Goal: Task Accomplishment & Management: Manage account settings

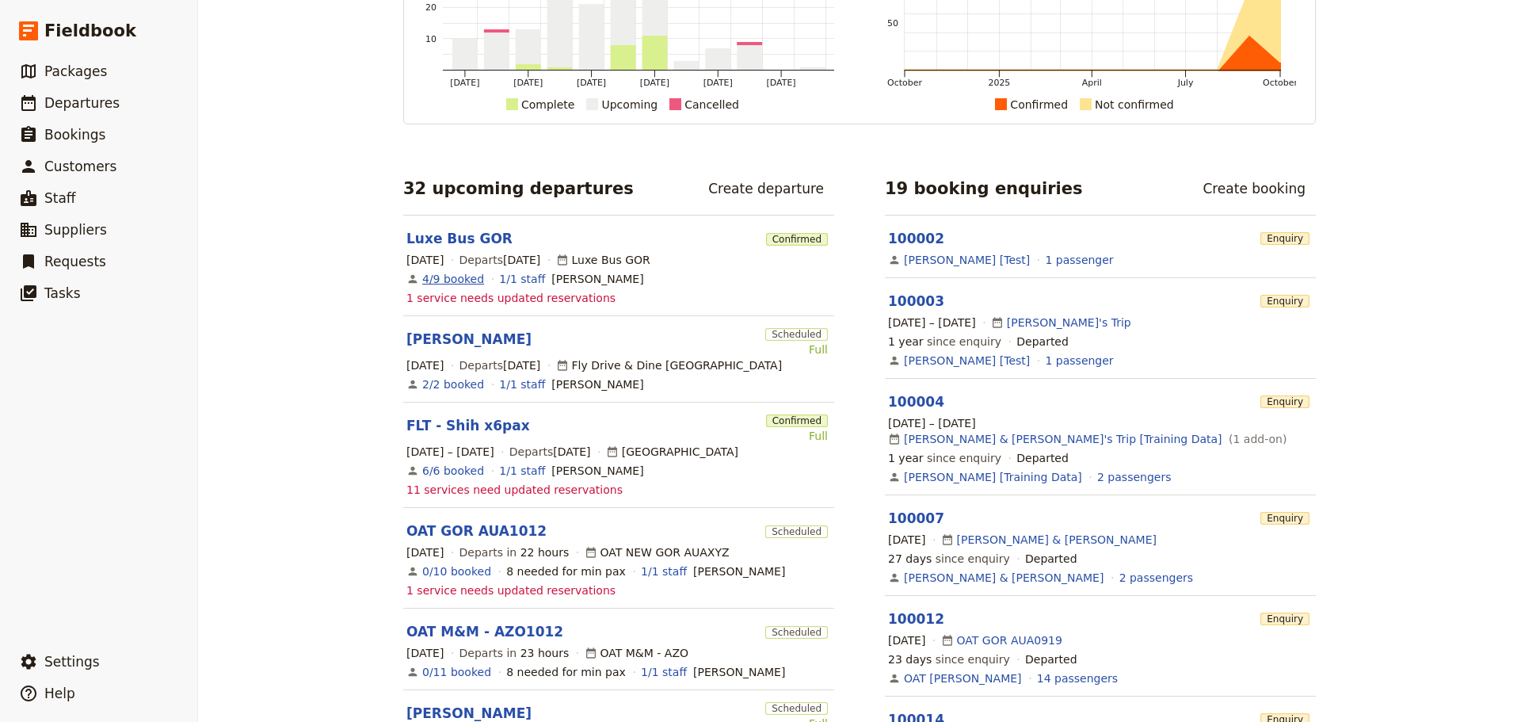
scroll to position [158, 0]
click at [452, 625] on link "OAT M&M - AZO1012" at bounding box center [484, 630] width 157 height 19
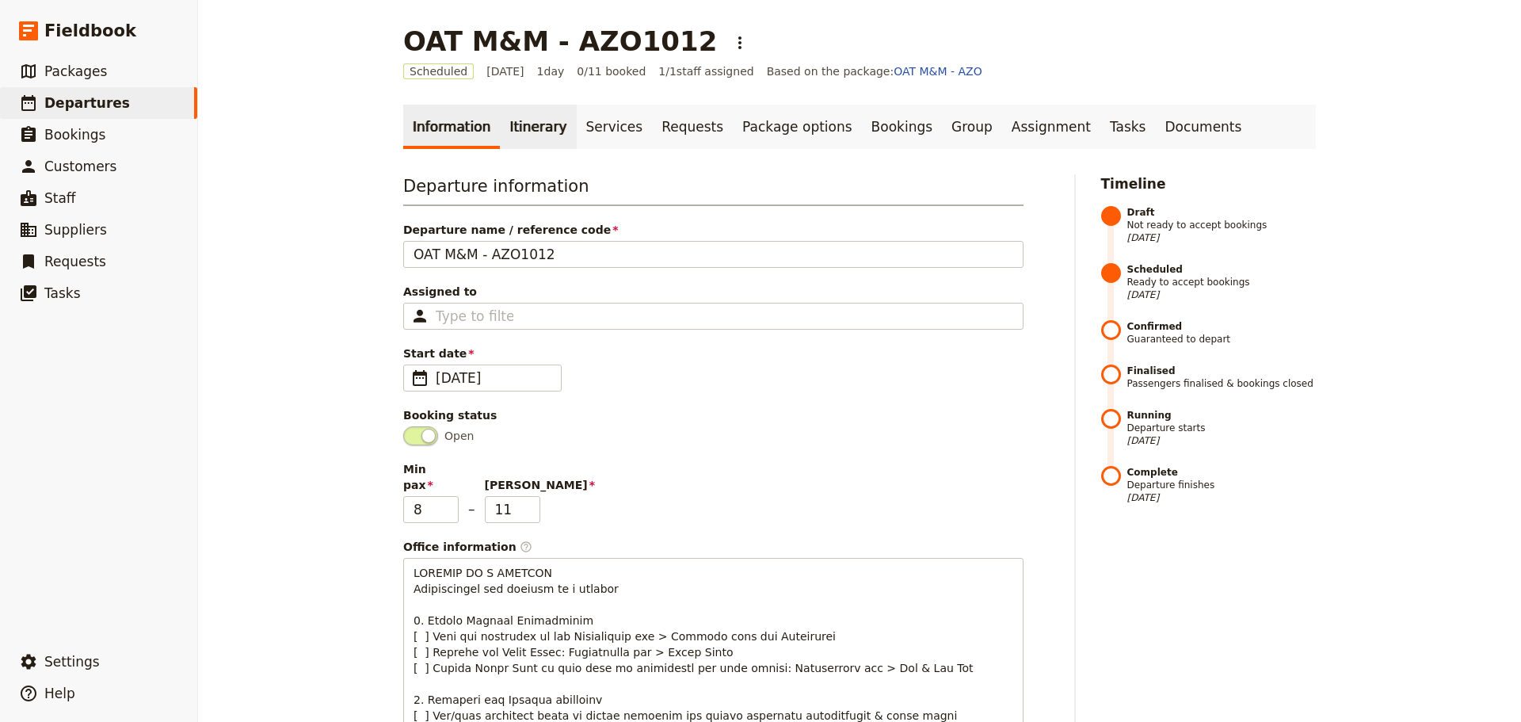
click at [500, 122] on link "Itinerary" at bounding box center [538, 127] width 76 height 44
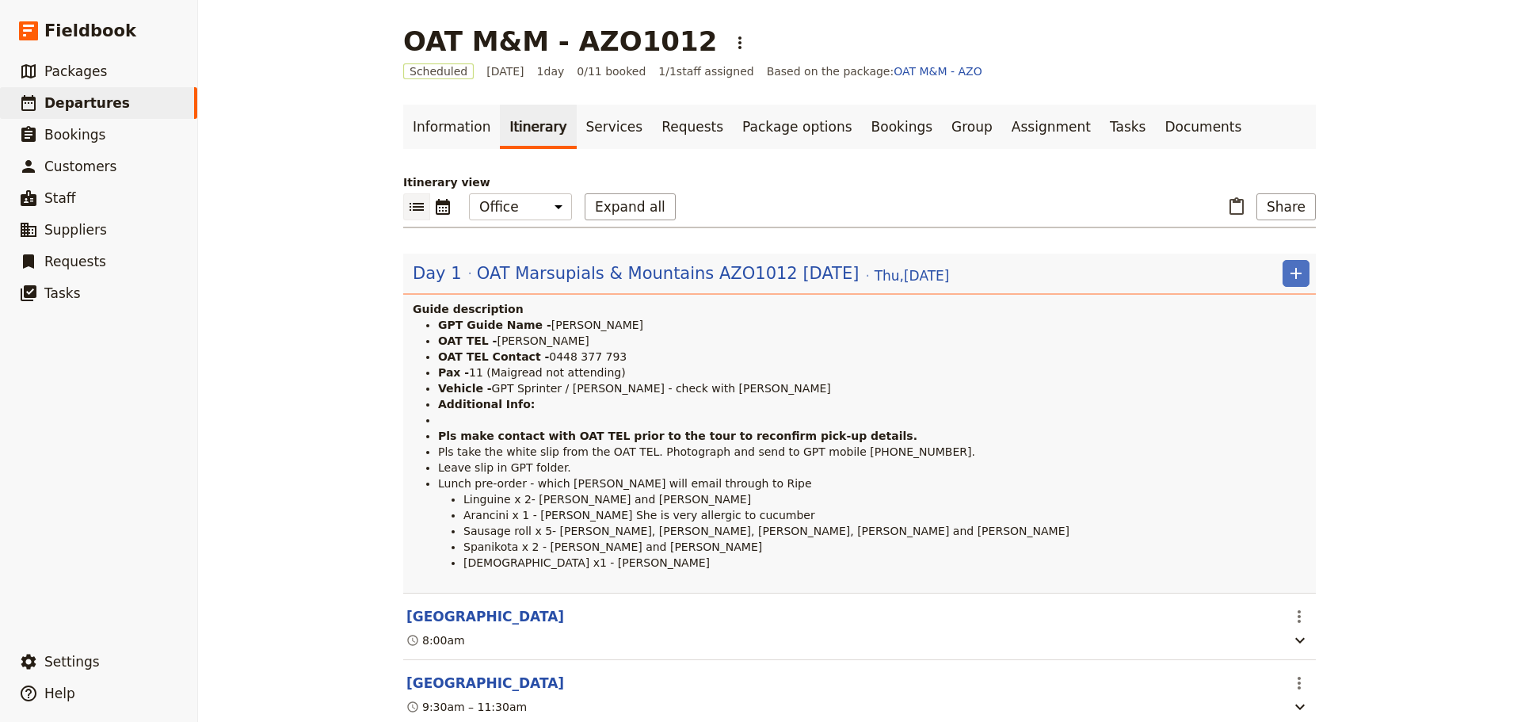
click at [524, 400] on li "Additional Info:" at bounding box center [873, 404] width 871 height 16
click at [524, 286] on div "Day 1 OAT Marsupials & Mountains AZO1012 [DATE] [DATE]" at bounding box center [681, 273] width 540 height 27
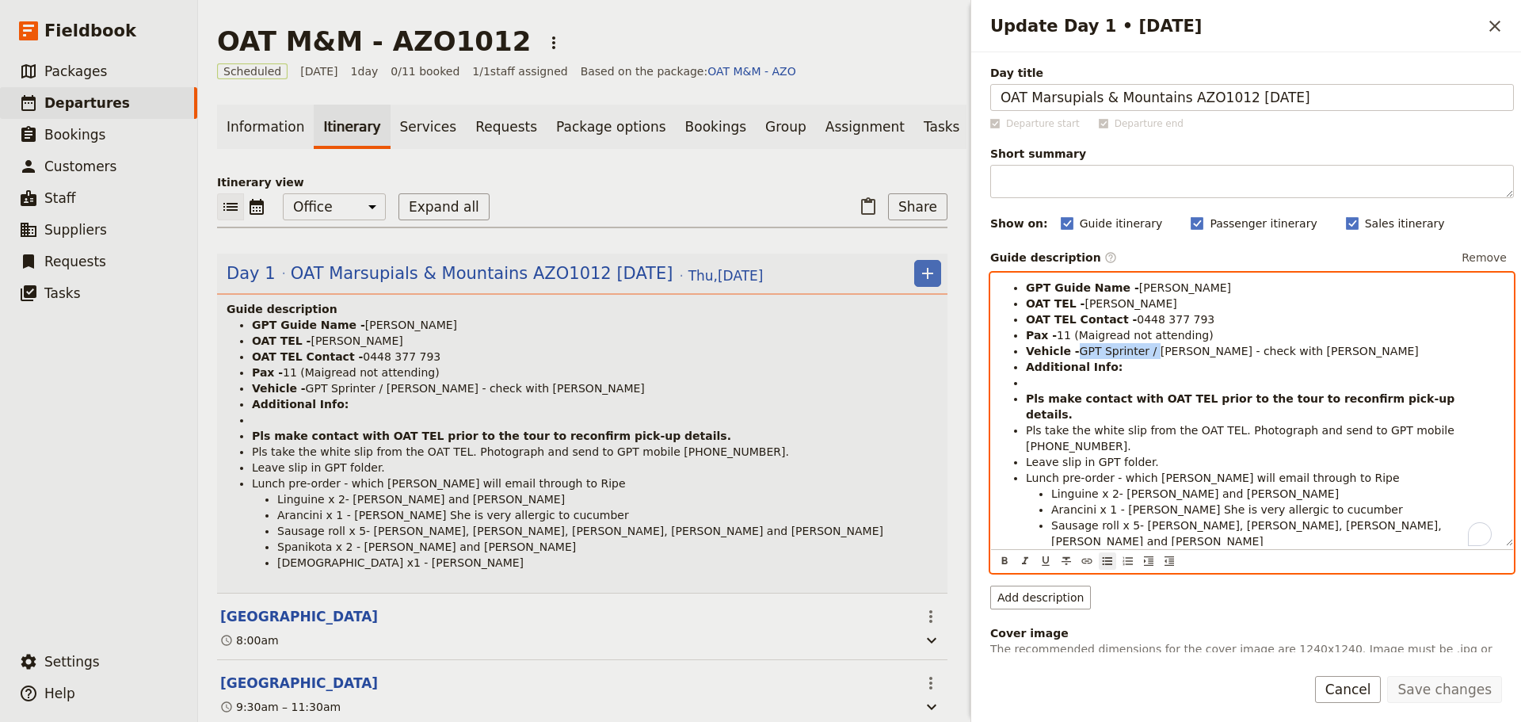
drag, startPoint x: 1146, startPoint y: 354, endPoint x: 1075, endPoint y: 353, distance: 70.5
click at [1080, 353] on span "GPT Sprinter / [PERSON_NAME] - check with [PERSON_NAME]" at bounding box center [1249, 351] width 339 height 13
drag, startPoint x: 1203, startPoint y: 359, endPoint x: 1197, endPoint y: 347, distance: 13.5
click at [1182, 357] on ul "GPT Guide Name - [PERSON_NAME] OAT TEL - Maigread Duffas OAT TEL Contact - [PHO…" at bounding box center [1252, 430] width 503 height 301
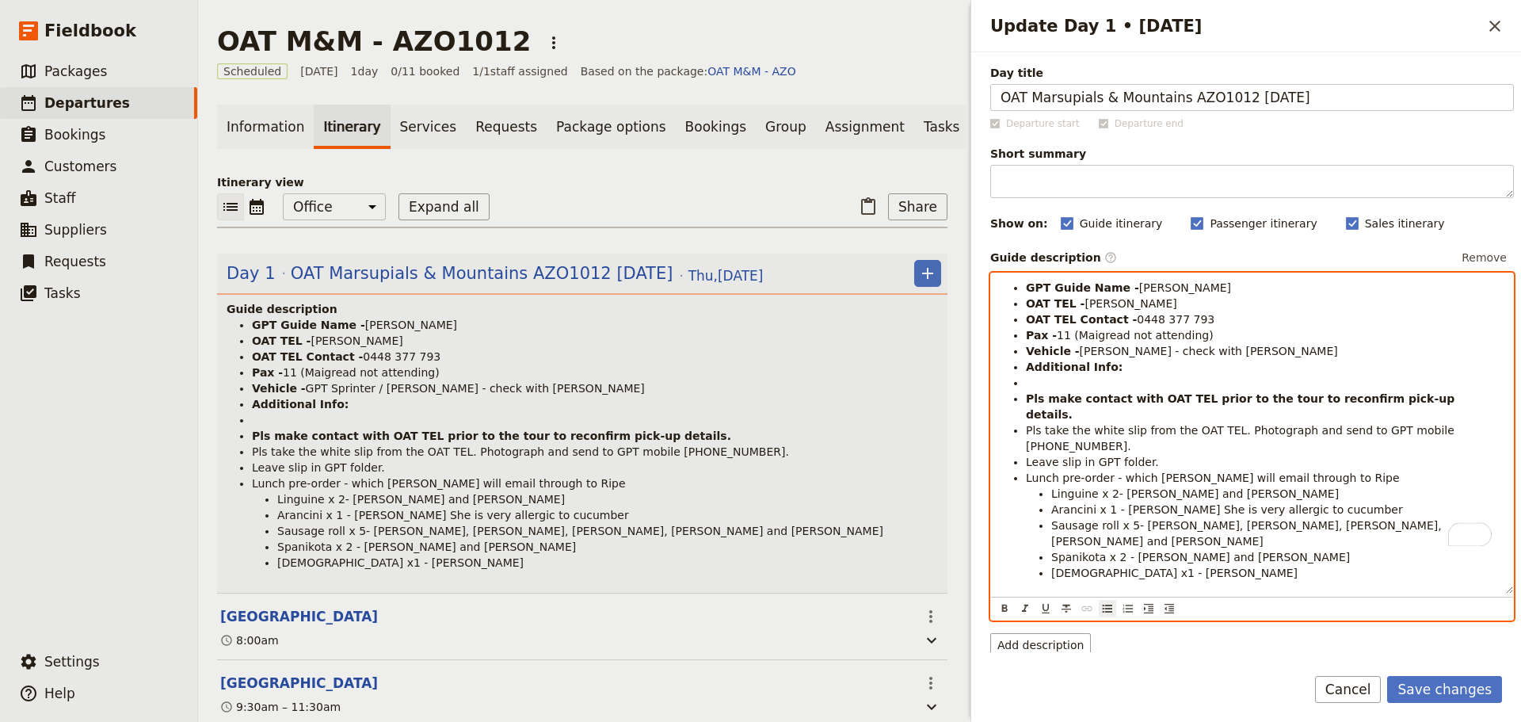
click at [1197, 347] on li "Vehicle - [PERSON_NAME] - check with [PERSON_NAME]" at bounding box center [1265, 351] width 478 height 16
click at [1197, 356] on li "Vehicle - [PERSON_NAME] - check with [PERSON_NAME]" at bounding box center [1265, 351] width 478 height 16
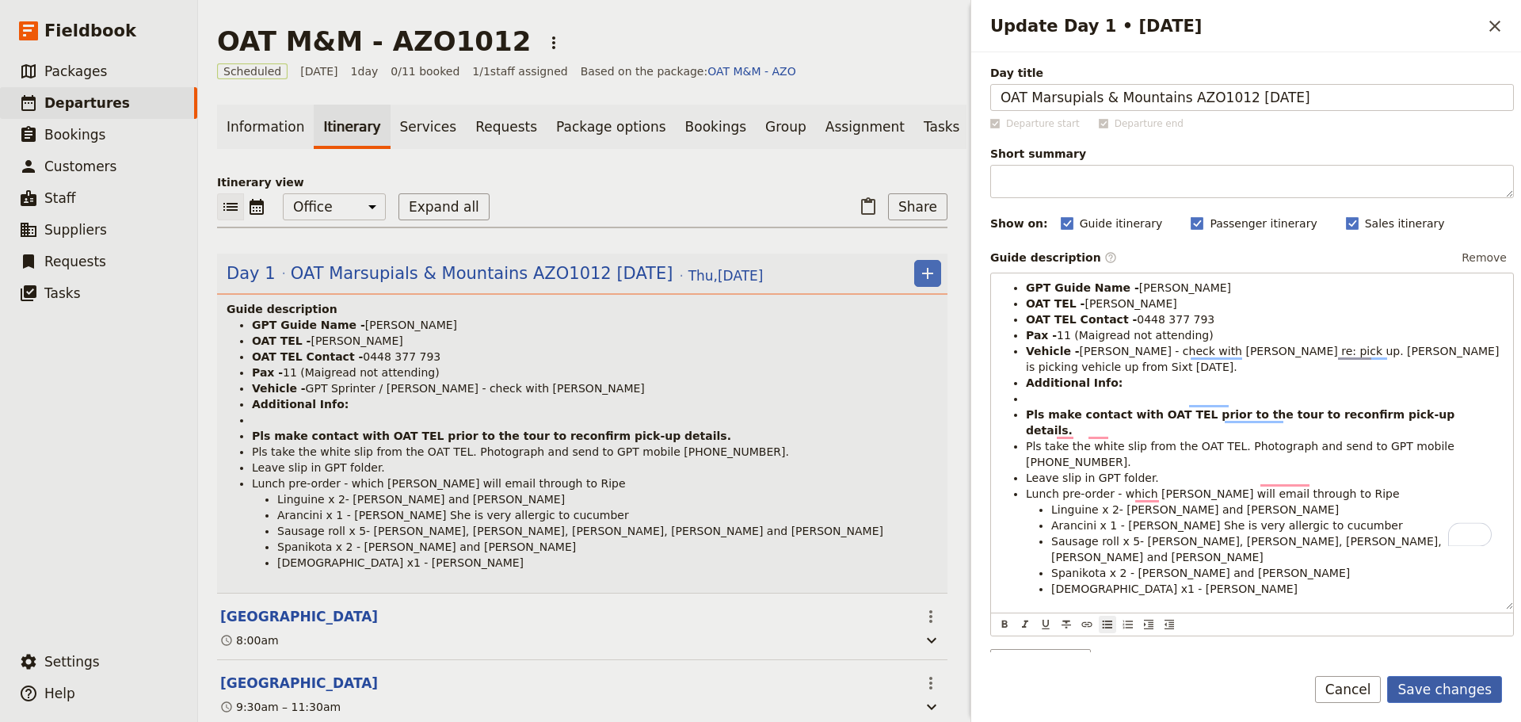
click at [1424, 676] on button "Save changes" at bounding box center [1444, 689] width 115 height 27
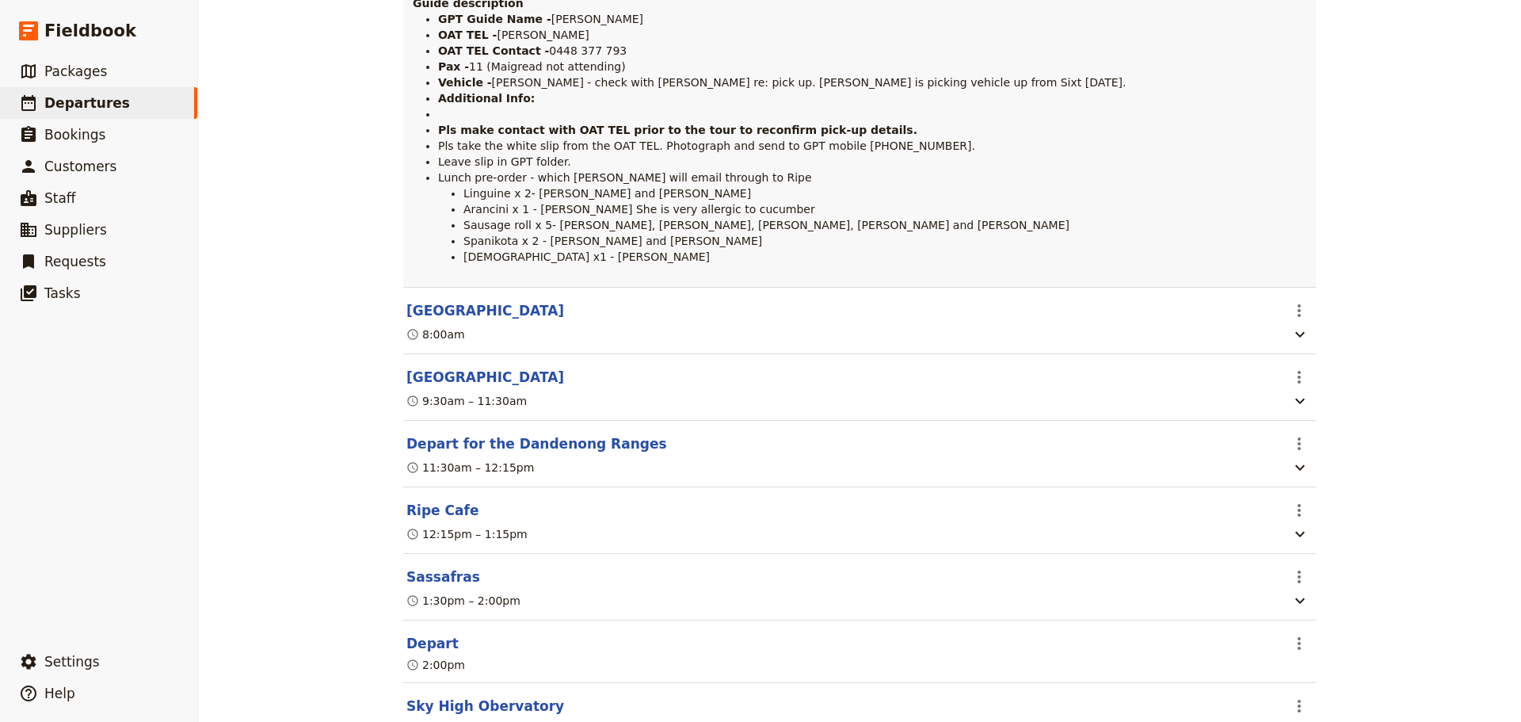
scroll to position [517, 0]
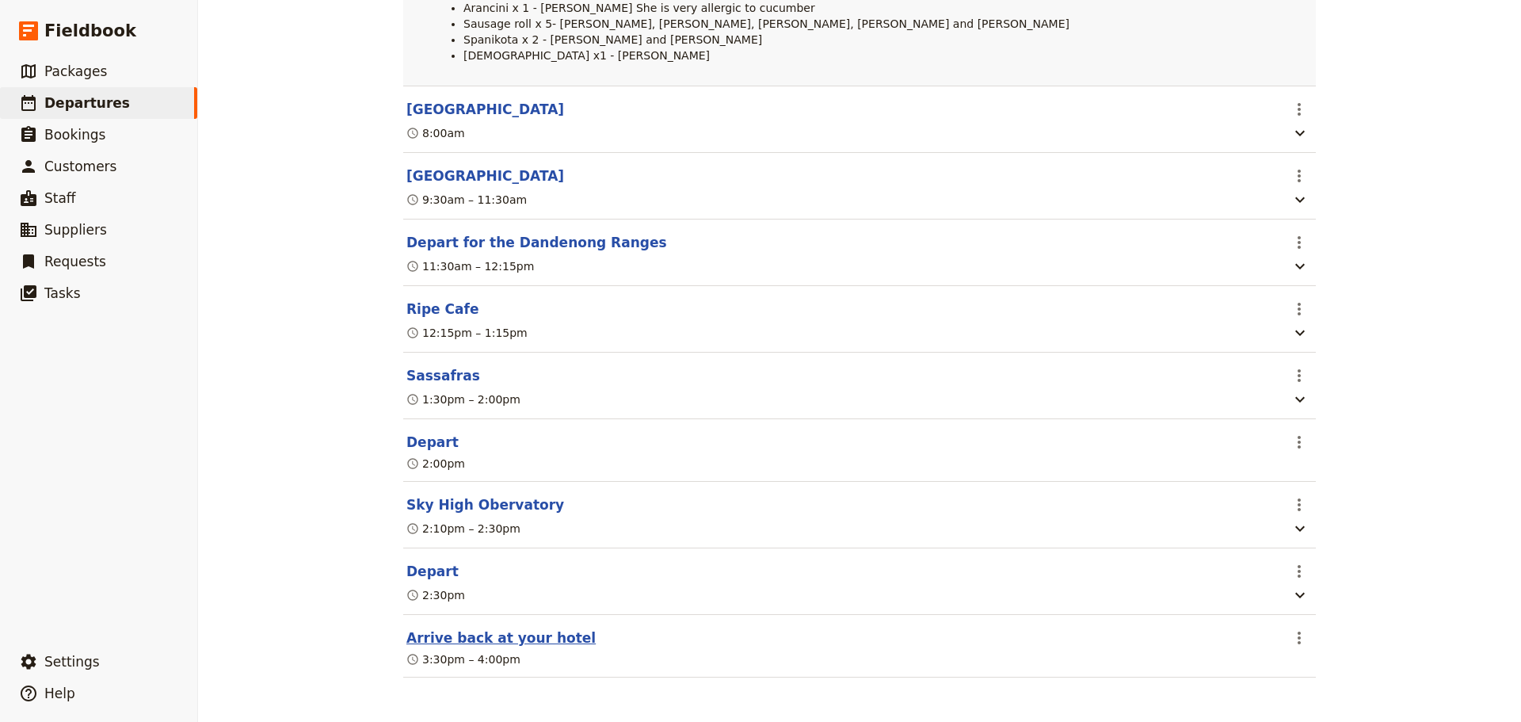
click at [513, 631] on button "Arrive back at your hotel" at bounding box center [500, 637] width 189 height 19
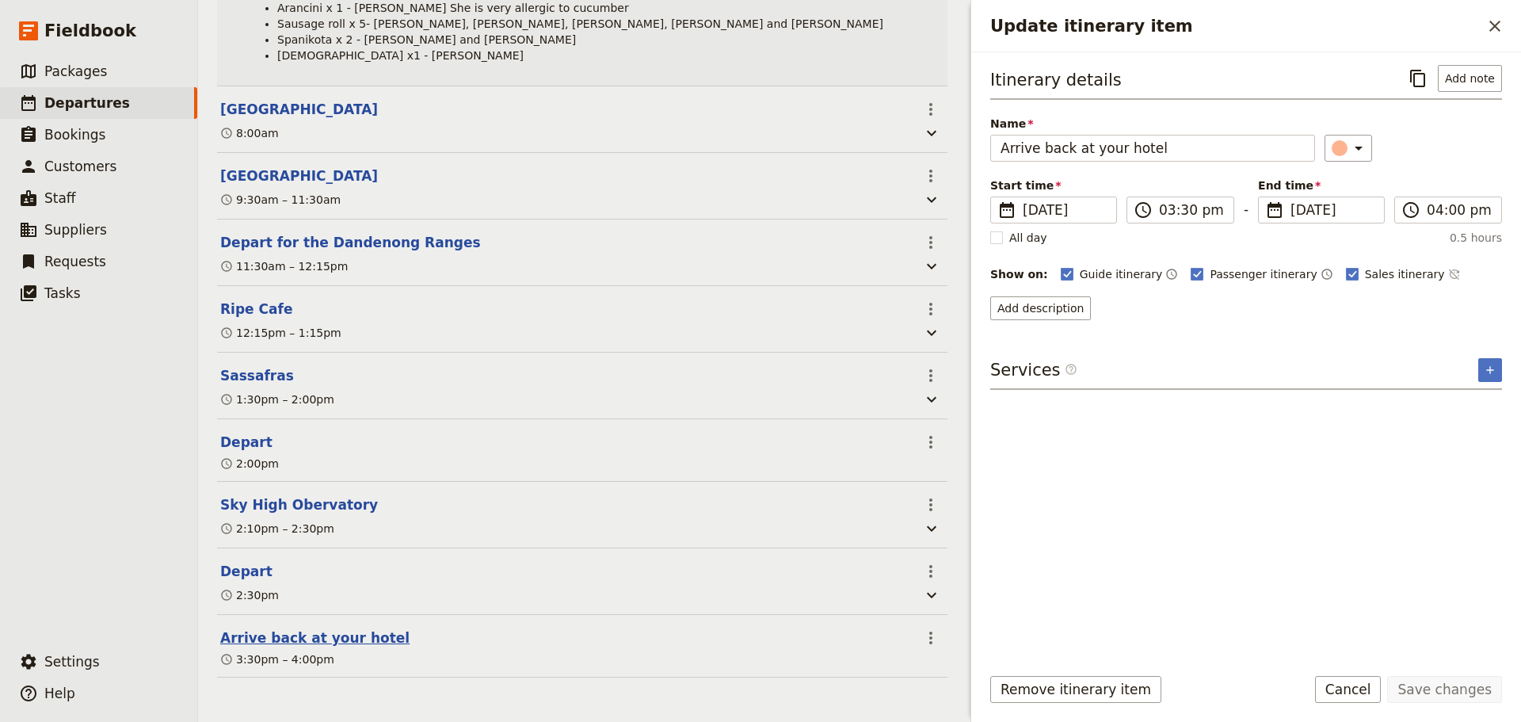
scroll to position [524, 0]
click at [1472, 88] on button "Add note" at bounding box center [1470, 78] width 64 height 27
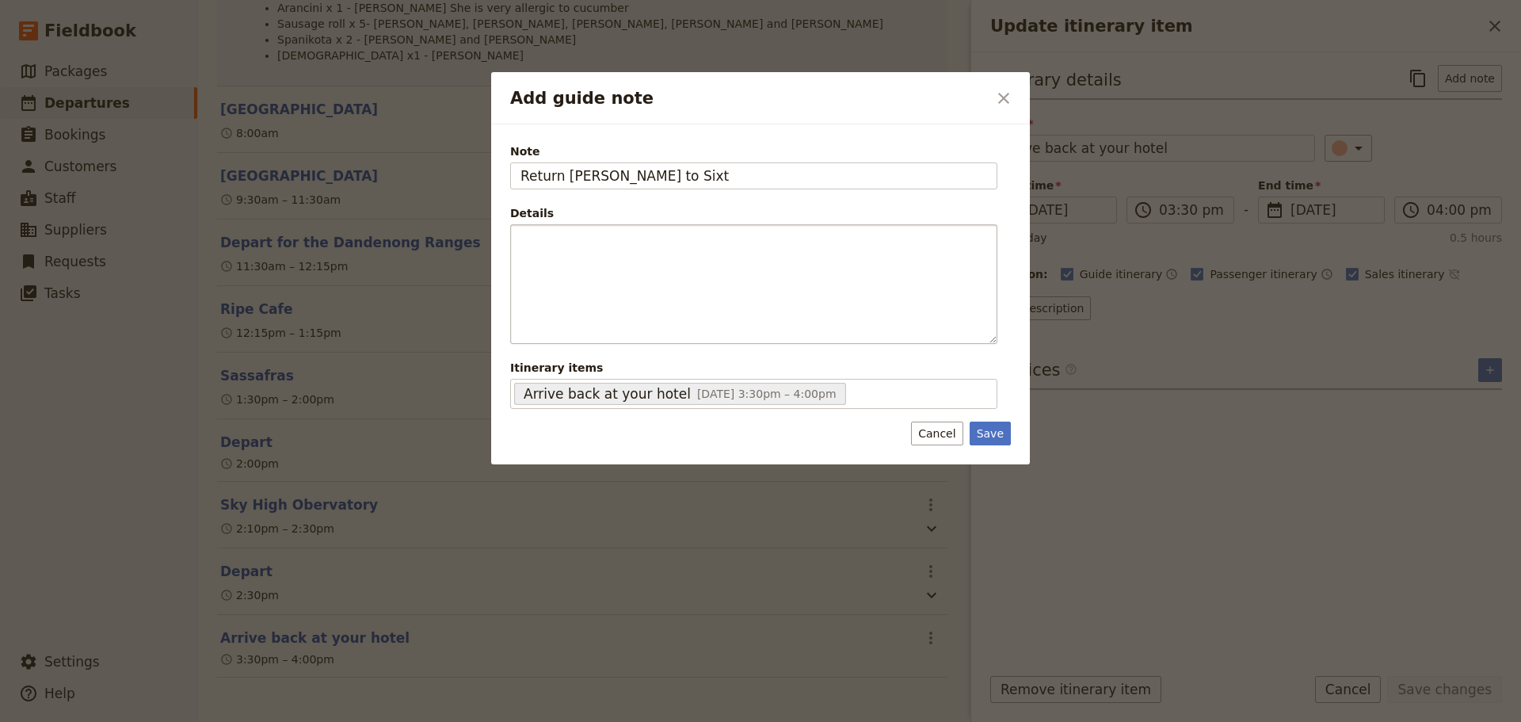
type input "Return [PERSON_NAME] to Sixt"
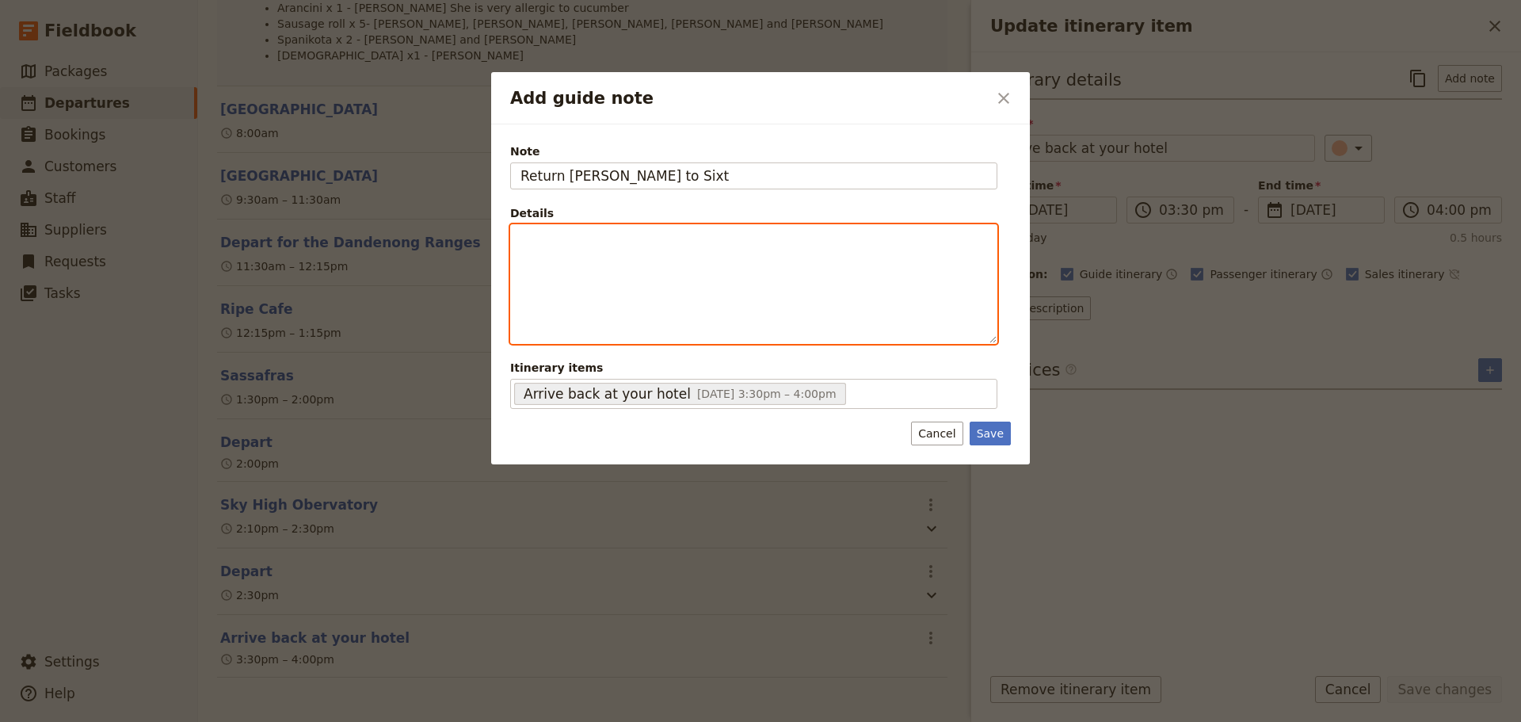
click at [601, 249] on div "Add guide note" at bounding box center [754, 284] width 486 height 118
click at [666, 330] on icon "Bulleted list" at bounding box center [665, 332] width 13 height 13
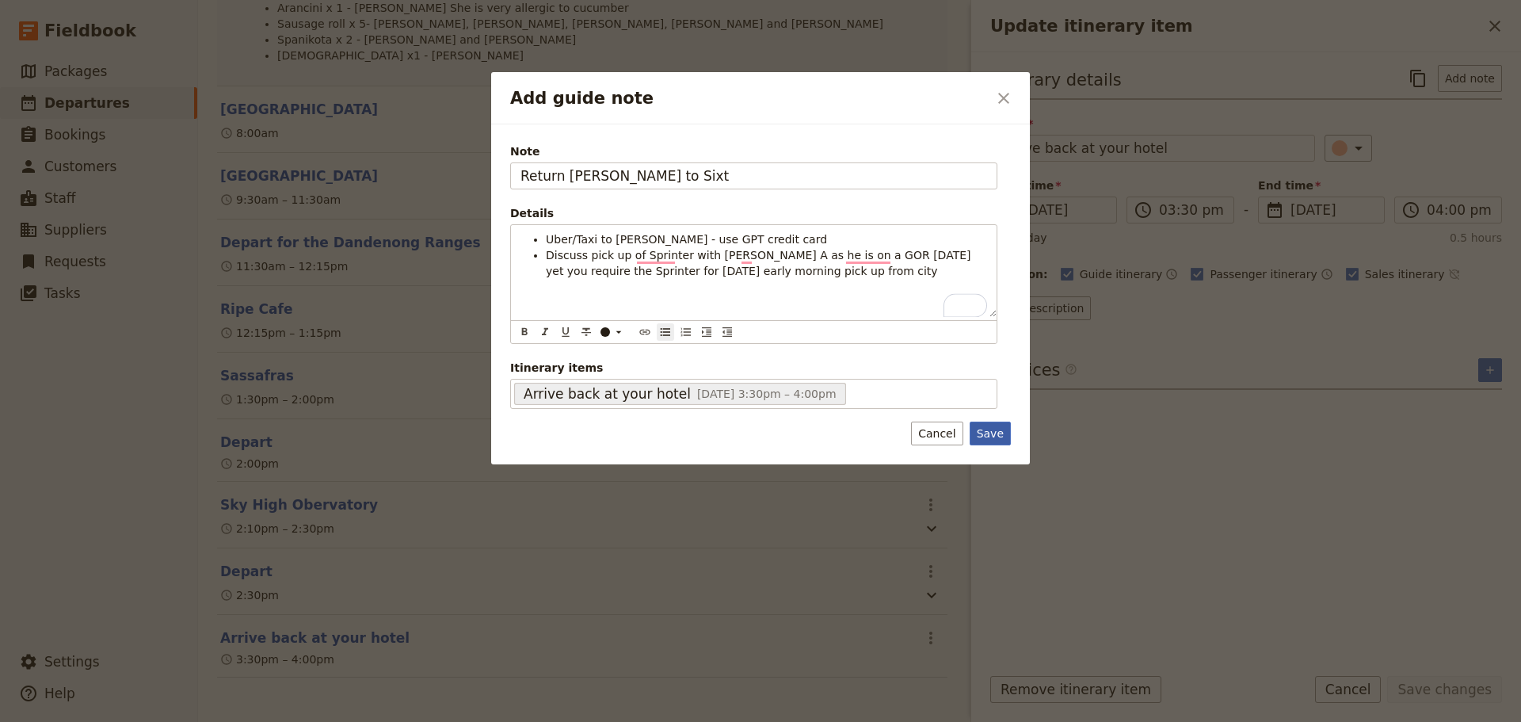
click at [982, 433] on button "Save" at bounding box center [990, 433] width 41 height 24
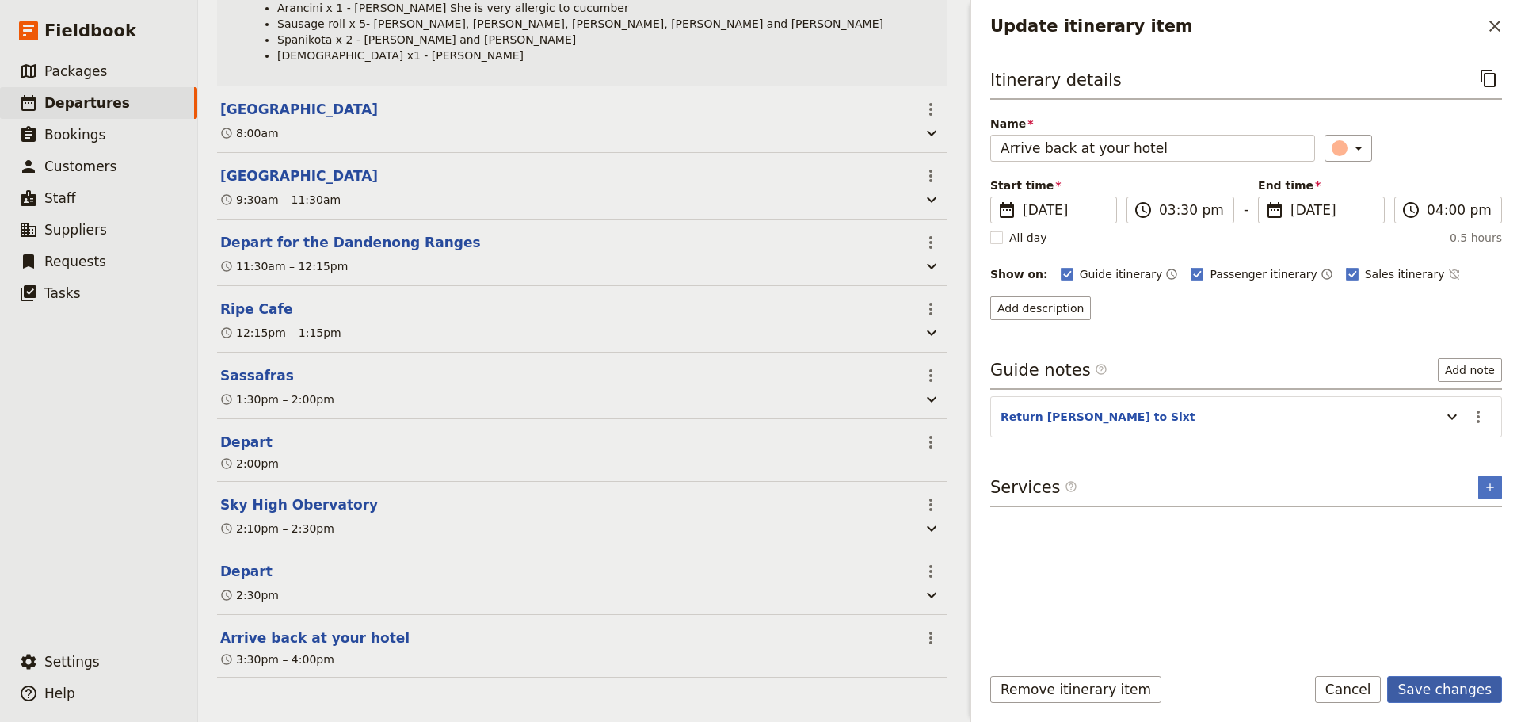
click at [1465, 691] on button "Save changes" at bounding box center [1444, 689] width 115 height 27
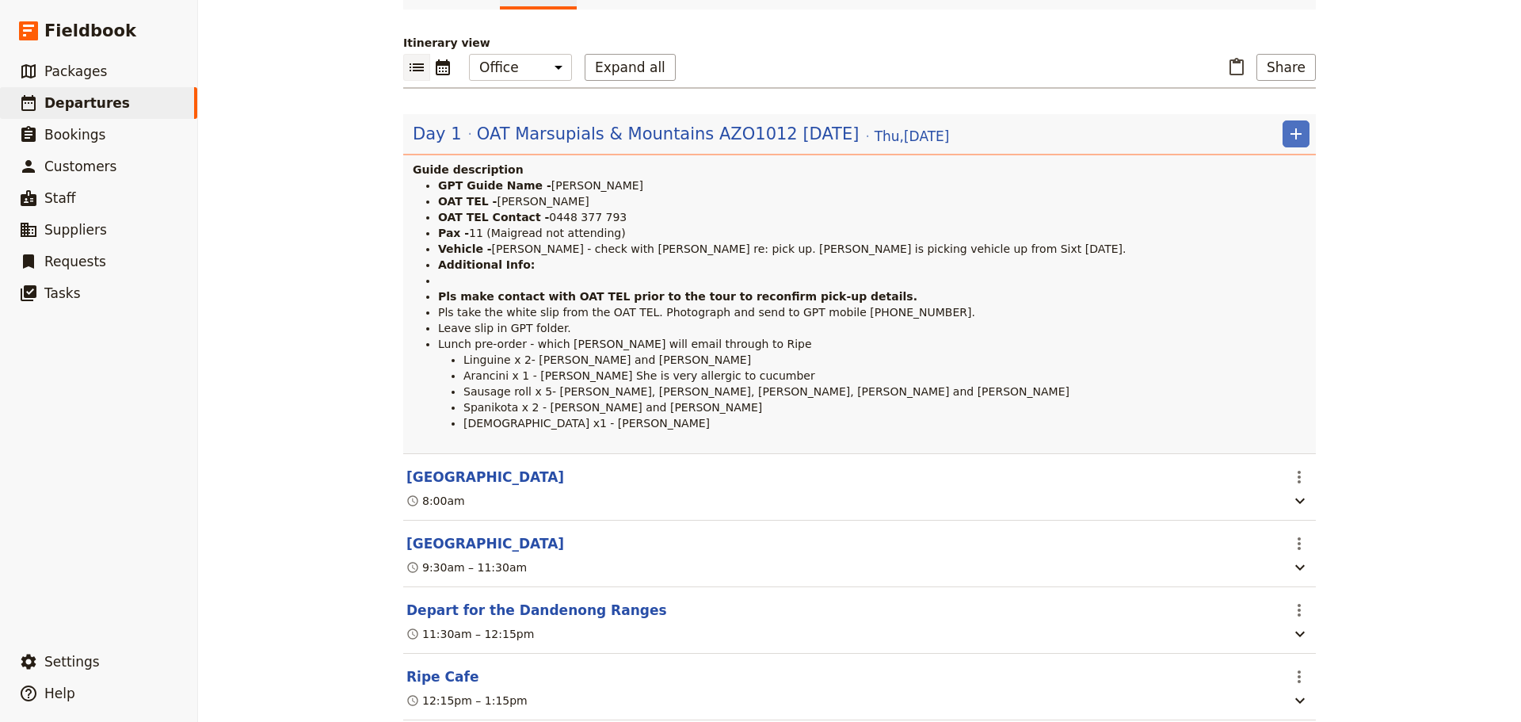
scroll to position [41, 0]
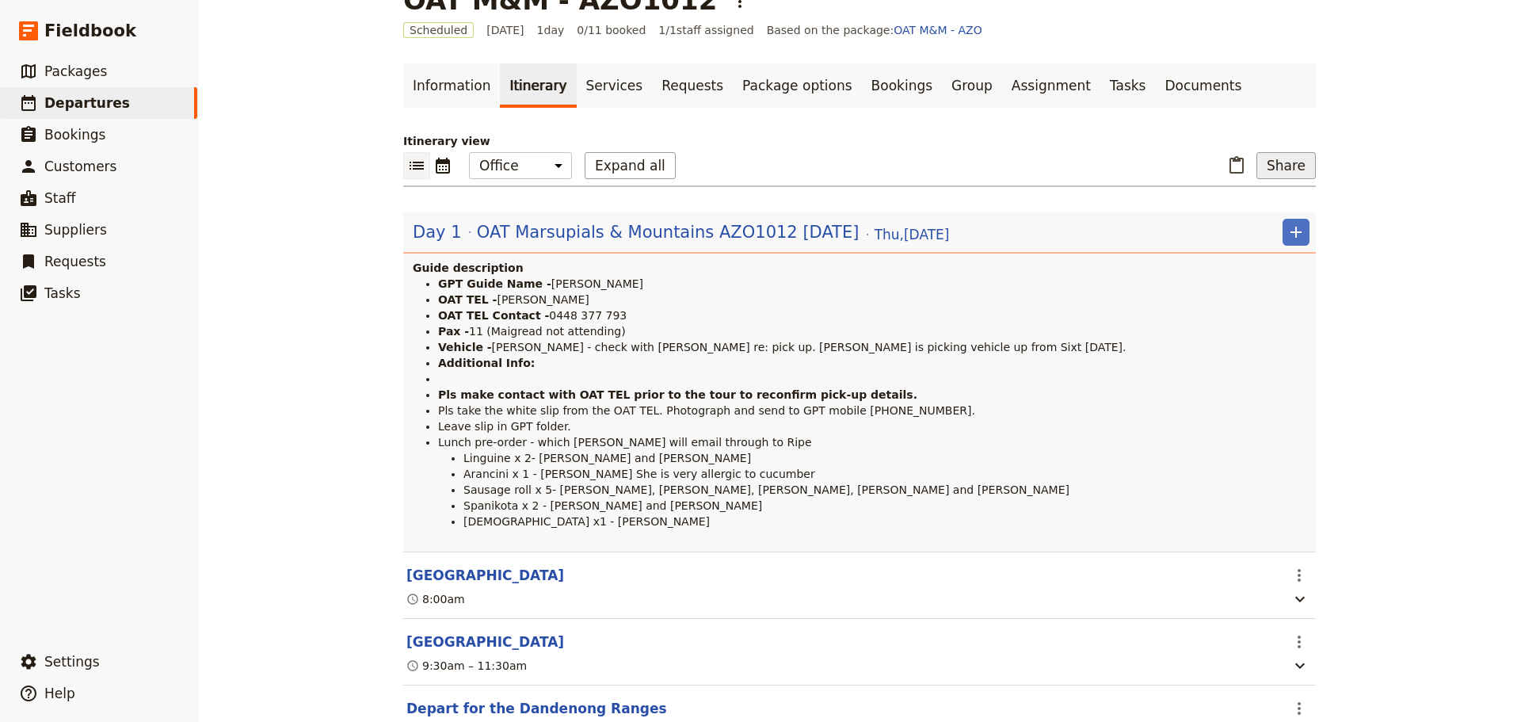
click at [1284, 170] on button "Share" at bounding box center [1285, 165] width 59 height 27
click at [1261, 200] on span "Guide itinerary" at bounding box center [1233, 201] width 83 height 16
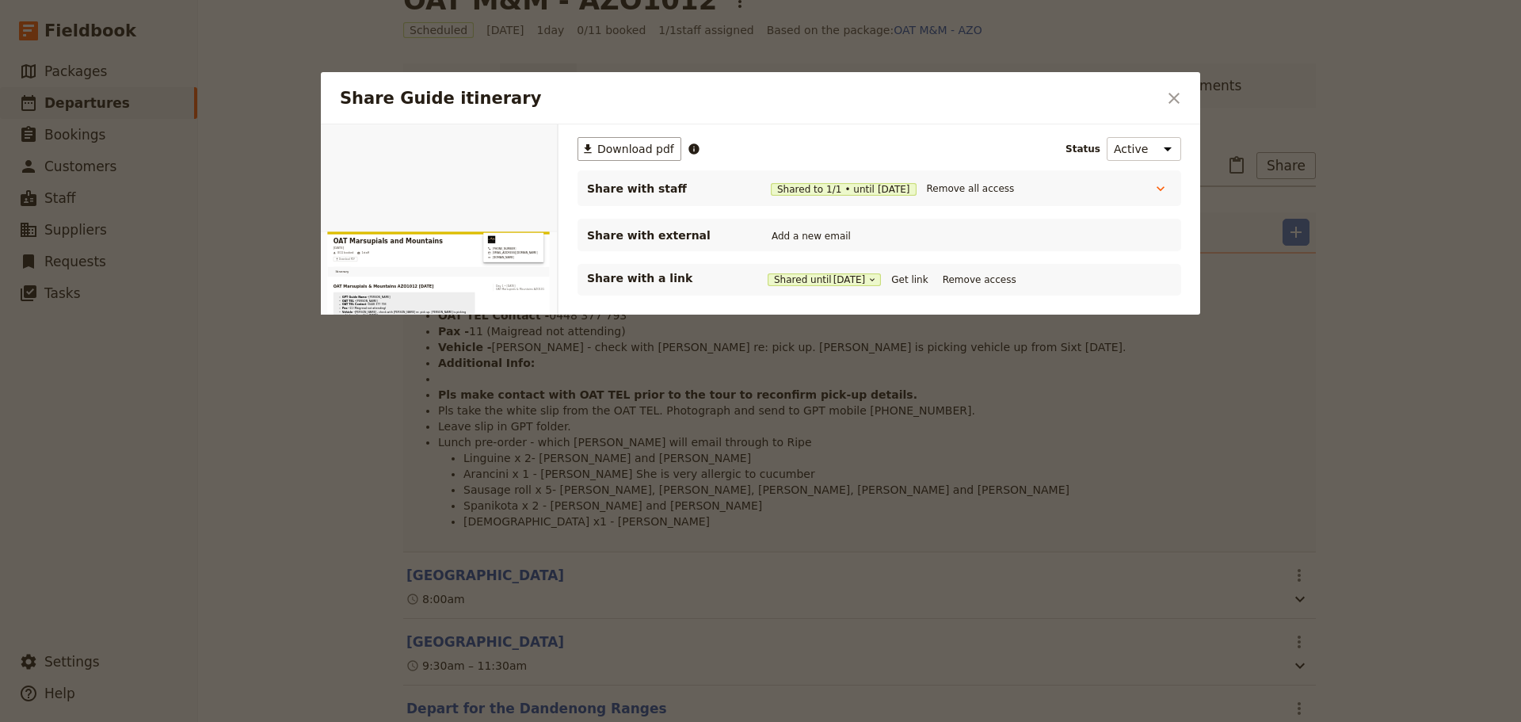
scroll to position [0, 0]
click at [1184, 99] on button "​" at bounding box center [1174, 98] width 27 height 27
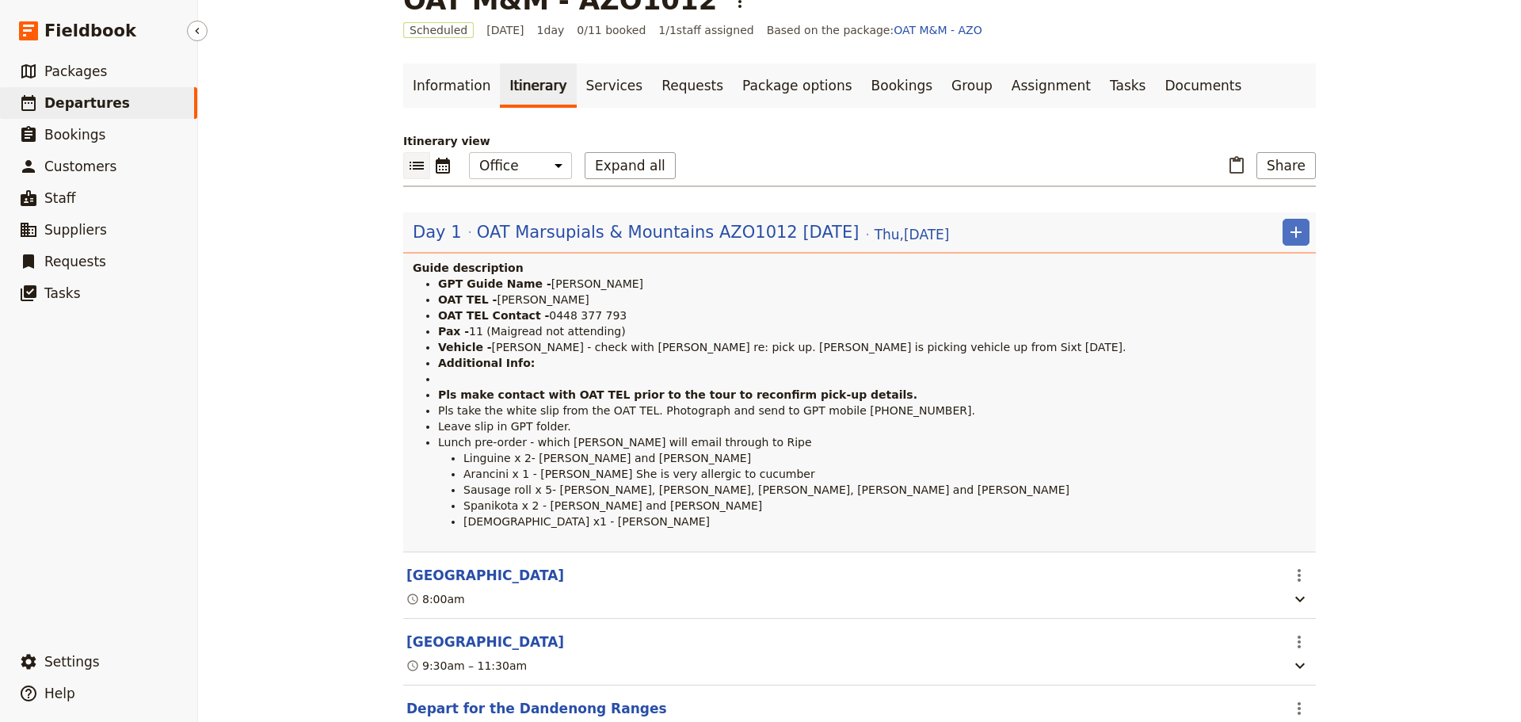
click at [85, 95] on span "Departures" at bounding box center [87, 103] width 86 height 16
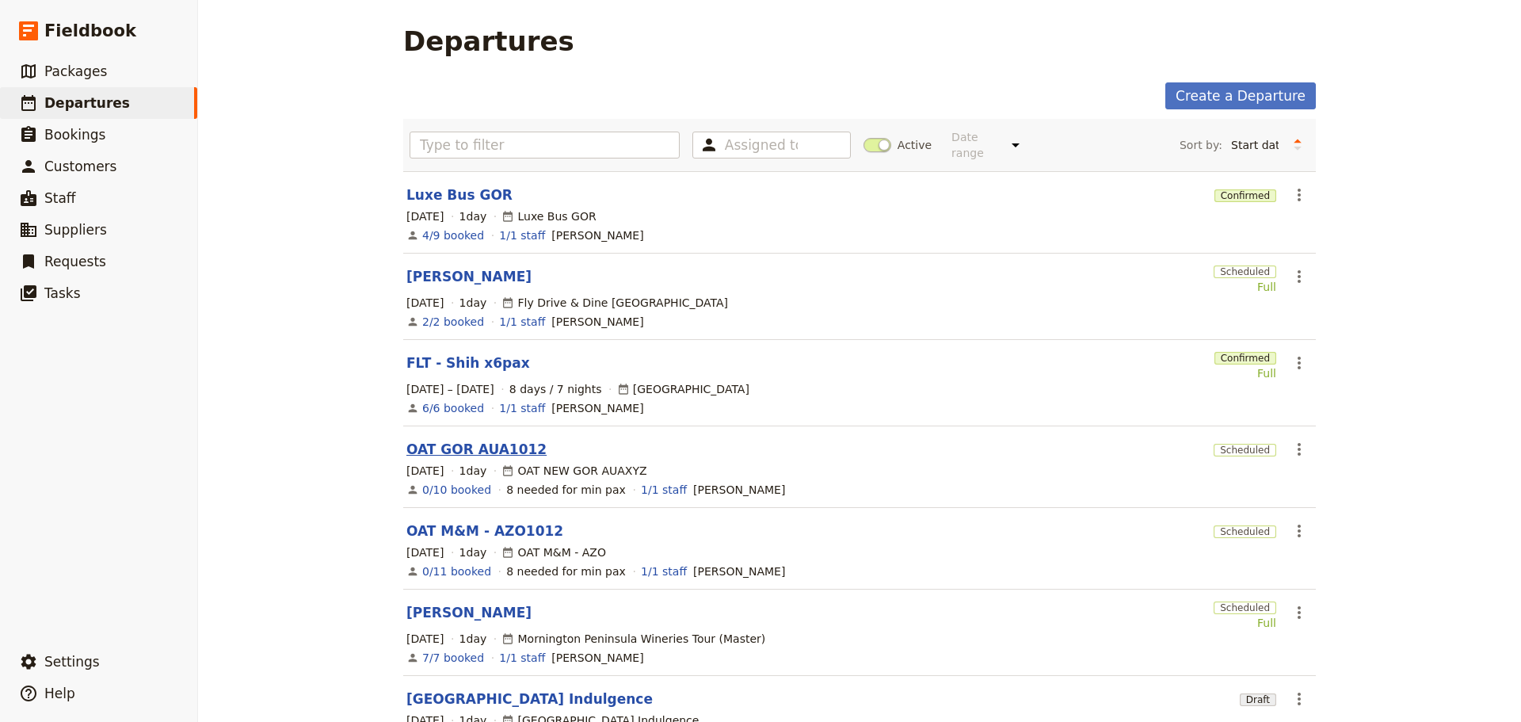
click at [446, 440] on link "OAT GOR AUA1012" at bounding box center [476, 449] width 140 height 19
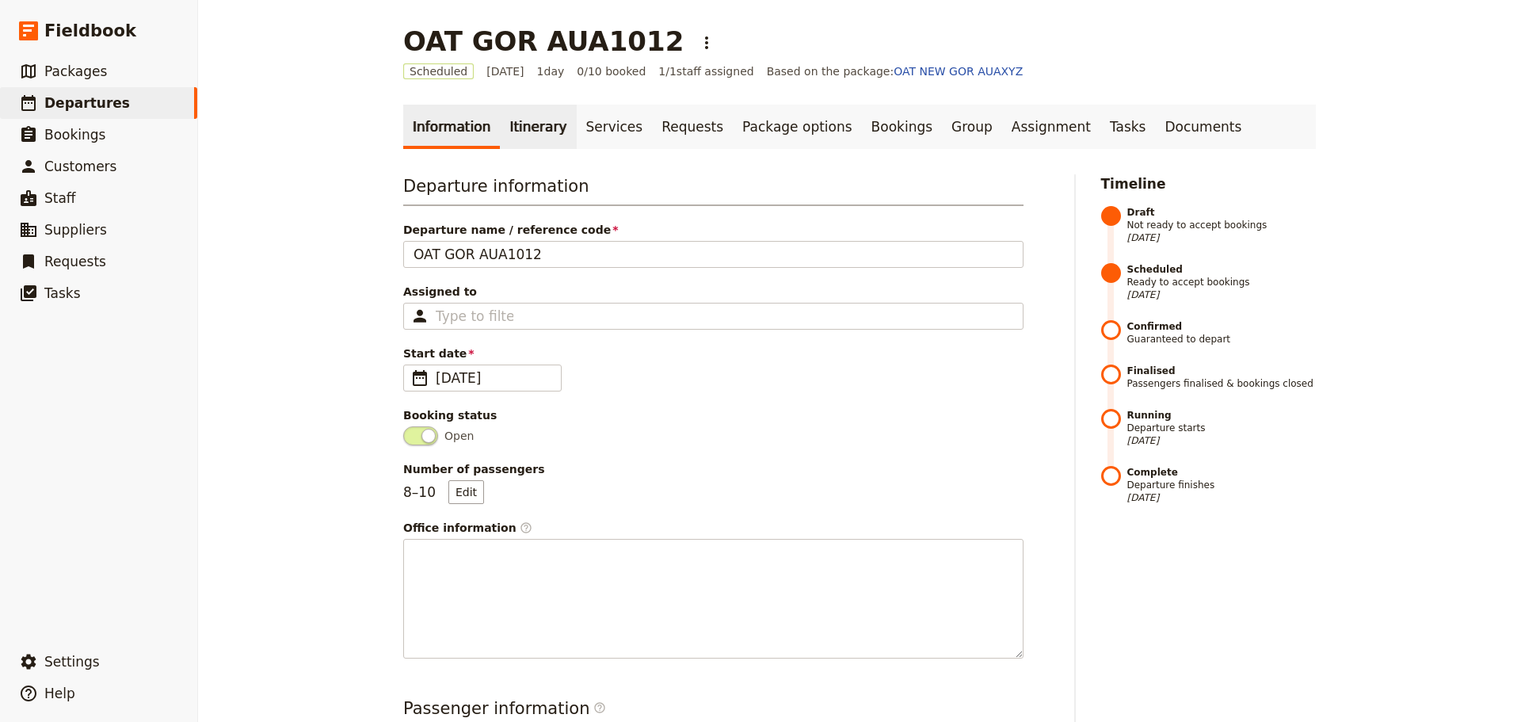
click at [513, 128] on link "Itinerary" at bounding box center [538, 127] width 76 height 44
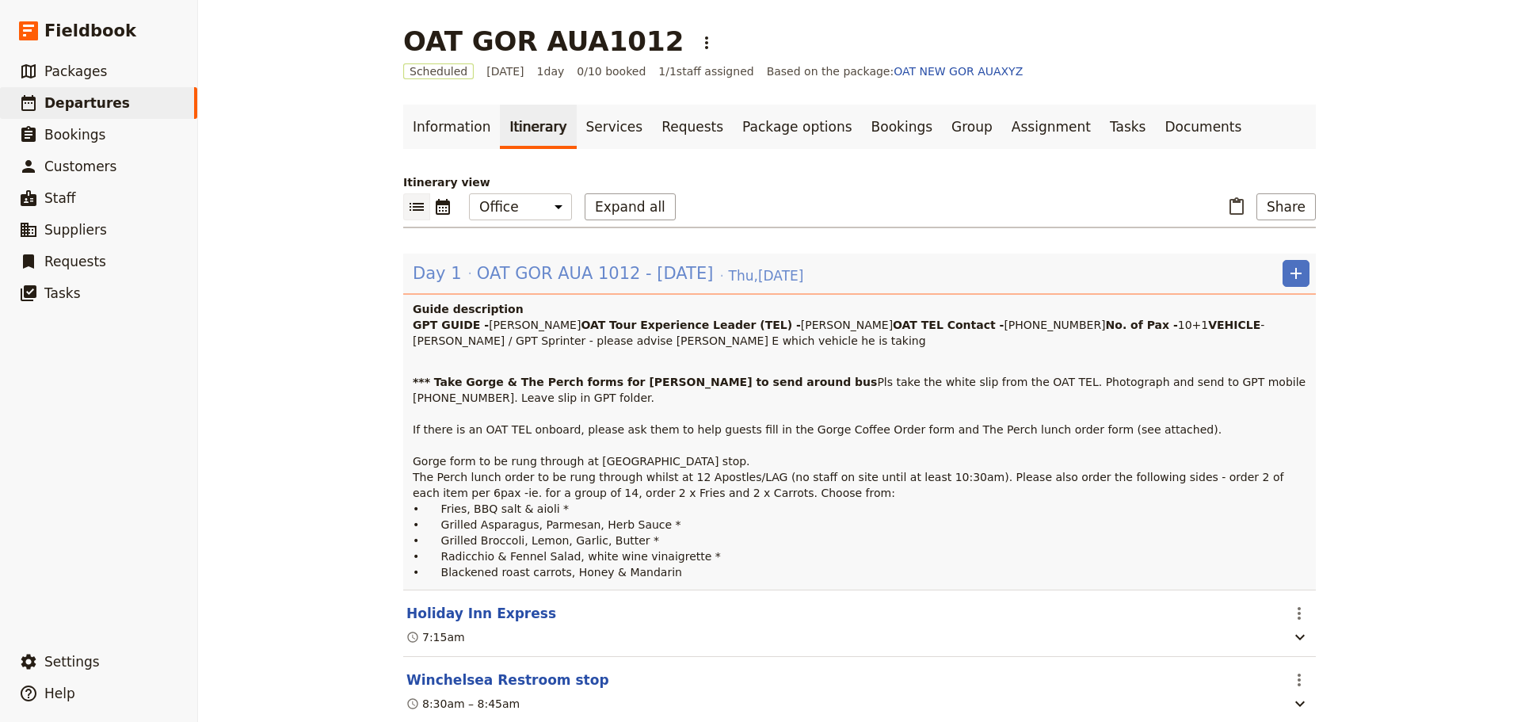
click at [600, 265] on span "OAT GOR AUA 1012 - [DATE]" at bounding box center [595, 273] width 237 height 24
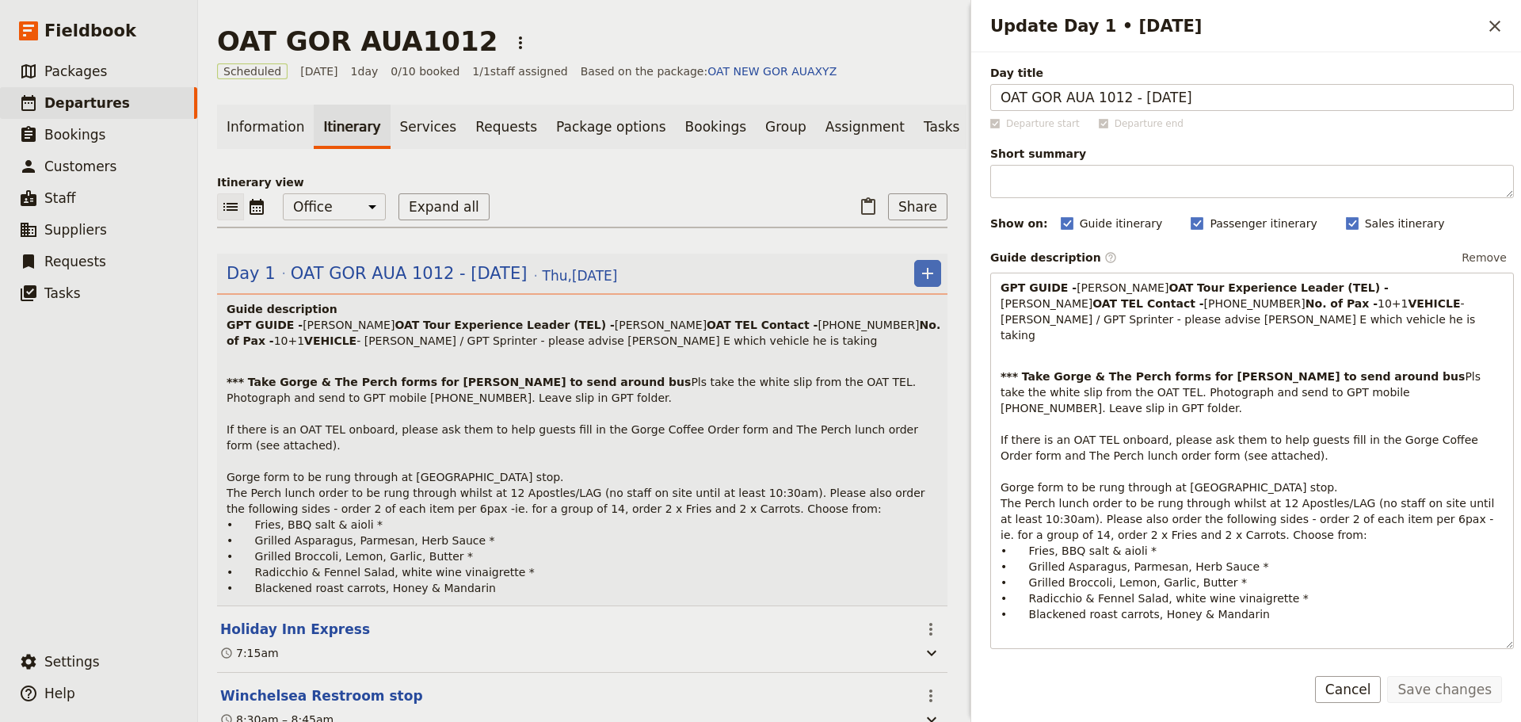
drag, startPoint x: 591, startPoint y: 403, endPoint x: 649, endPoint y: 404, distance: 57.8
click at [592, 364] on p "GPT GUIDE - [PERSON_NAME] Tour Experience Leader (TEL) - [PERSON_NAME] OAT TEL …" at bounding box center [584, 341] width 715 height 48
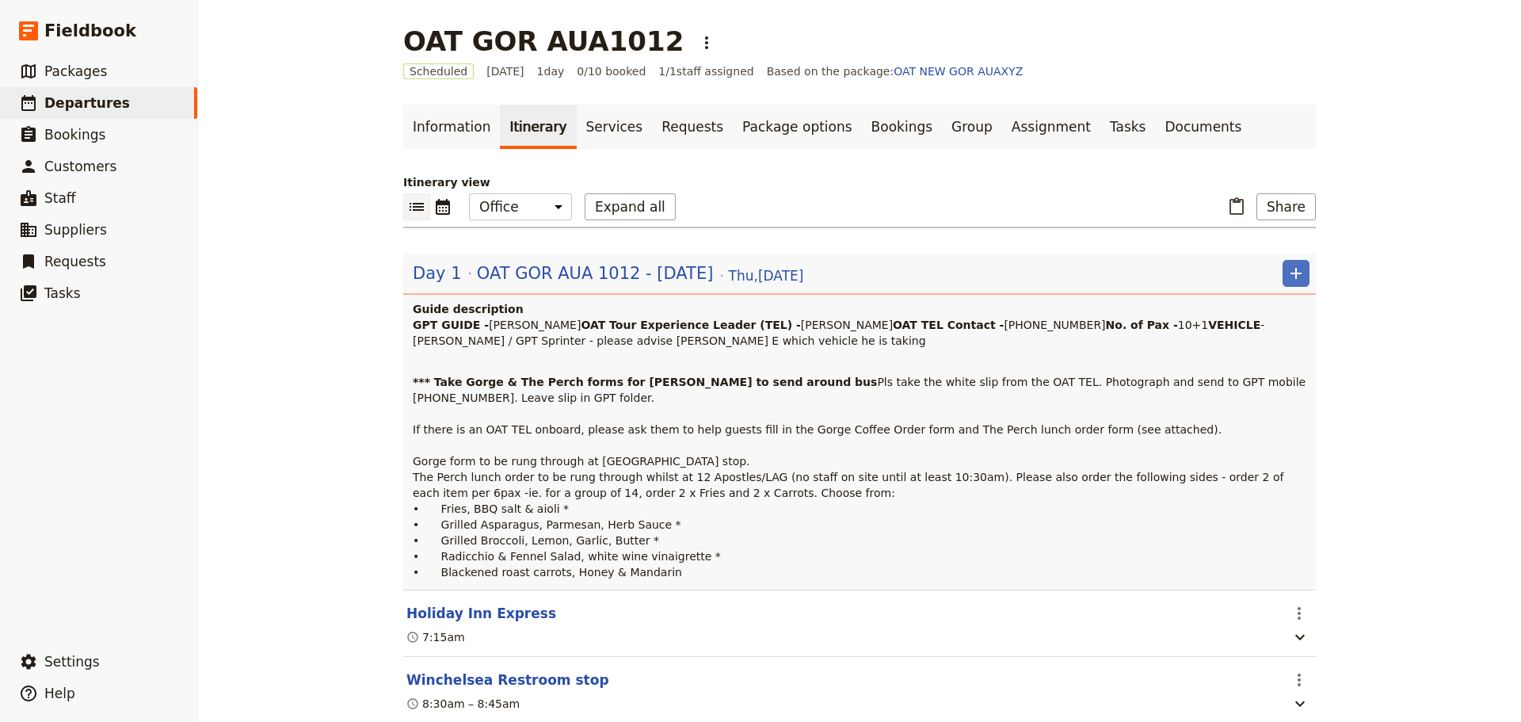
click at [486, 364] on p "GPT GUIDE - [PERSON_NAME] Tour Experience Leader (TEL) - [PERSON_NAME] OAT TEL …" at bounding box center [861, 341] width 897 height 48
click at [503, 269] on span "OAT GOR AUA 1012 - [DATE]" at bounding box center [595, 273] width 237 height 24
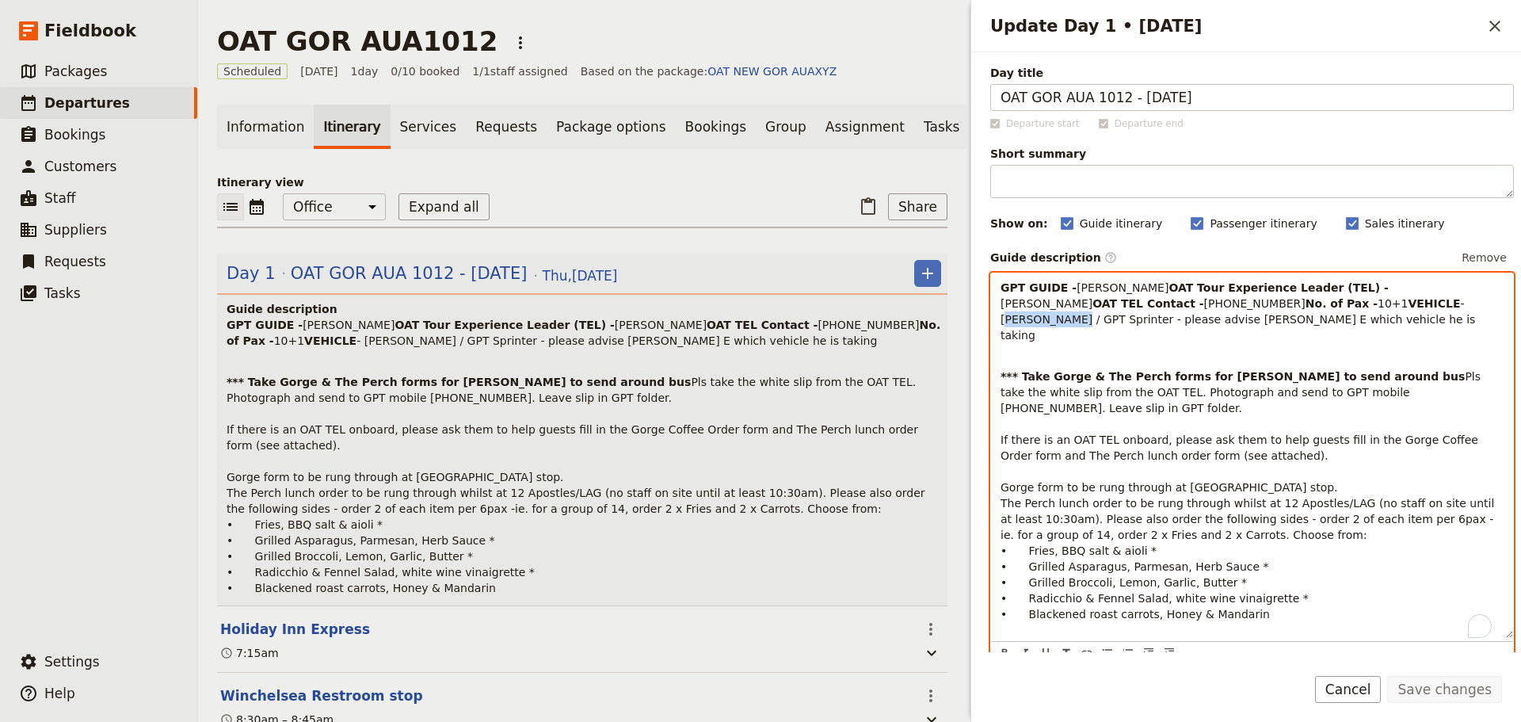
drag, startPoint x: 1110, startPoint y: 347, endPoint x: 1057, endPoint y: 349, distance: 53.1
click at [1057, 341] on span "- [PERSON_NAME] / GPT Sprinter - please advise [PERSON_NAME] E which vehicle he…" at bounding box center [1240, 319] width 479 height 44
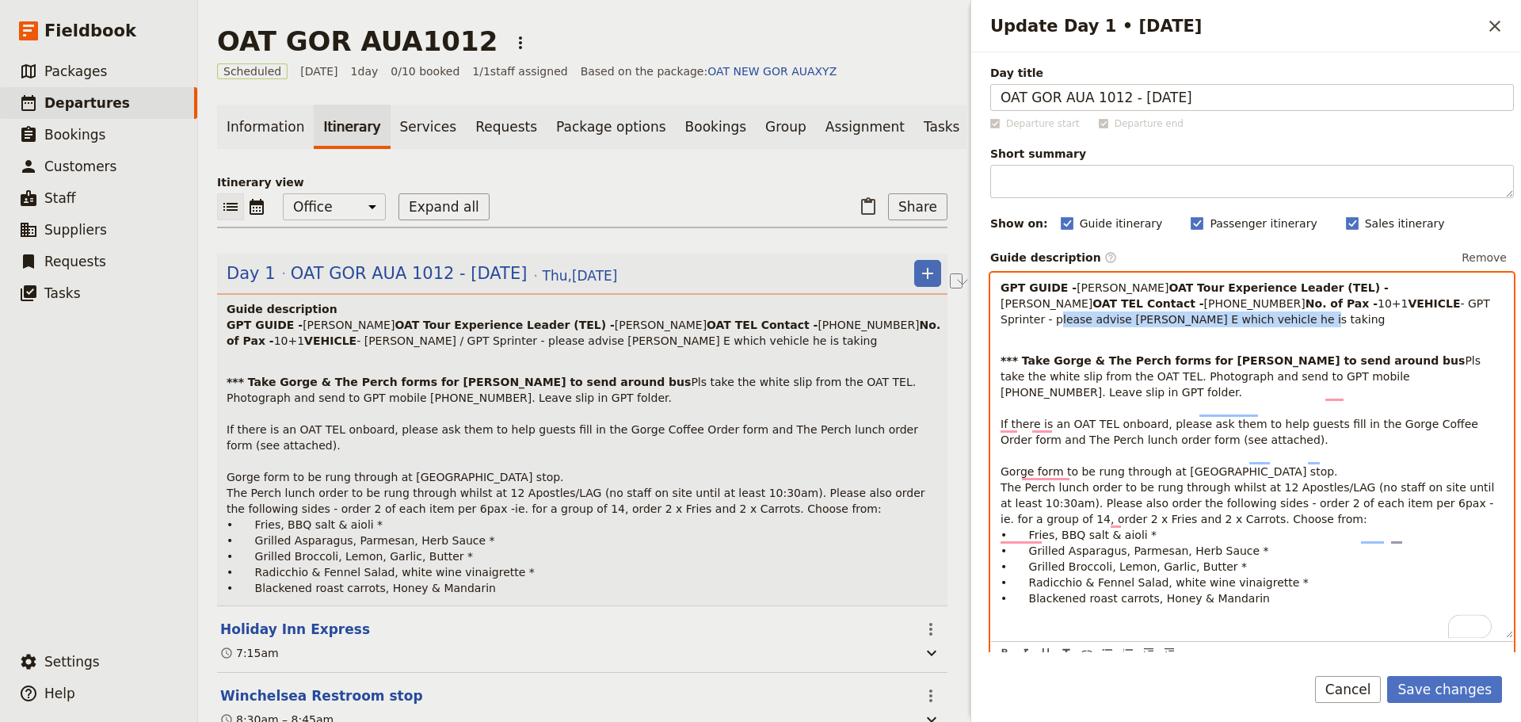
drag, startPoint x: 1356, startPoint y: 353, endPoint x: 1129, endPoint y: 352, distance: 227.4
click at [1129, 343] on p "GPT GUIDE - [PERSON_NAME] Tour Experience Leader (TEL) - [PERSON_NAME] OAT TEL …" at bounding box center [1252, 311] width 503 height 63
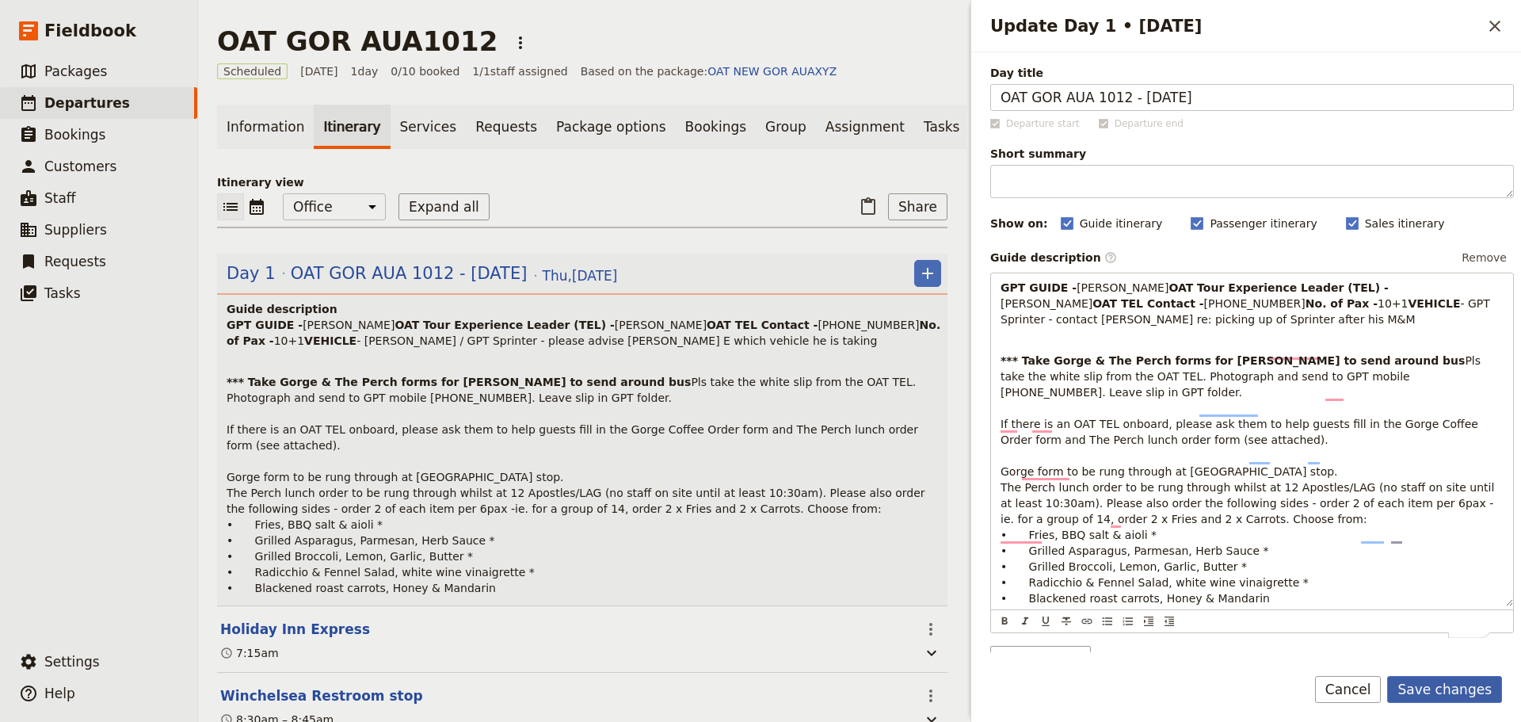
click at [1456, 684] on button "Save changes" at bounding box center [1444, 689] width 115 height 27
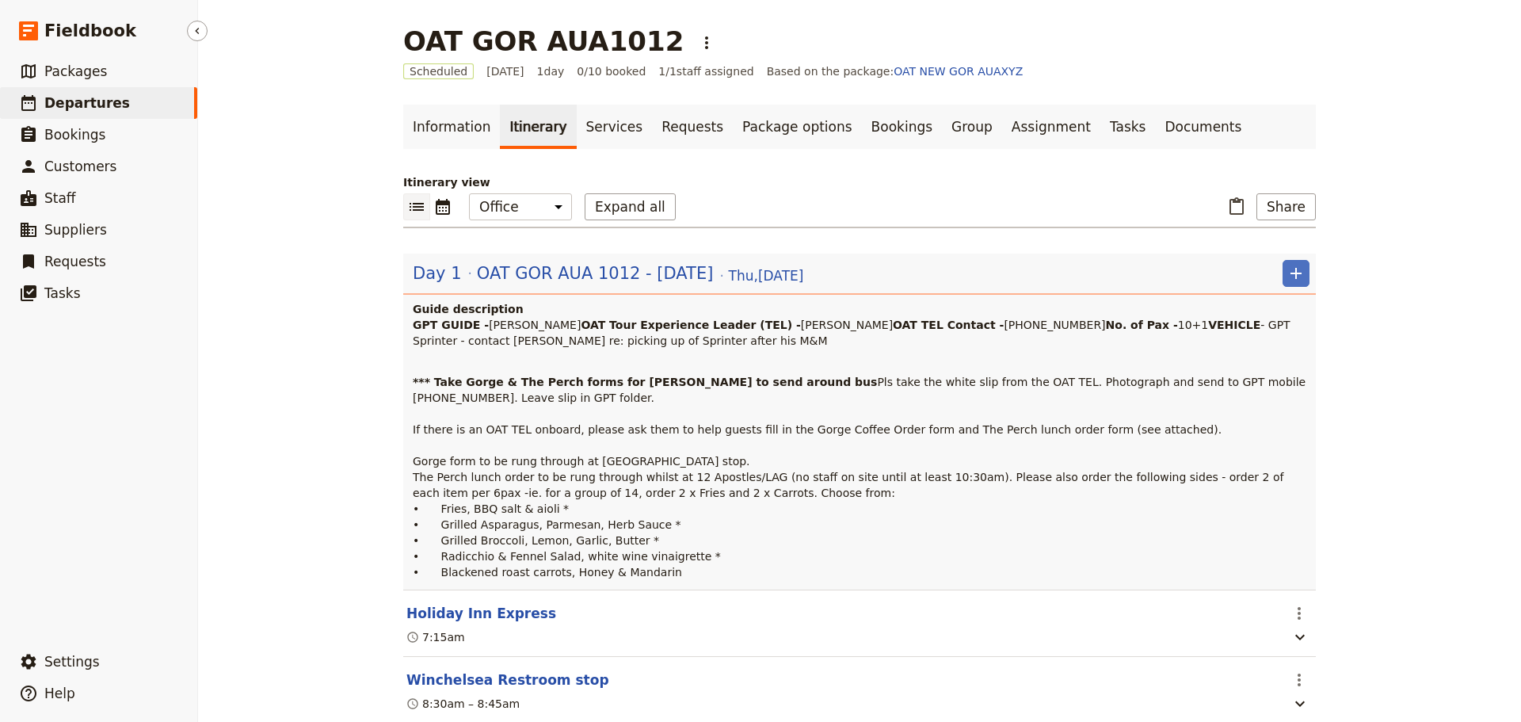
click at [120, 101] on link "​ Departures" at bounding box center [98, 103] width 197 height 32
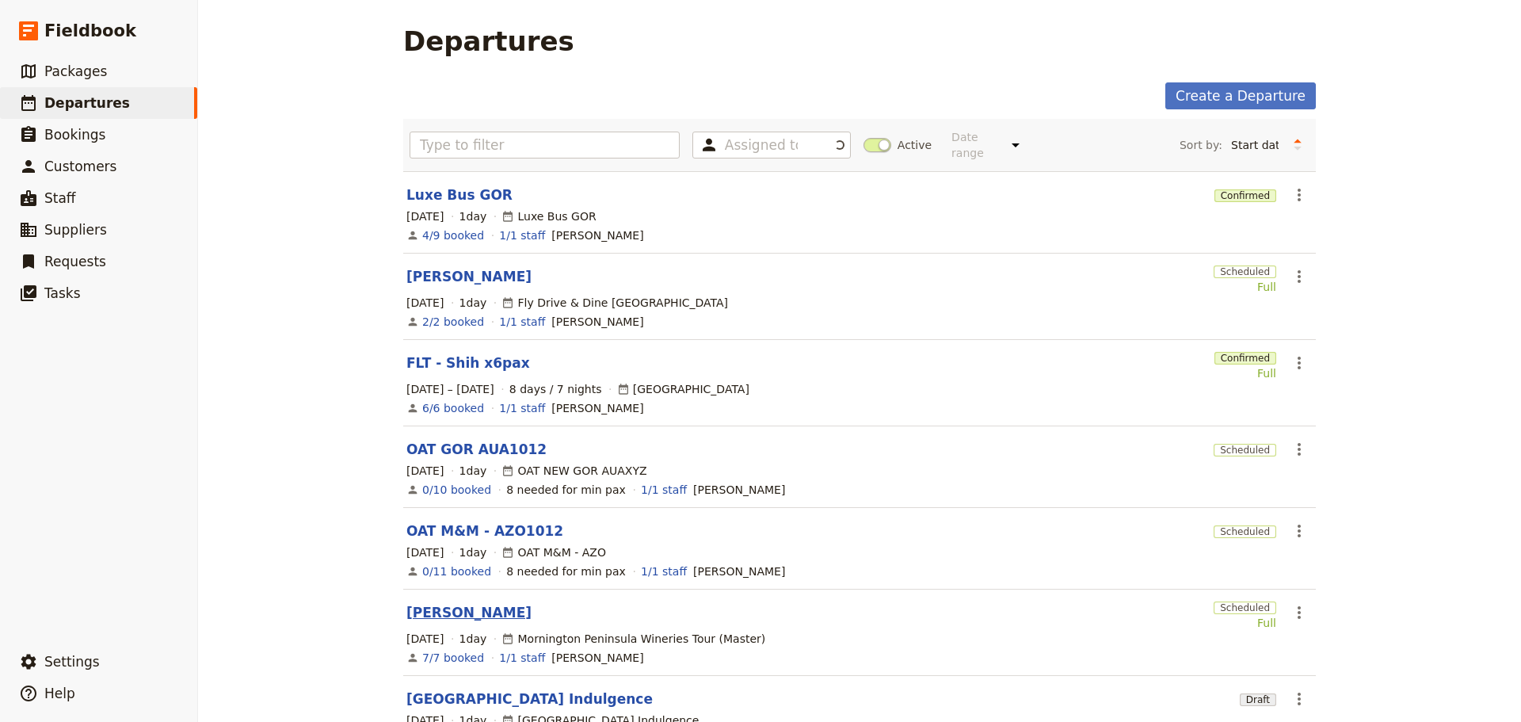
click at [448, 603] on link "[PERSON_NAME]" at bounding box center [468, 612] width 125 height 19
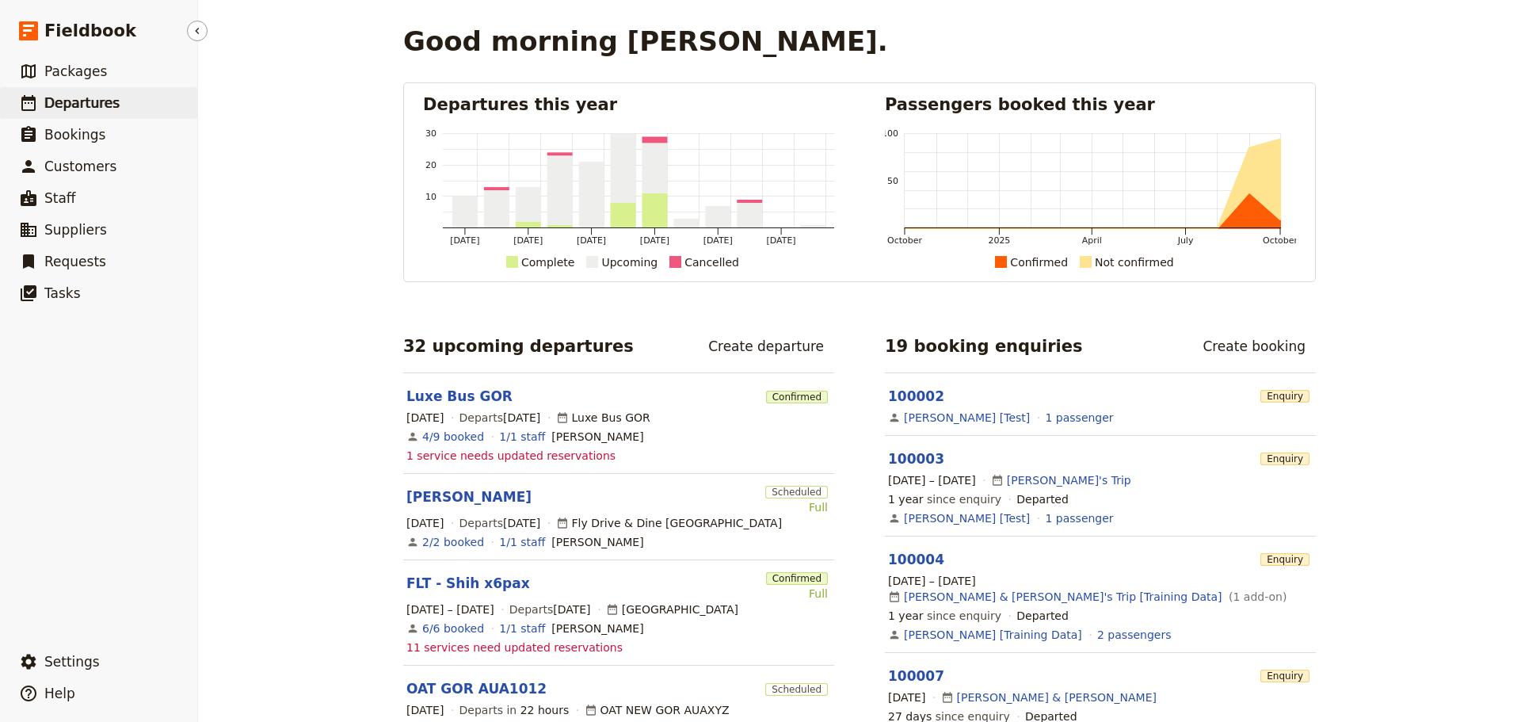
click at [109, 108] on span "Departures" at bounding box center [81, 103] width 75 height 16
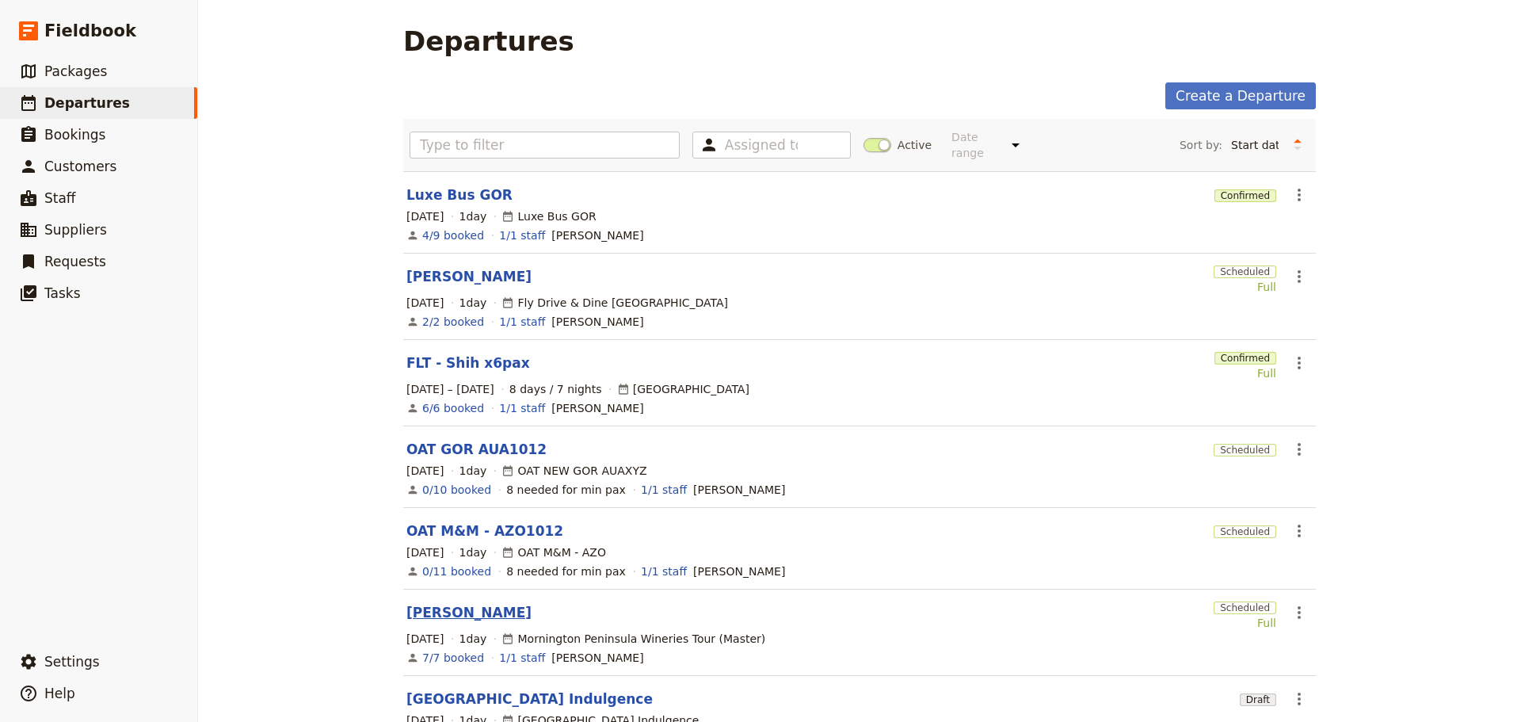
click at [421, 603] on link "[PERSON_NAME]" at bounding box center [468, 612] width 125 height 19
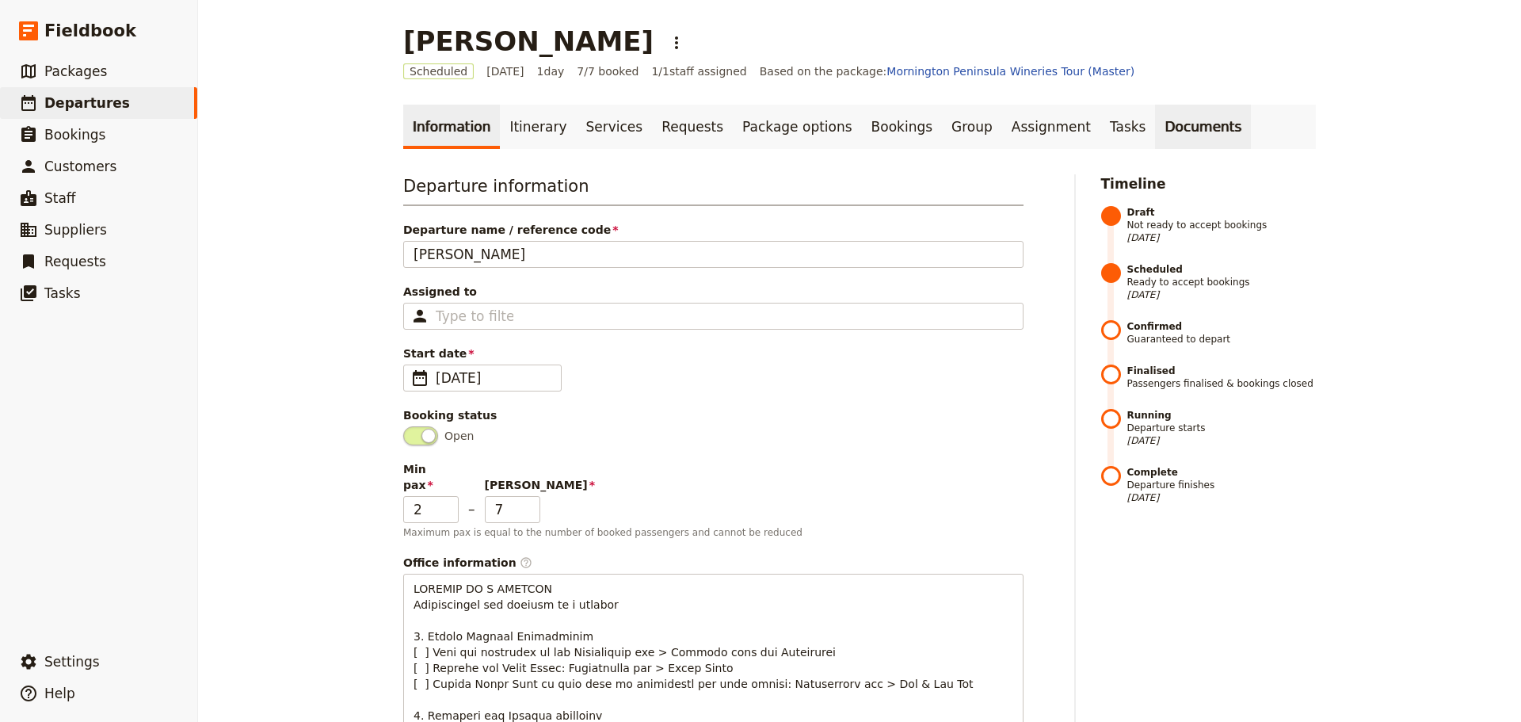
click at [1155, 134] on link "Documents" at bounding box center [1203, 127] width 96 height 44
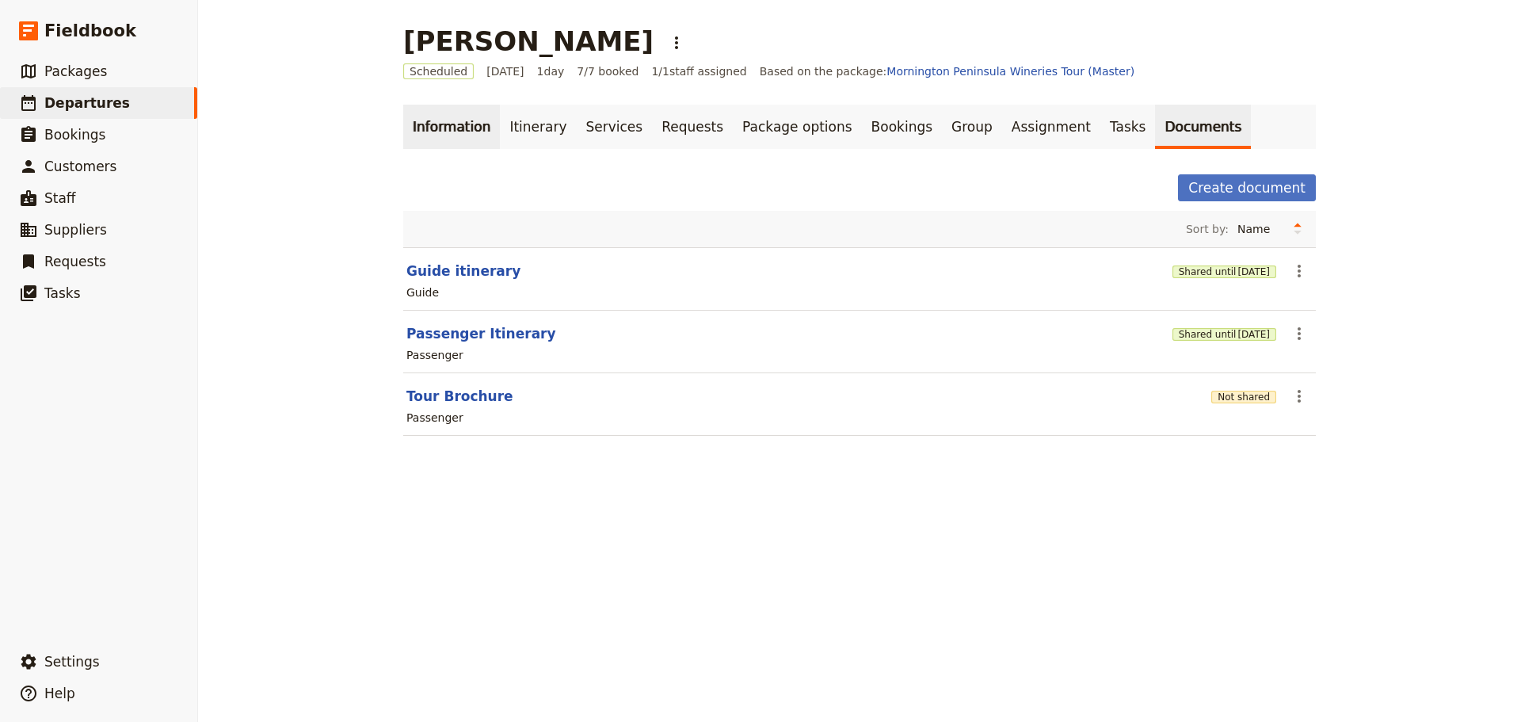
click at [450, 129] on link "Information" at bounding box center [451, 127] width 97 height 44
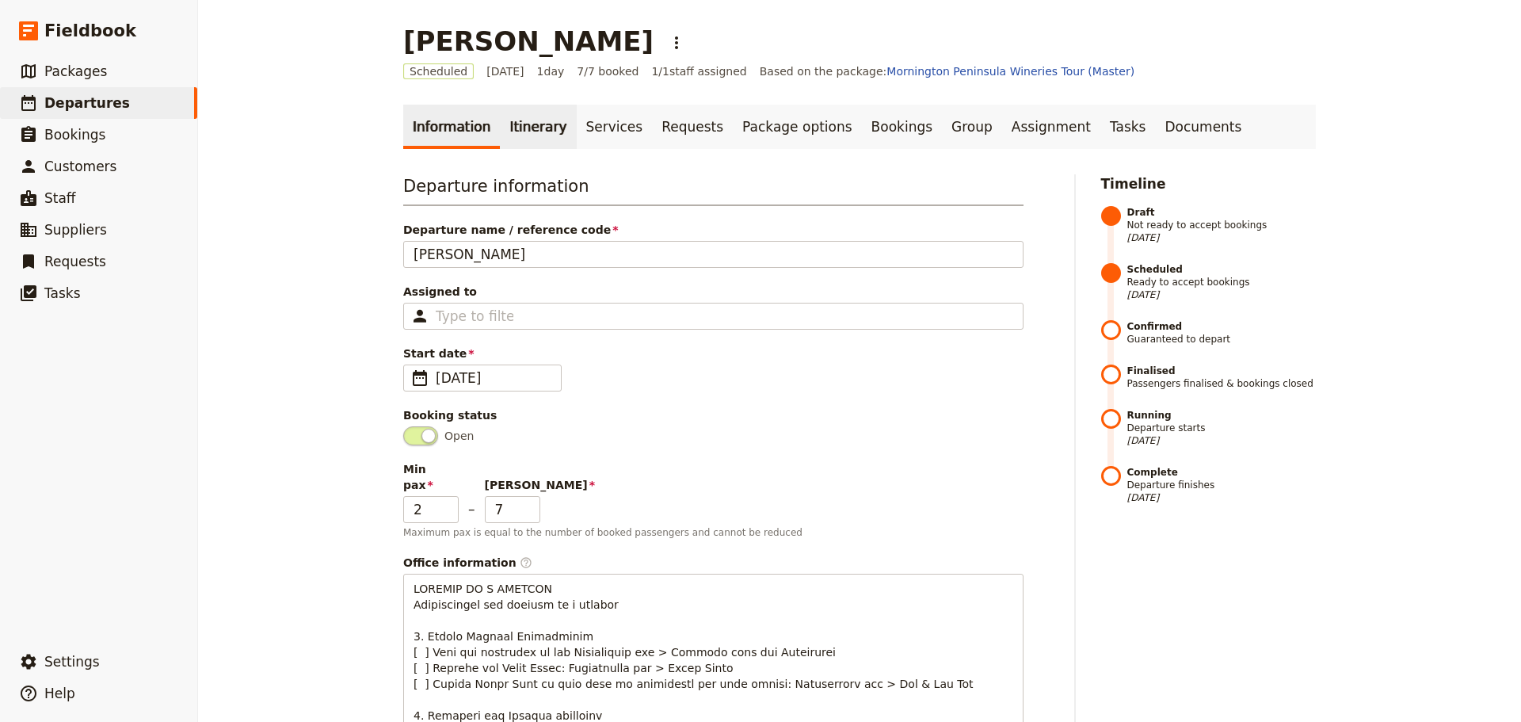
click at [532, 131] on link "Itinerary" at bounding box center [538, 127] width 76 height 44
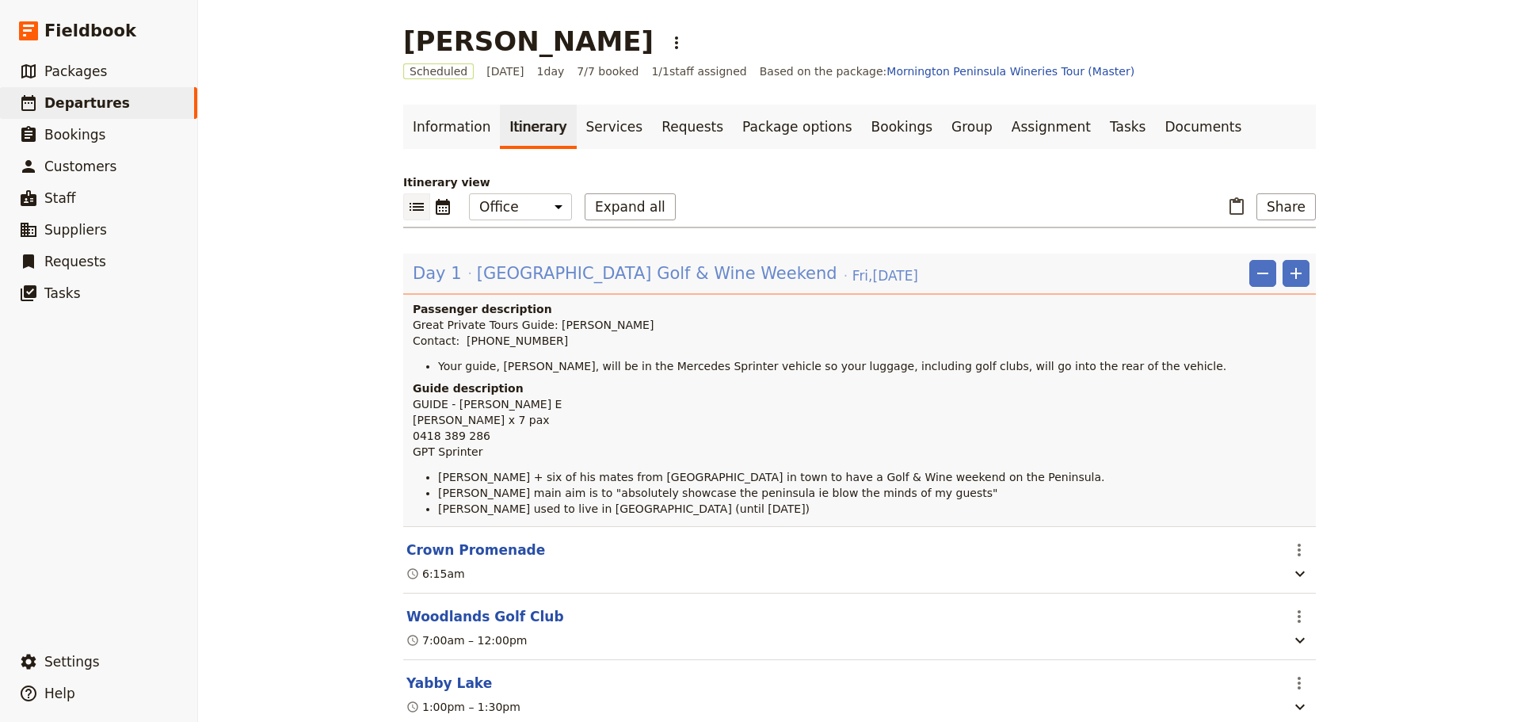
click at [562, 273] on span "Mornington Peninsula Golf & Wine Weekend" at bounding box center [657, 273] width 360 height 24
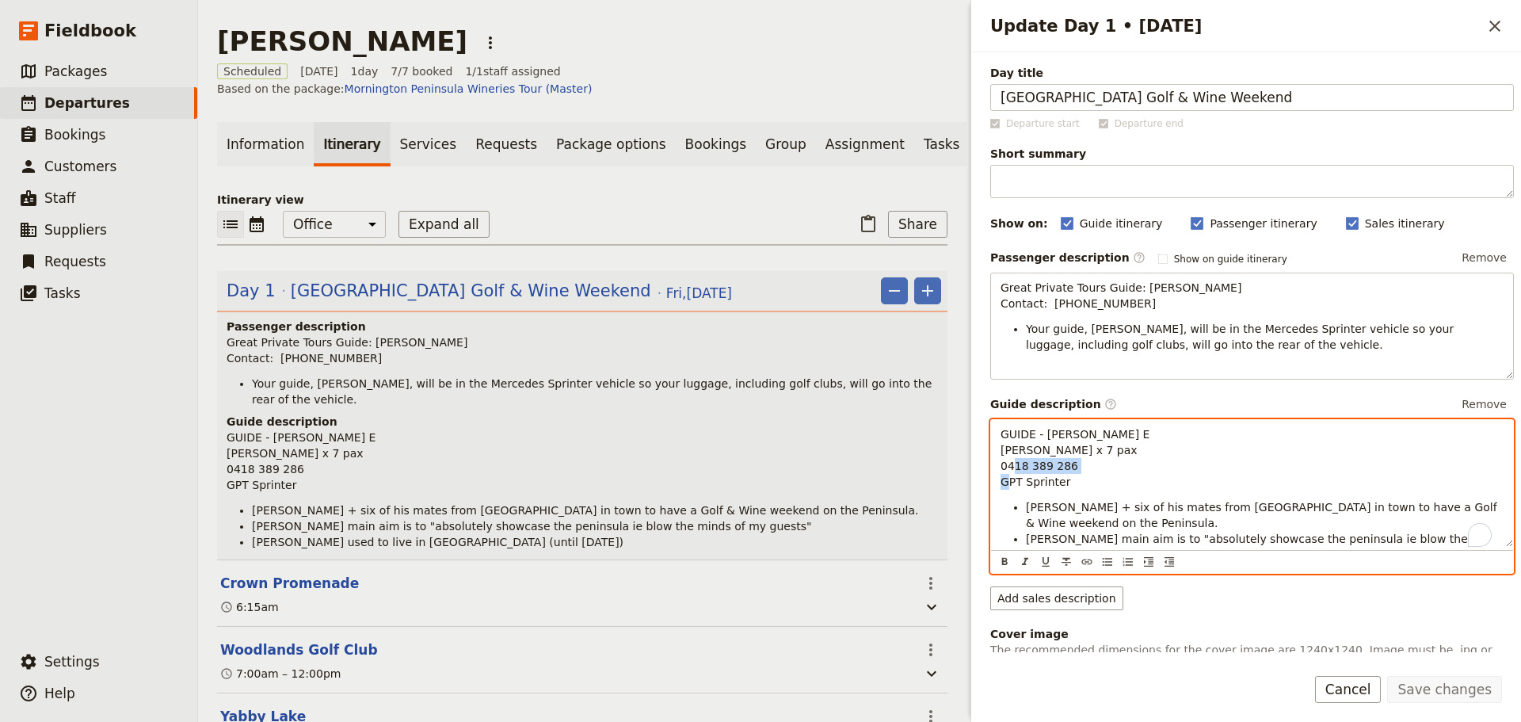
drag, startPoint x: 1073, startPoint y: 485, endPoint x: 971, endPoint y: 486, distance: 102.2
click at [971, 486] on div "Day title Mornington Peninsula Golf & Wine Weekend Departure start Departure en…" at bounding box center [1246, 352] width 550 height 600
click at [1003, 555] on icon "Format bold" at bounding box center [1004, 561] width 13 height 13
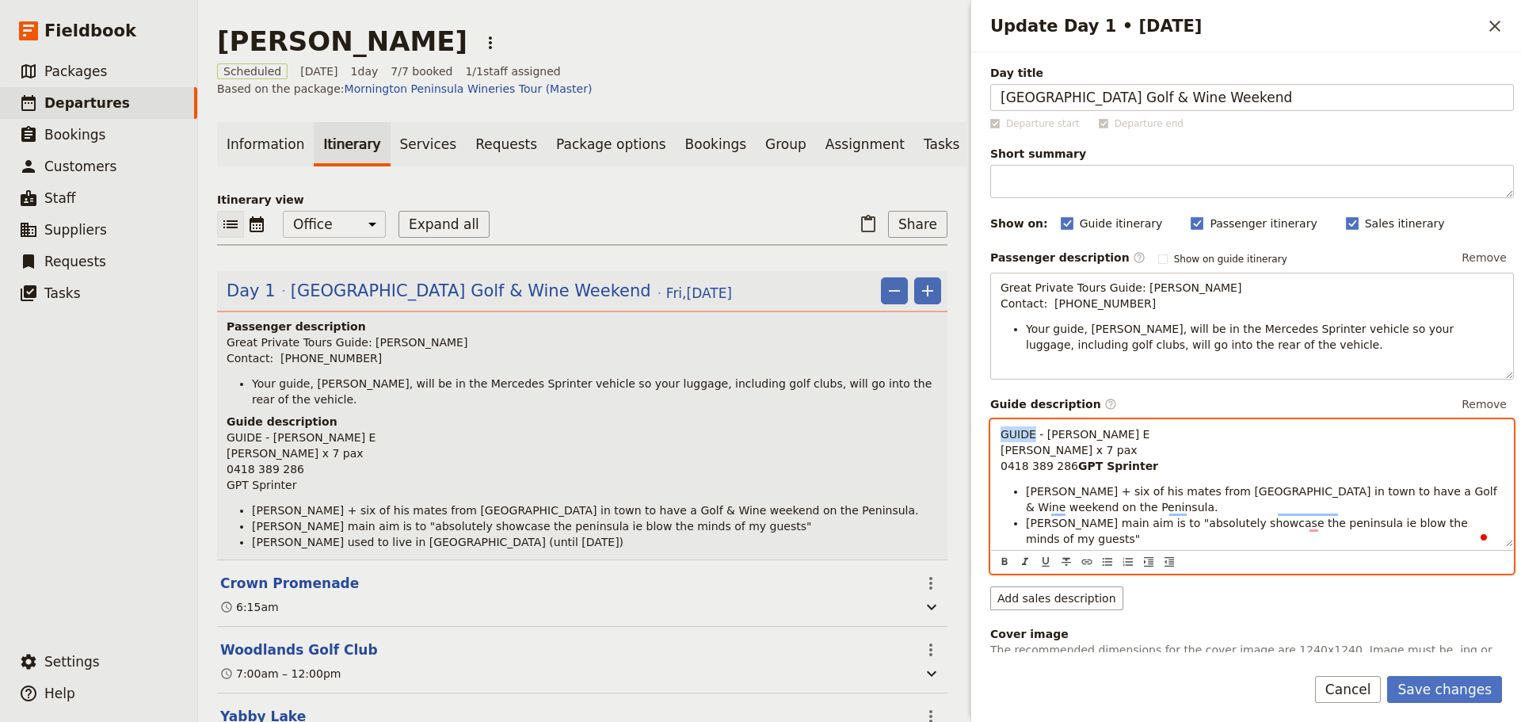
drag, startPoint x: 1031, startPoint y: 432, endPoint x: 964, endPoint y: 433, distance: 67.3
click at [964, 433] on div "Craig Steen ​ Scheduled 17 Oct 2025 1 day 7/7 booked 1 / 1 staff assigned Based…" at bounding box center [859, 361] width 1323 height 722
click at [1162, 463] on p "GUIDE - Alan E Craig Steen x 7 pax 0418 389 286 GPT Sprinter" at bounding box center [1252, 450] width 503 height 48
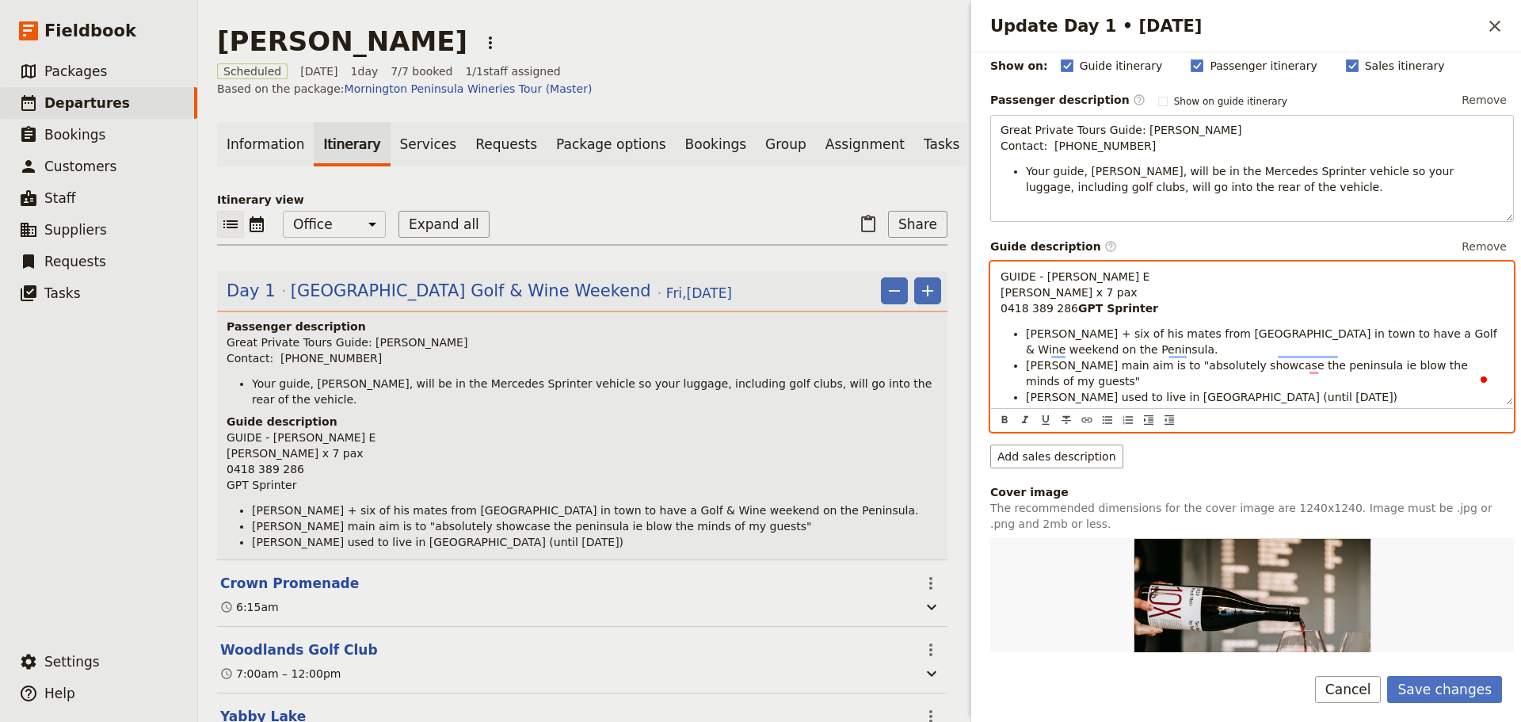
scroll to position [158, 0]
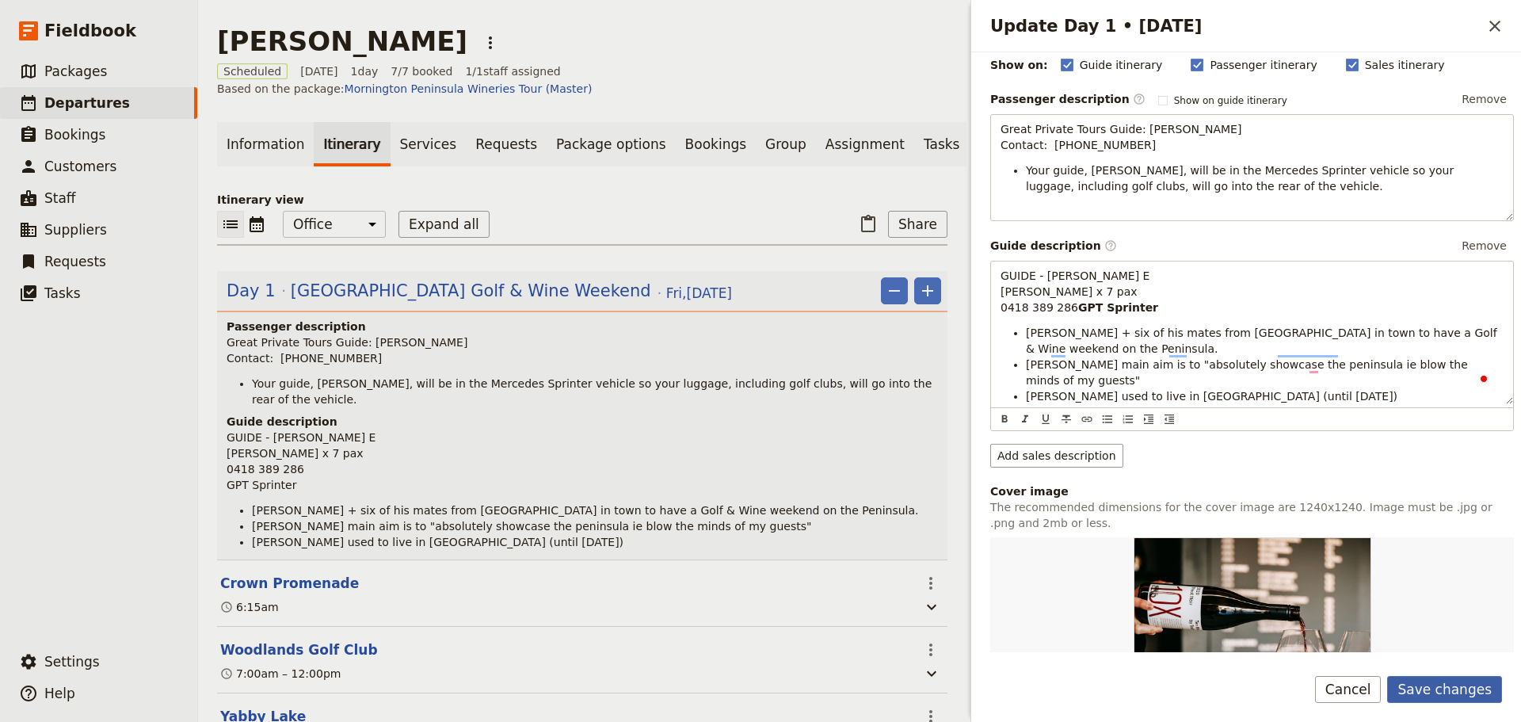
click at [1456, 682] on button "Save changes" at bounding box center [1444, 689] width 115 height 27
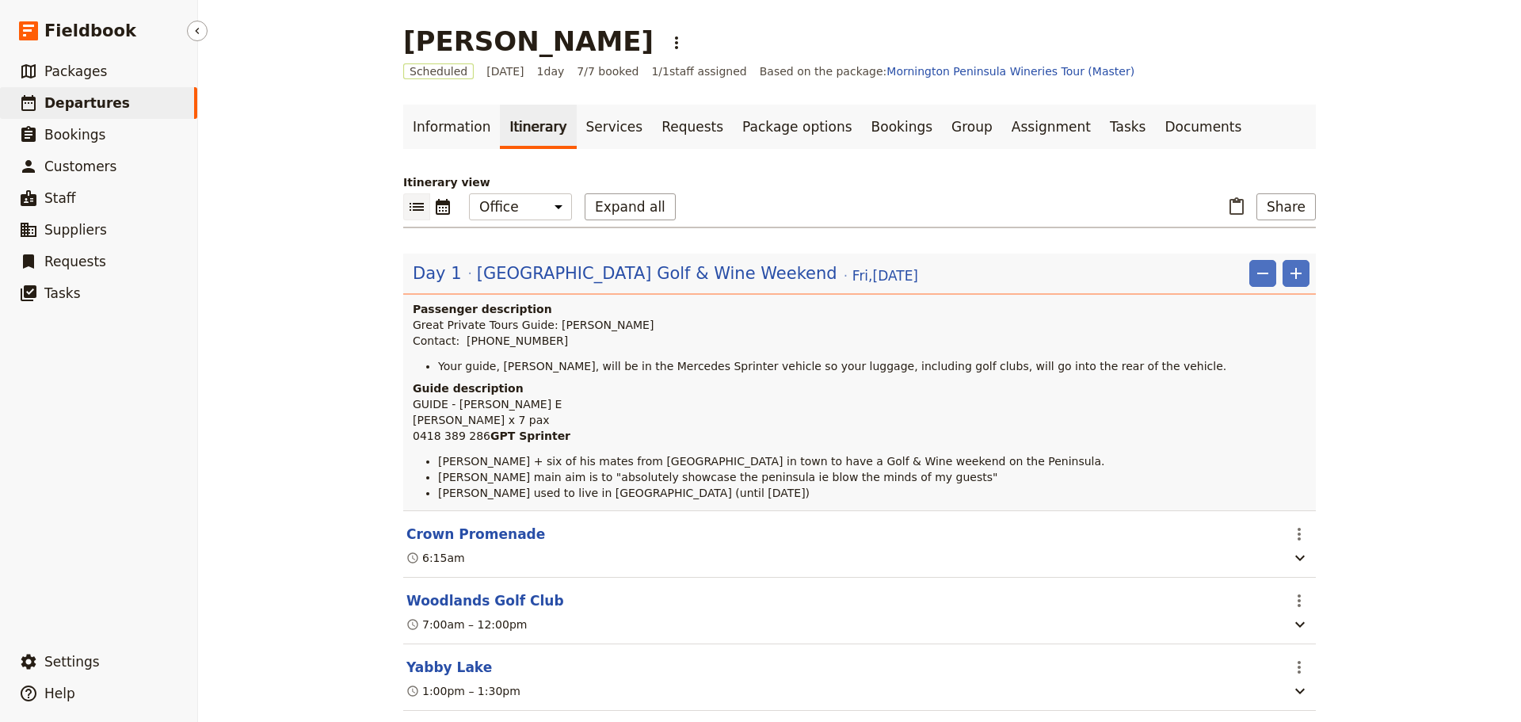
click at [40, 97] on link "​ Departures" at bounding box center [98, 103] width 197 height 32
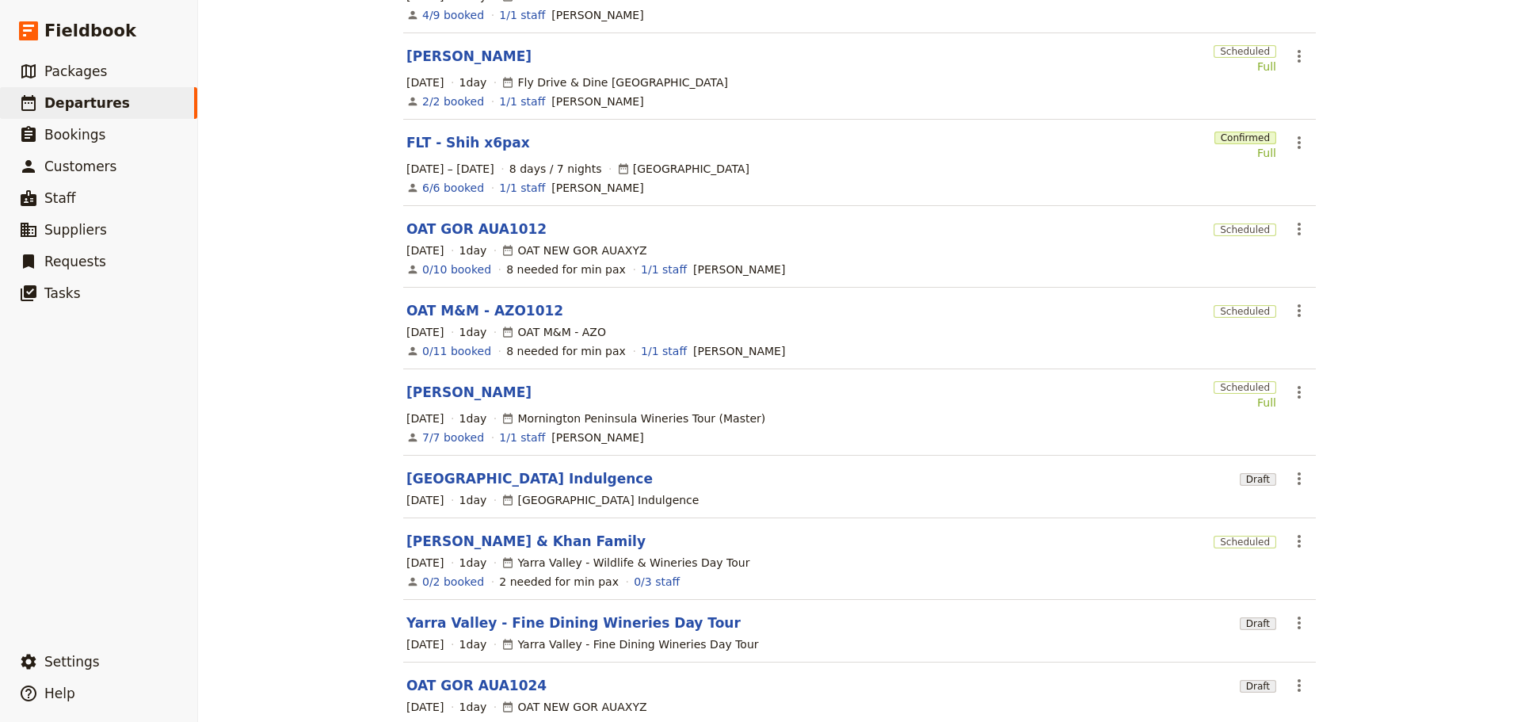
scroll to position [288, 0]
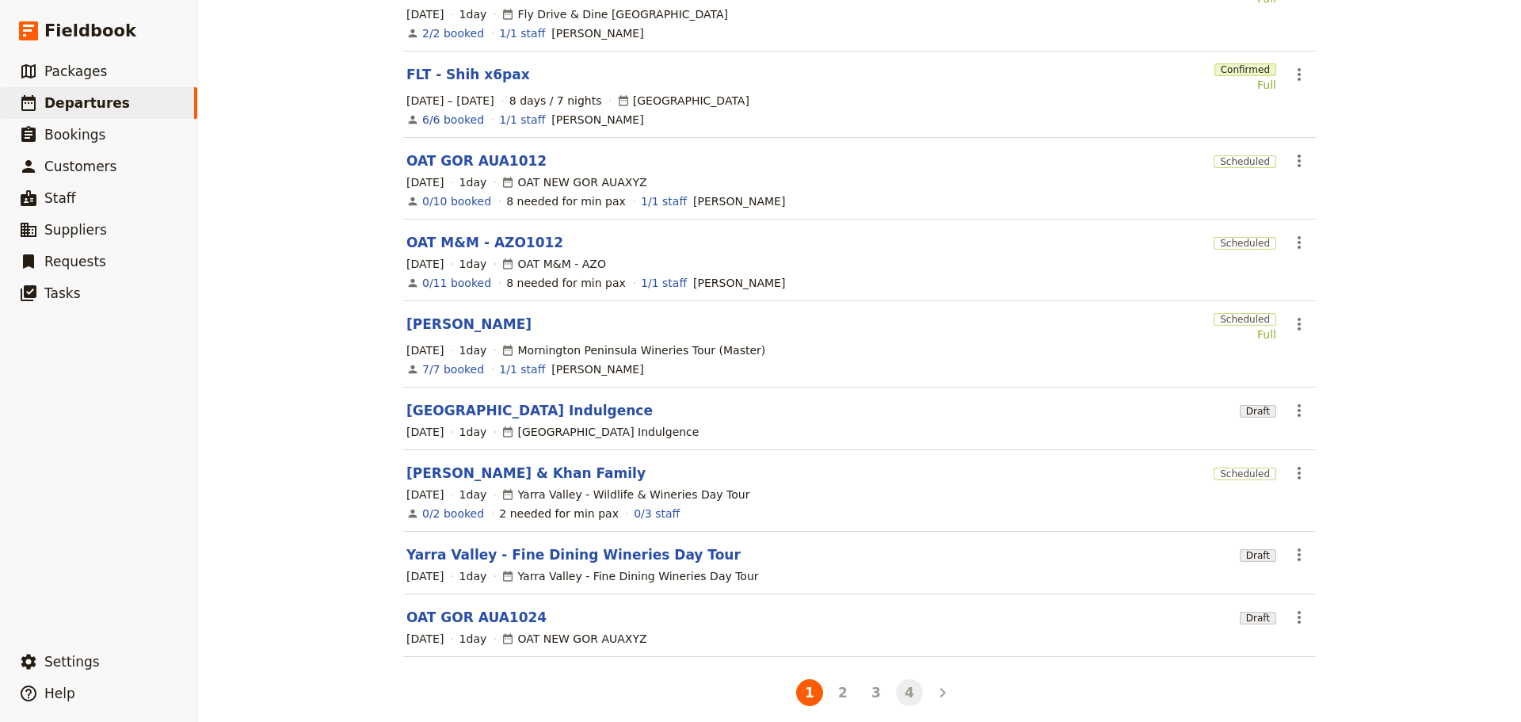
click at [900, 680] on button "4" at bounding box center [909, 692] width 27 height 27
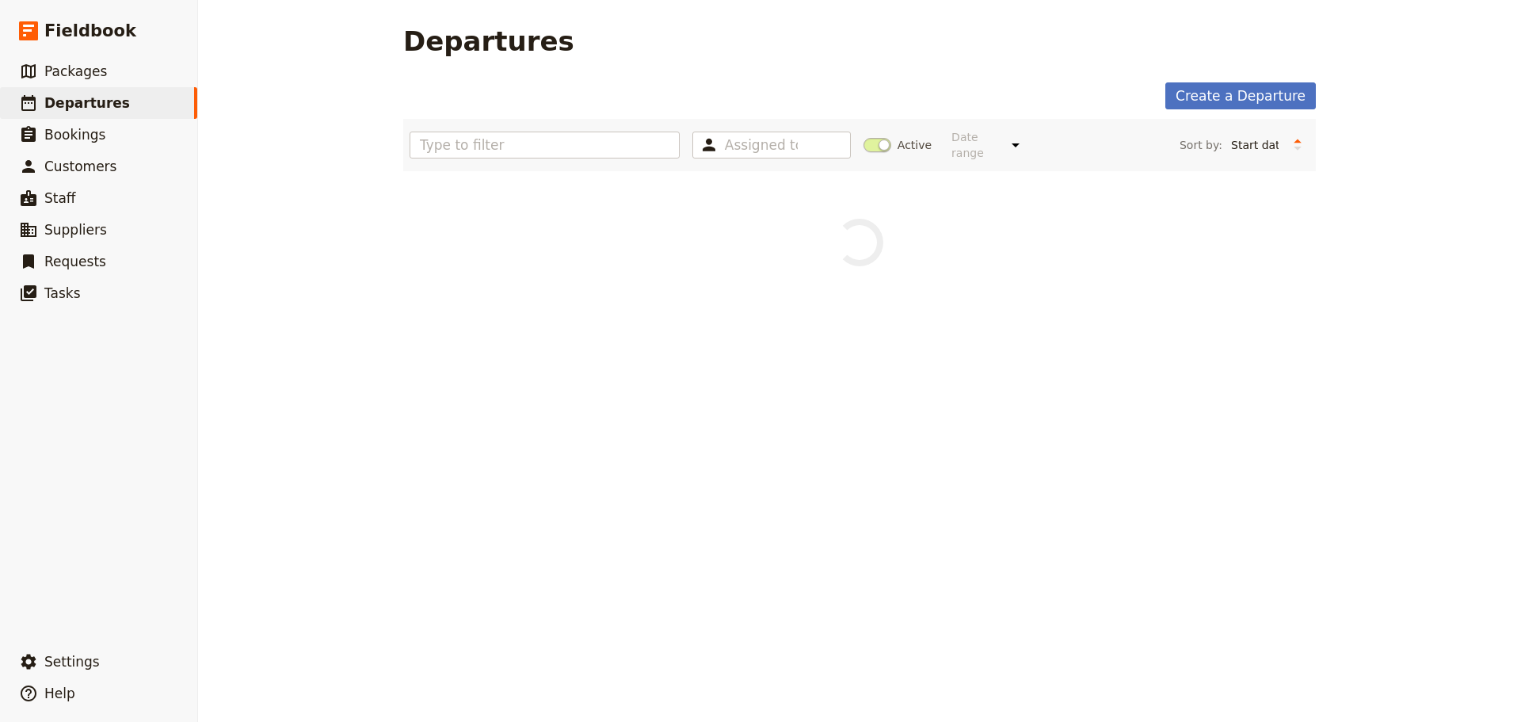
scroll to position [0, 0]
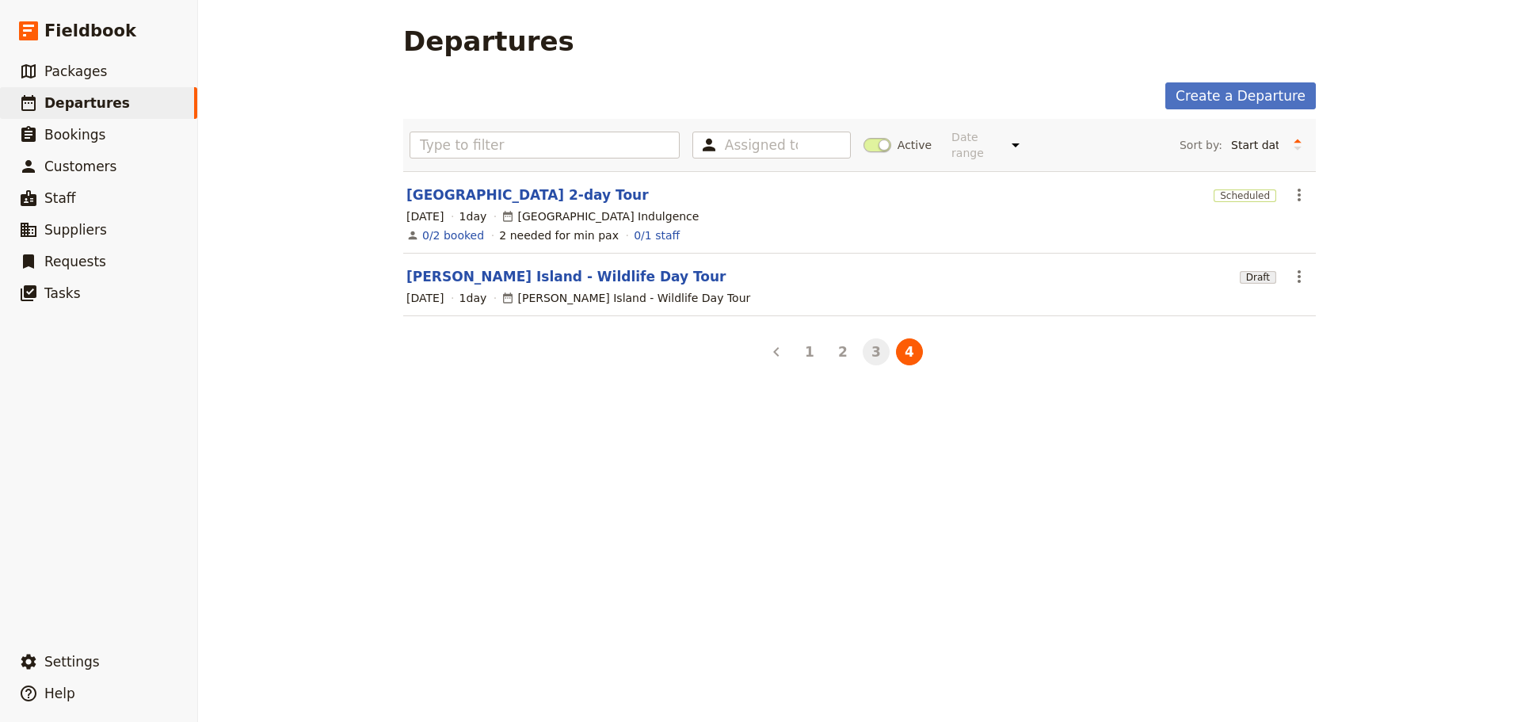
click at [875, 344] on button "3" at bounding box center [876, 351] width 27 height 27
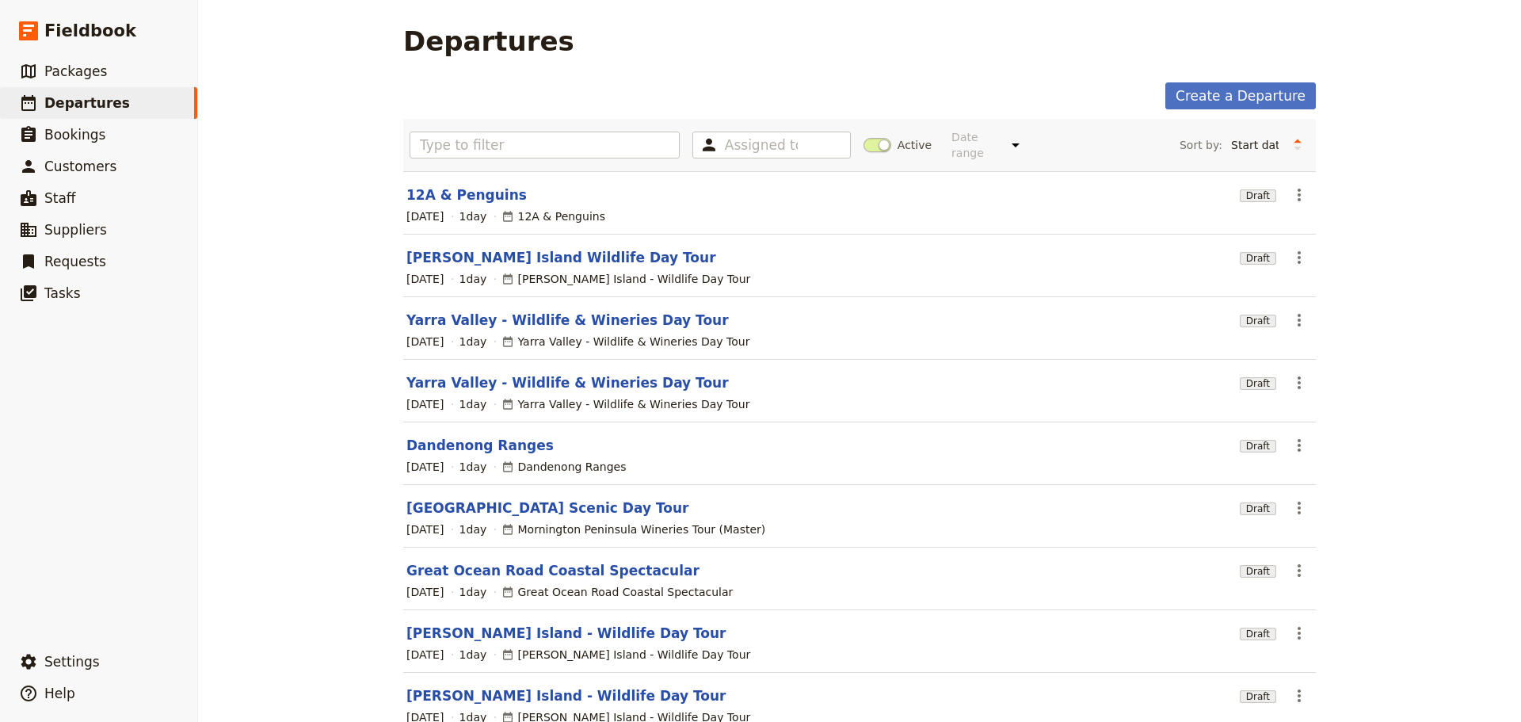
scroll to position [141, 0]
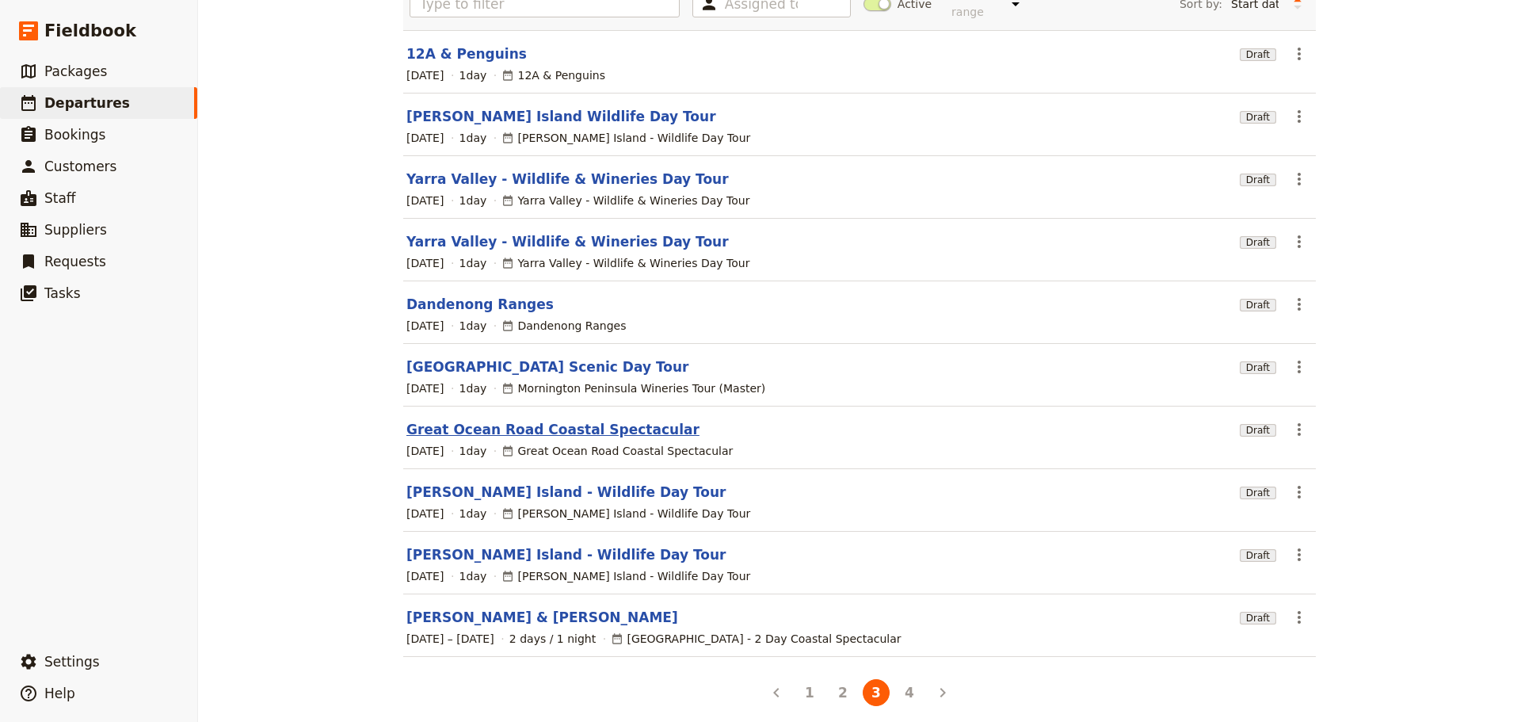
click at [551, 420] on link "Great Ocean Road Coastal Spectacular" at bounding box center [552, 429] width 293 height 19
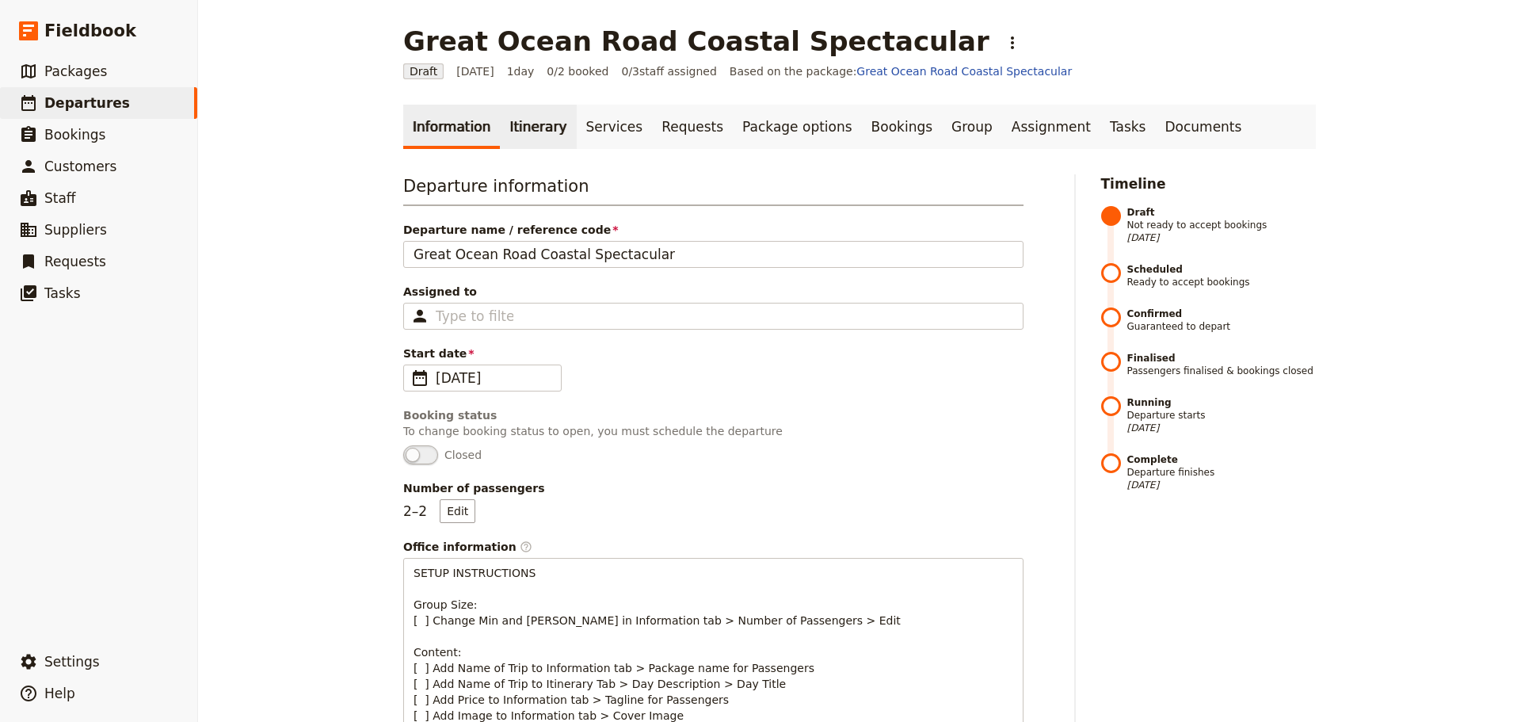
click at [538, 125] on link "Itinerary" at bounding box center [538, 127] width 76 height 44
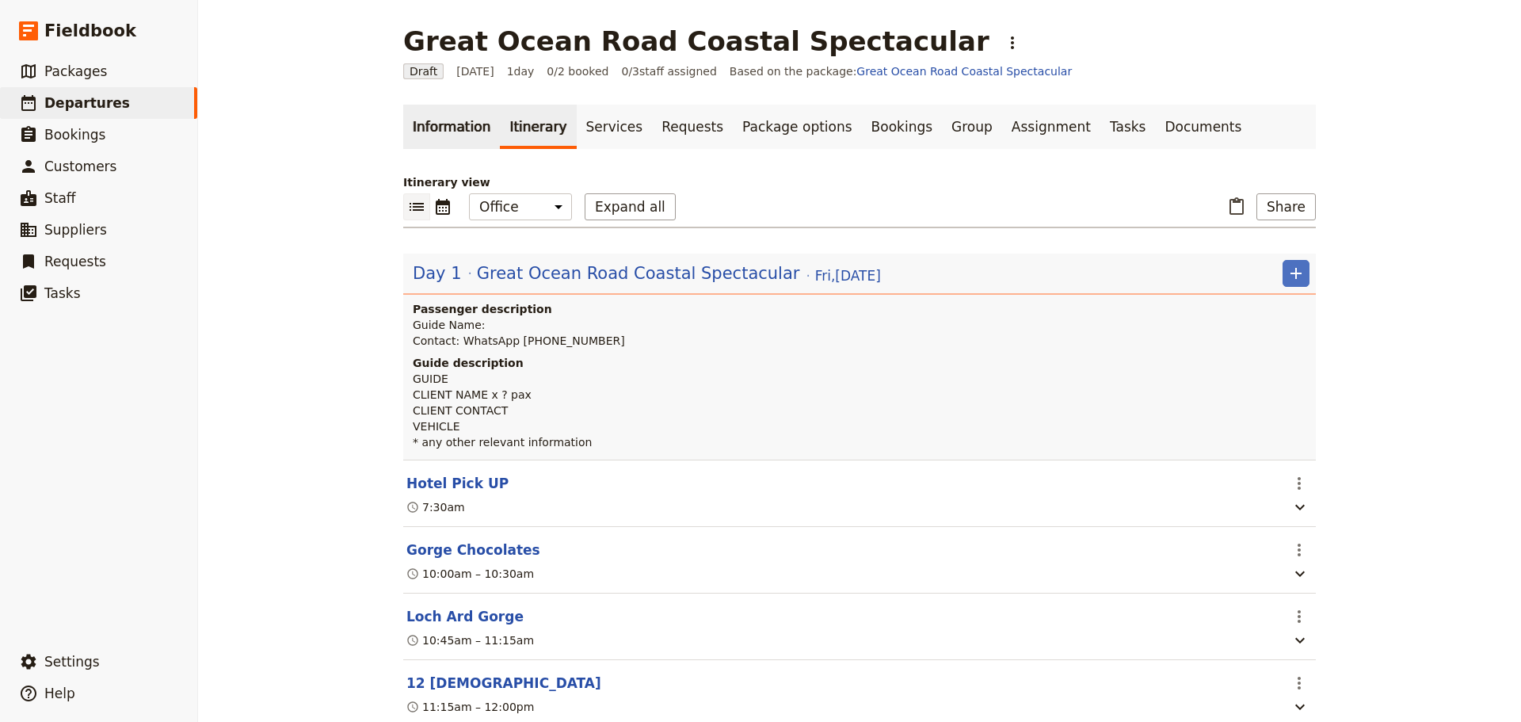
click at [410, 128] on link "Information" at bounding box center [451, 127] width 97 height 44
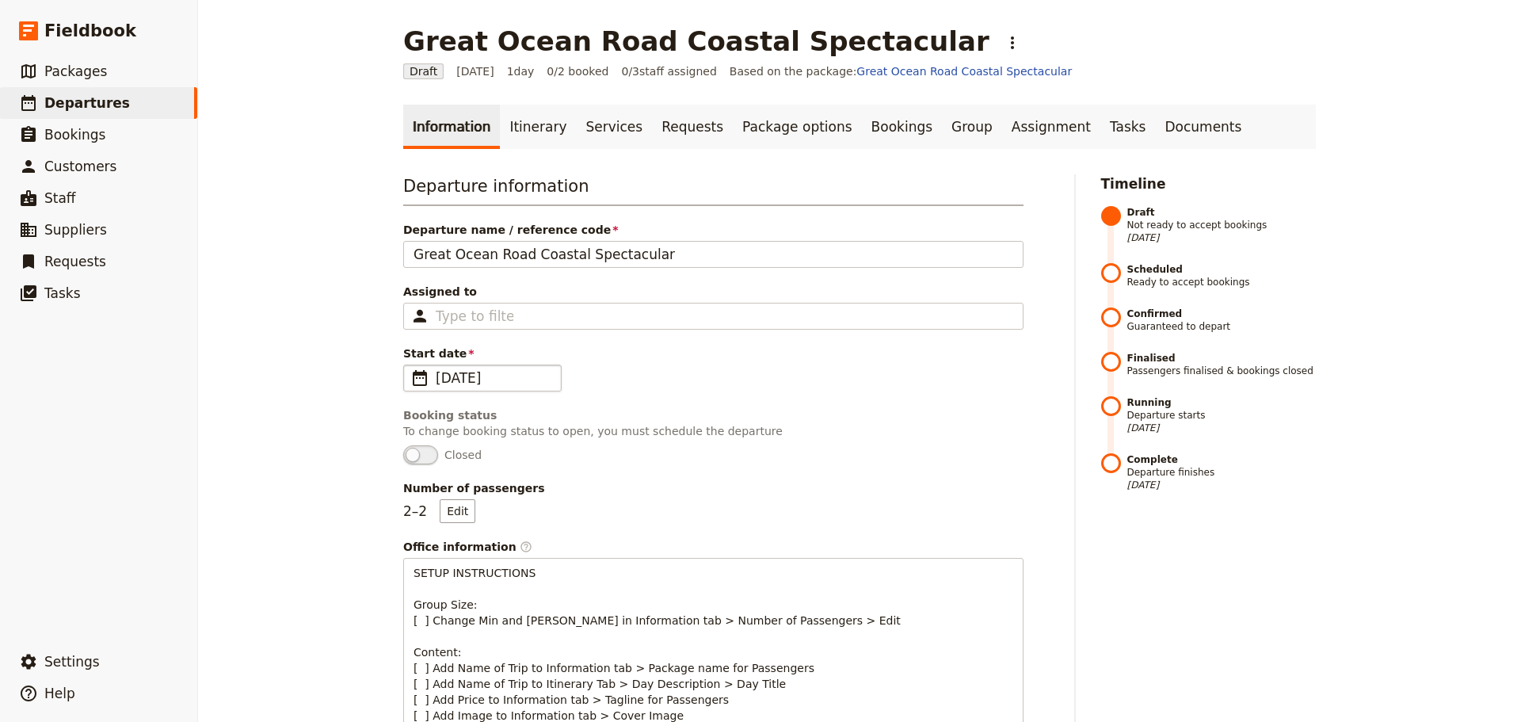
click at [417, 376] on span "​" at bounding box center [419, 377] width 19 height 19
click at [410, 365] on input "16/01/2026" at bounding box center [410, 364] width 1 height 1
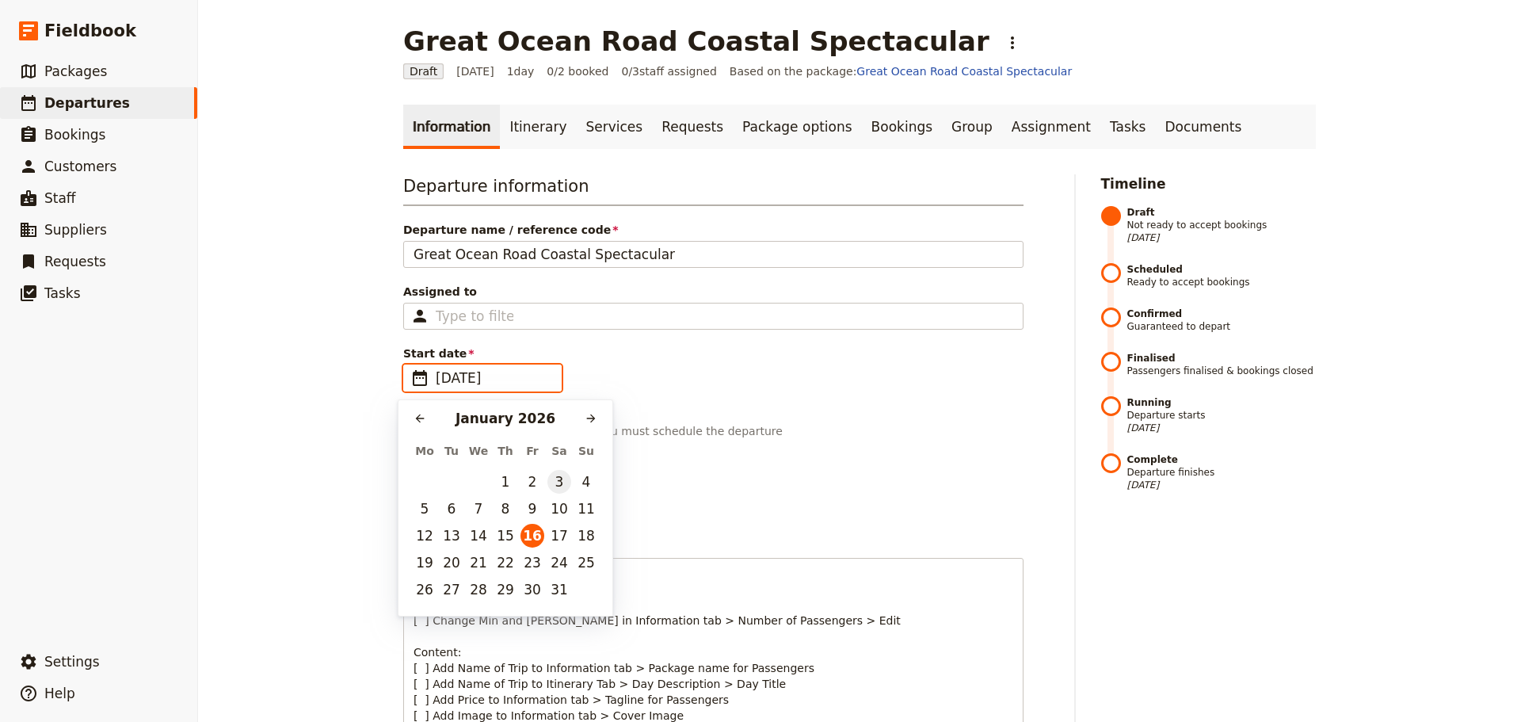
click at [560, 481] on button "3" at bounding box center [559, 482] width 24 height 24
type input "03/01/2026"
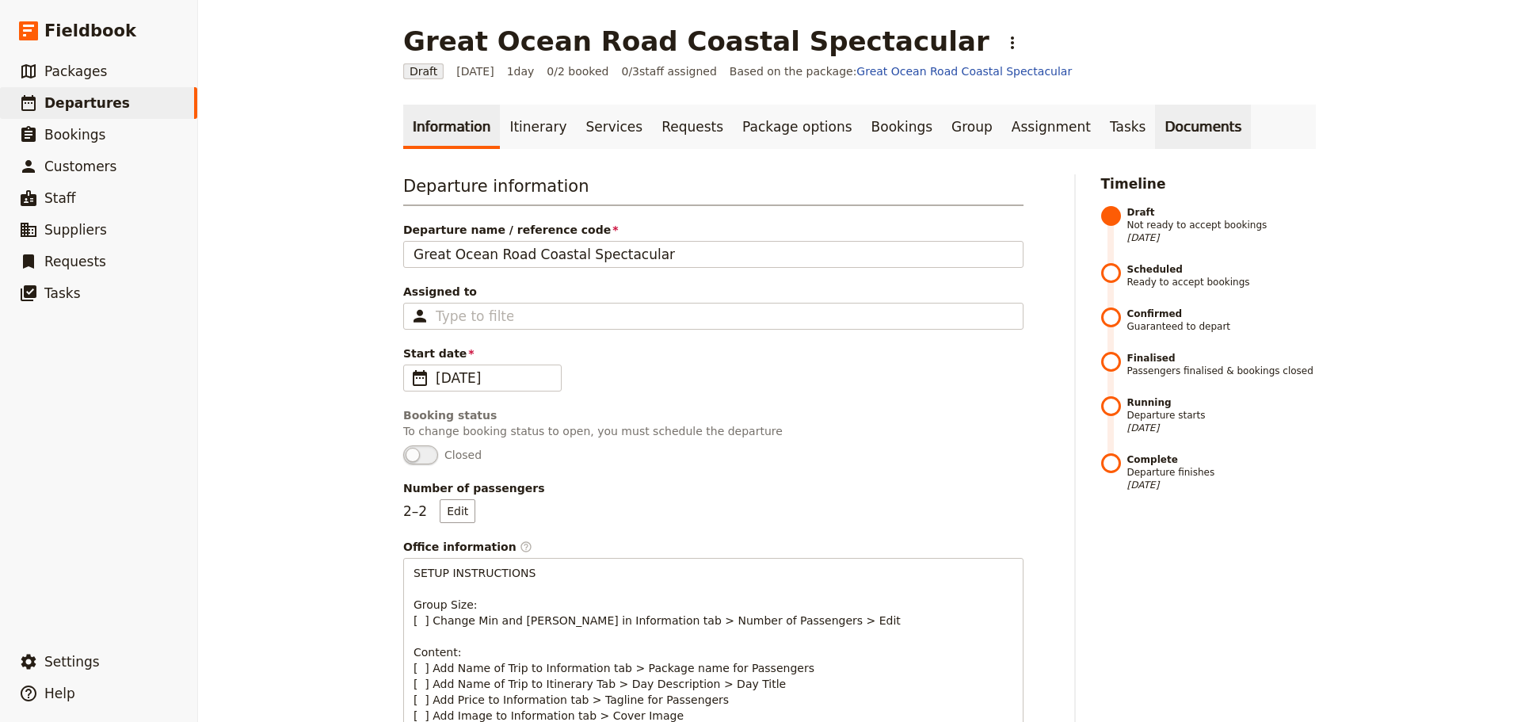
click at [1155, 127] on link "Documents" at bounding box center [1203, 127] width 96 height 44
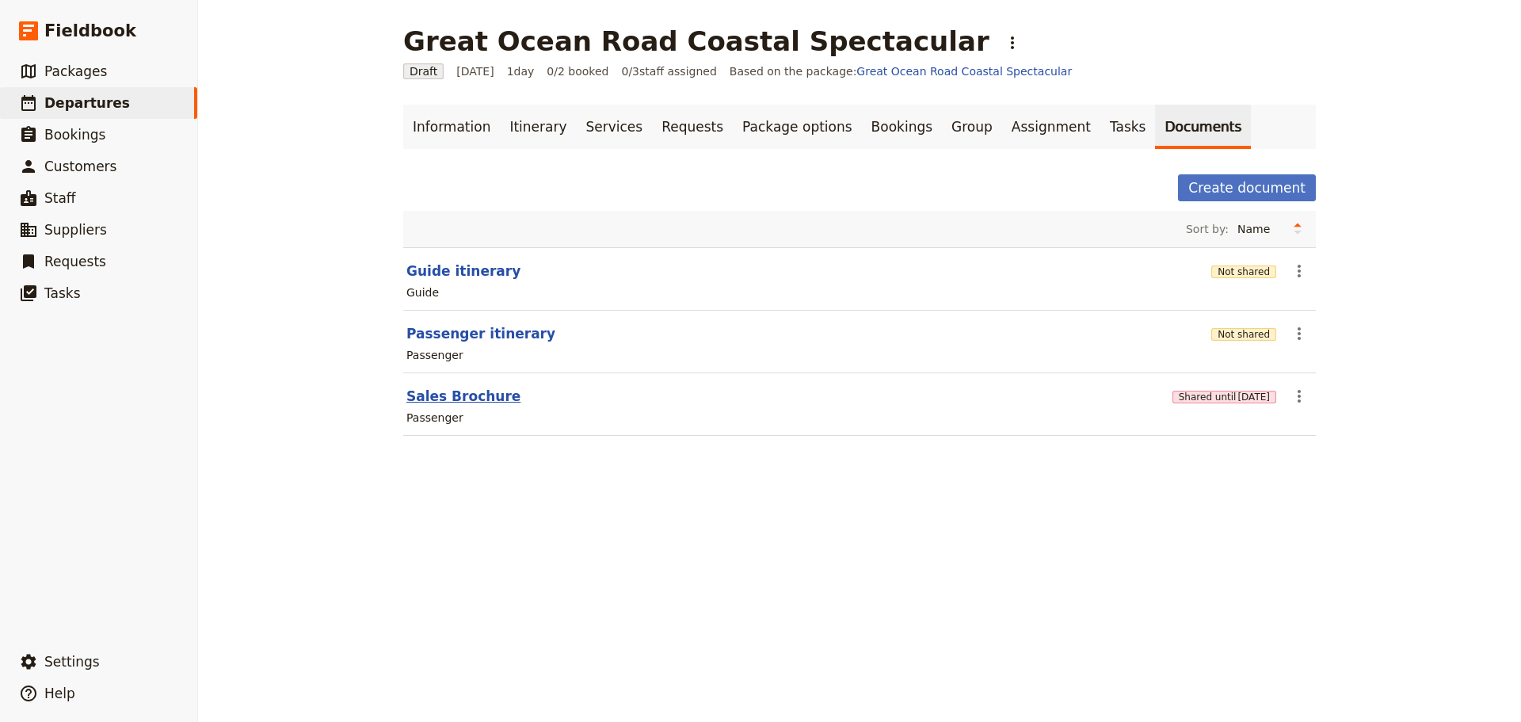
click at [456, 387] on button "Sales Brochure" at bounding box center [463, 396] width 114 height 19
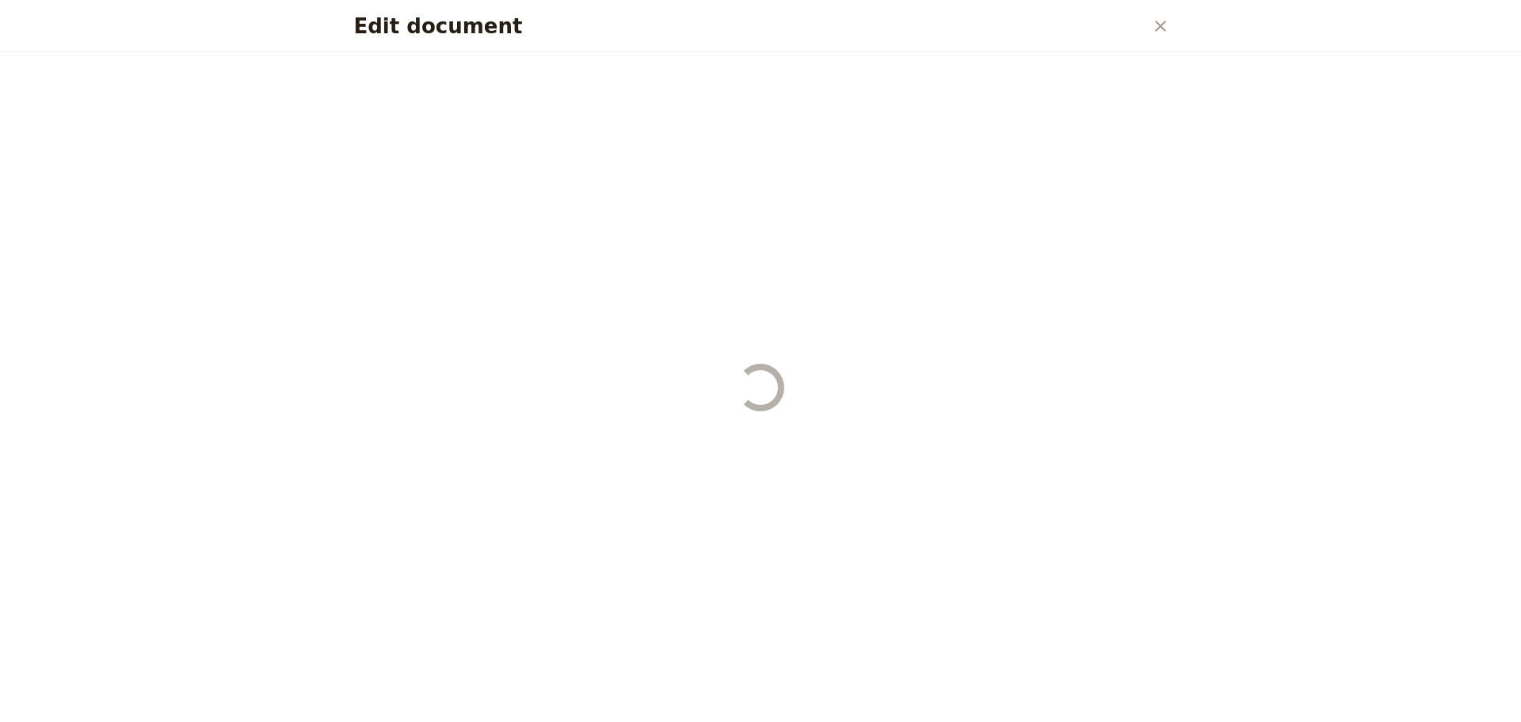
select select "PASSENGER"
select select "DEFAULT"
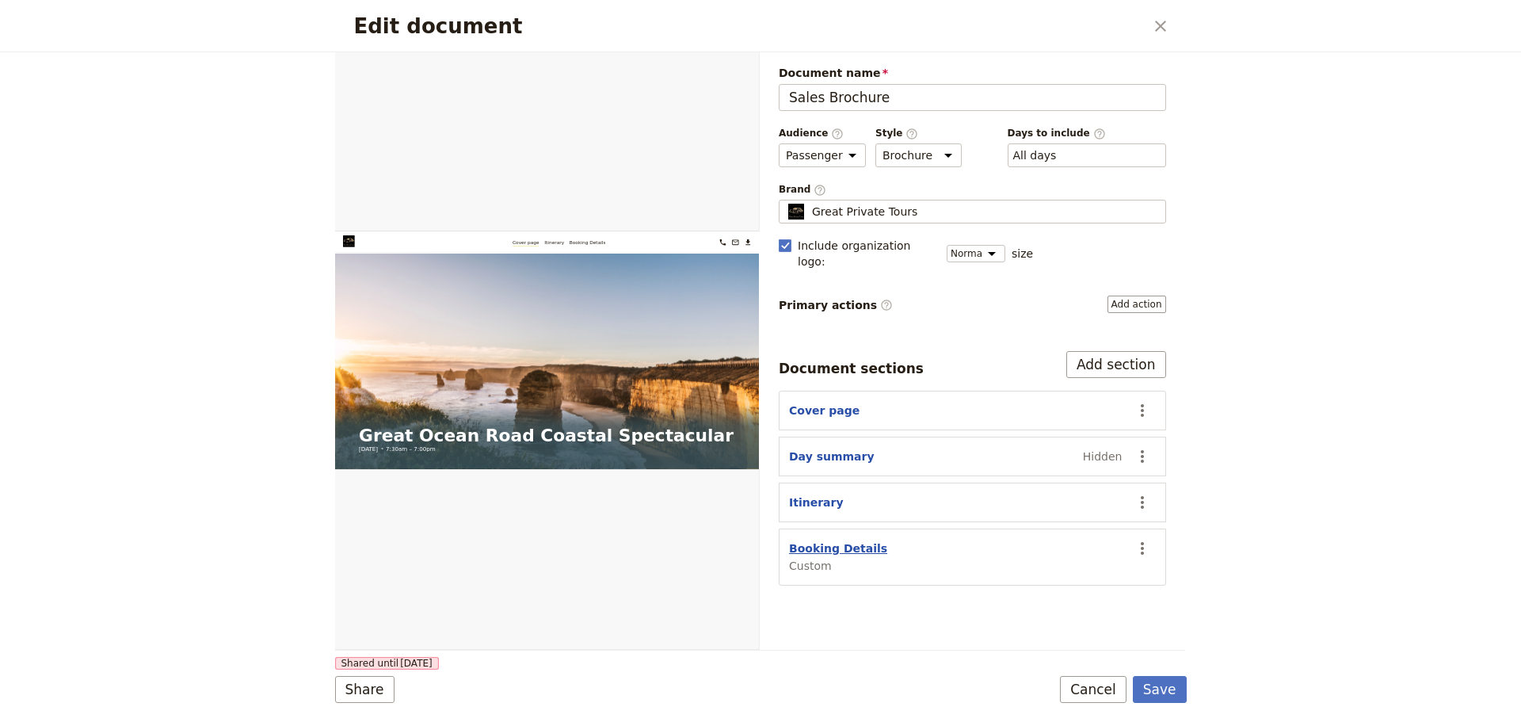
click at [806, 540] on button "Booking Details" at bounding box center [838, 548] width 98 height 16
select select "CUSTOM"
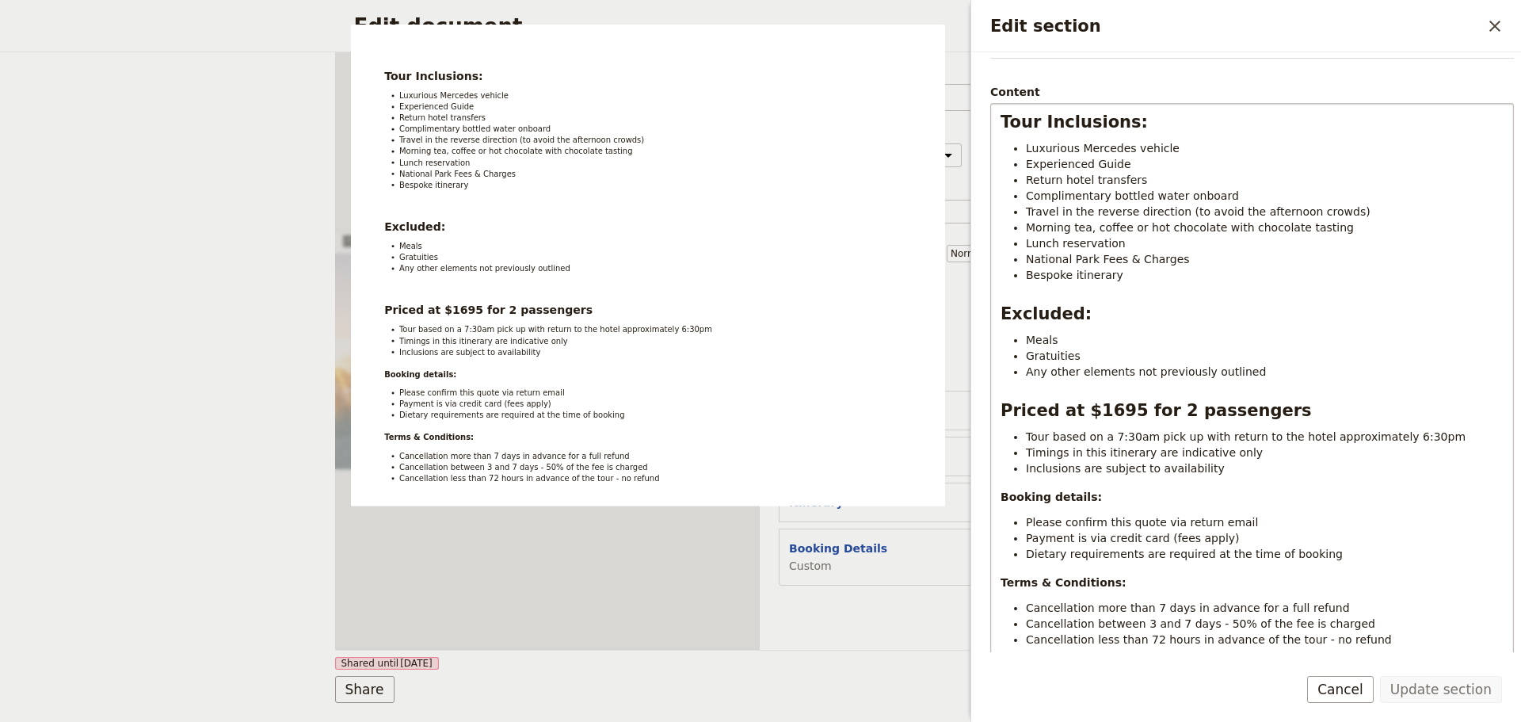
scroll to position [224, 0]
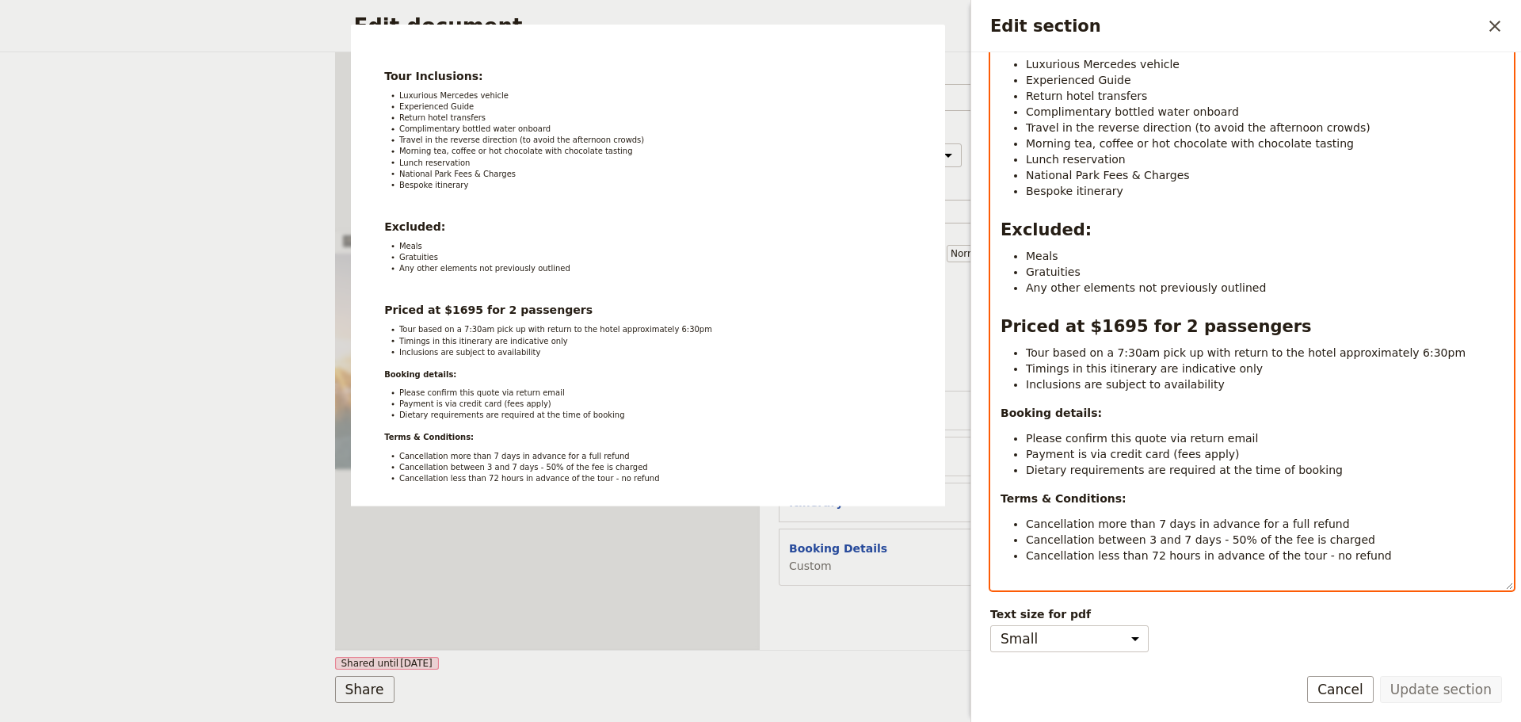
click at [1294, 326] on h2 "Priced at $1695 for 2 passengers" at bounding box center [1252, 327] width 503 height 24
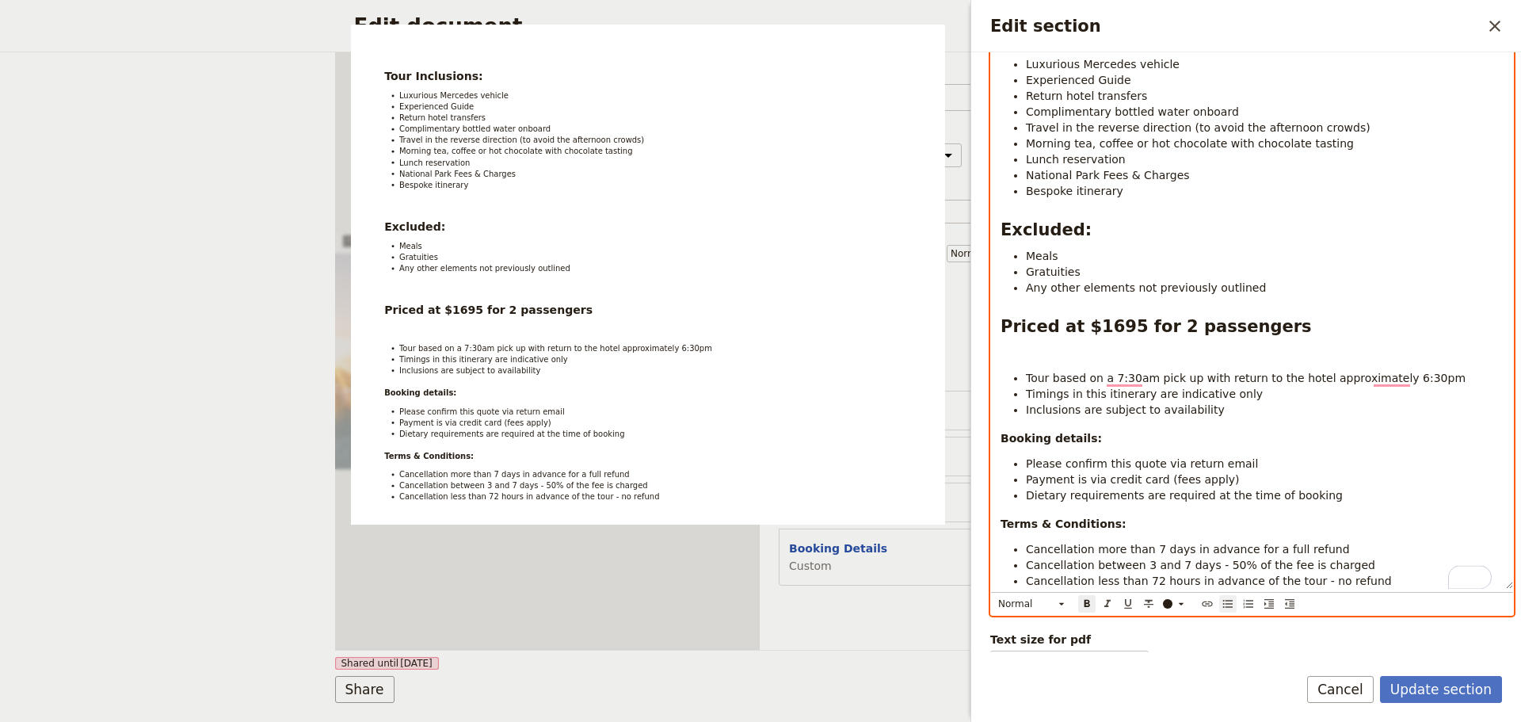
click at [1222, 604] on icon "Bulleted list" at bounding box center [1228, 603] width 13 height 13
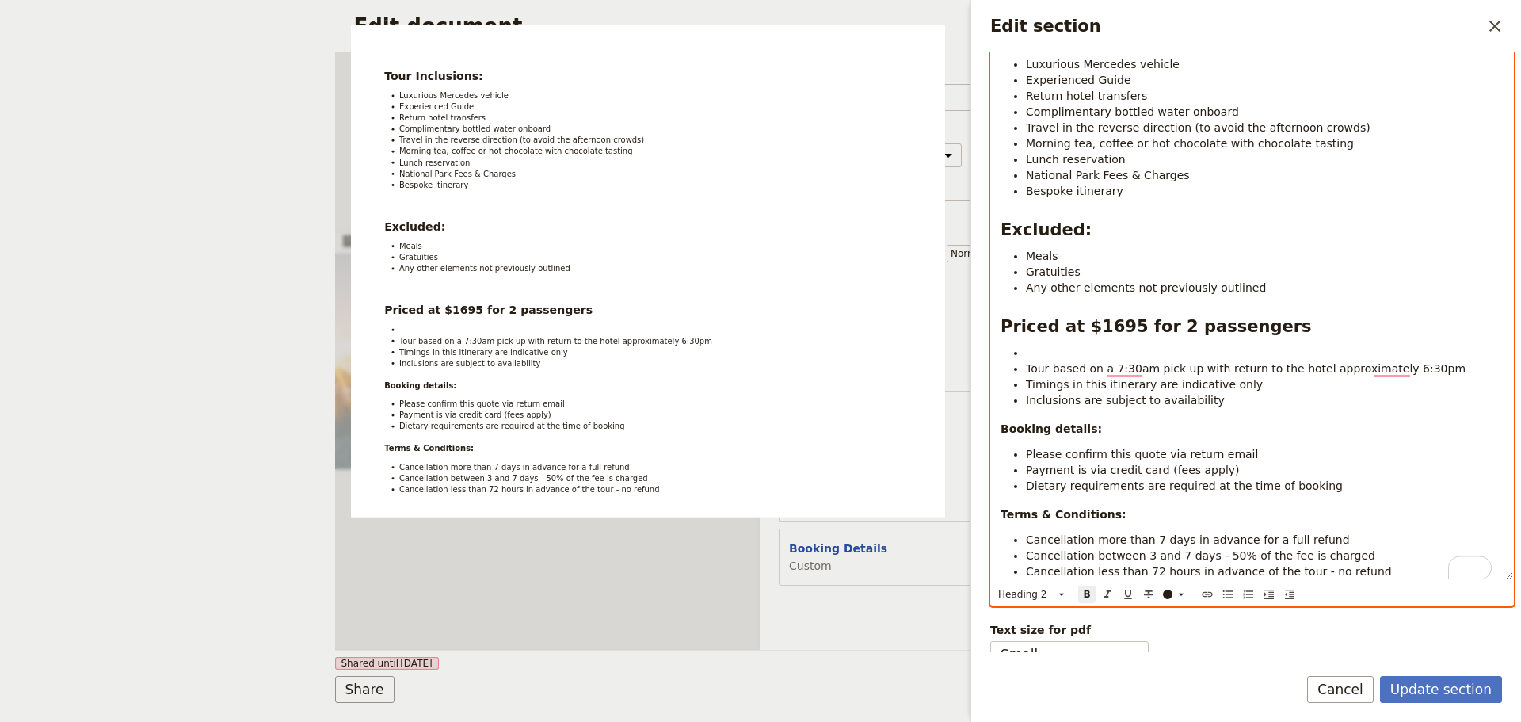
click at [1039, 356] on li "To enrich screen reader interactions, please activate Accessibility in Grammarl…" at bounding box center [1265, 353] width 478 height 16
drag, startPoint x: 1071, startPoint y: 332, endPoint x: 1084, endPoint y: 330, distance: 12.8
click at [1084, 330] on strong "Priced at $1695 for 2 passengers" at bounding box center [1156, 326] width 311 height 19
click at [1209, 351] on li "Additional travellers priced at" at bounding box center [1265, 353] width 478 height 16
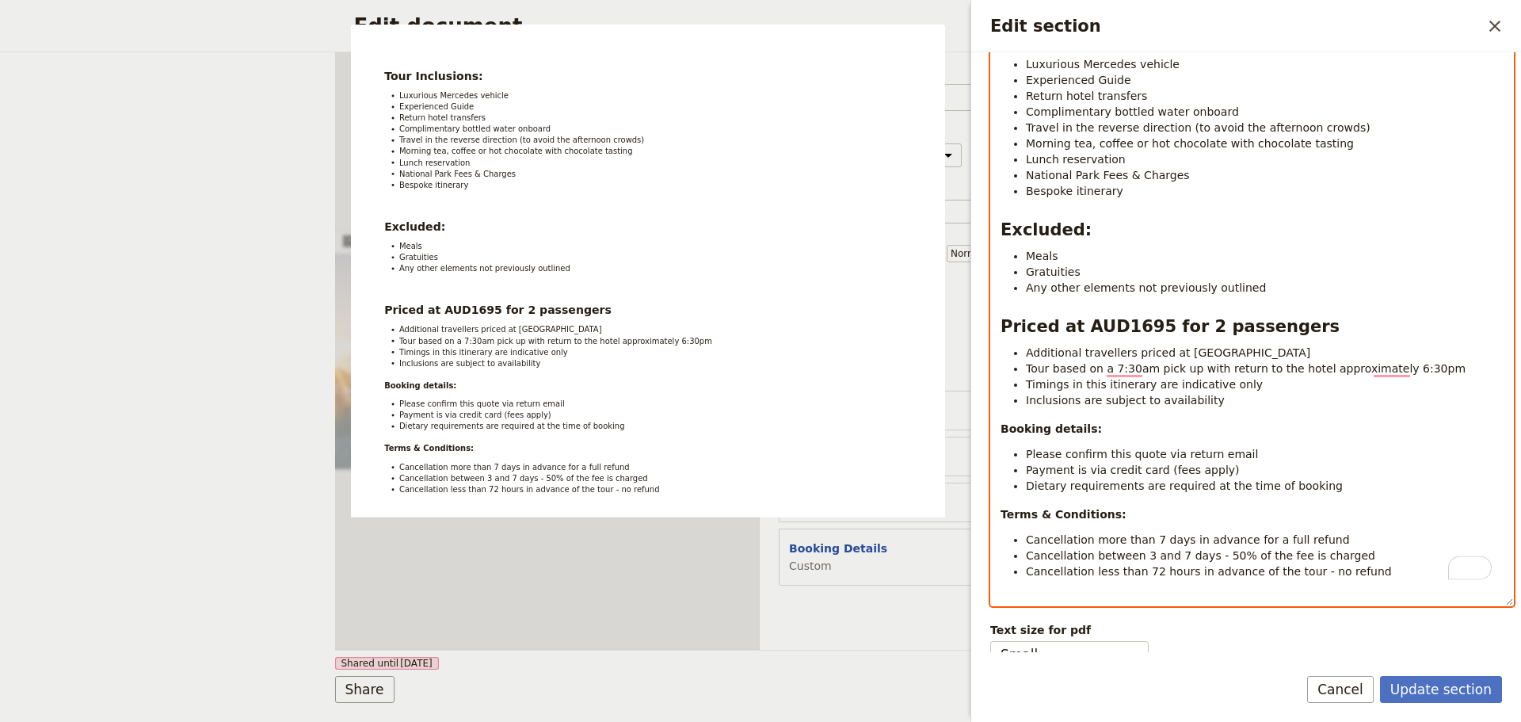
click at [1222, 346] on li "Additional travellers priced at AUD" at bounding box center [1265, 353] width 478 height 16
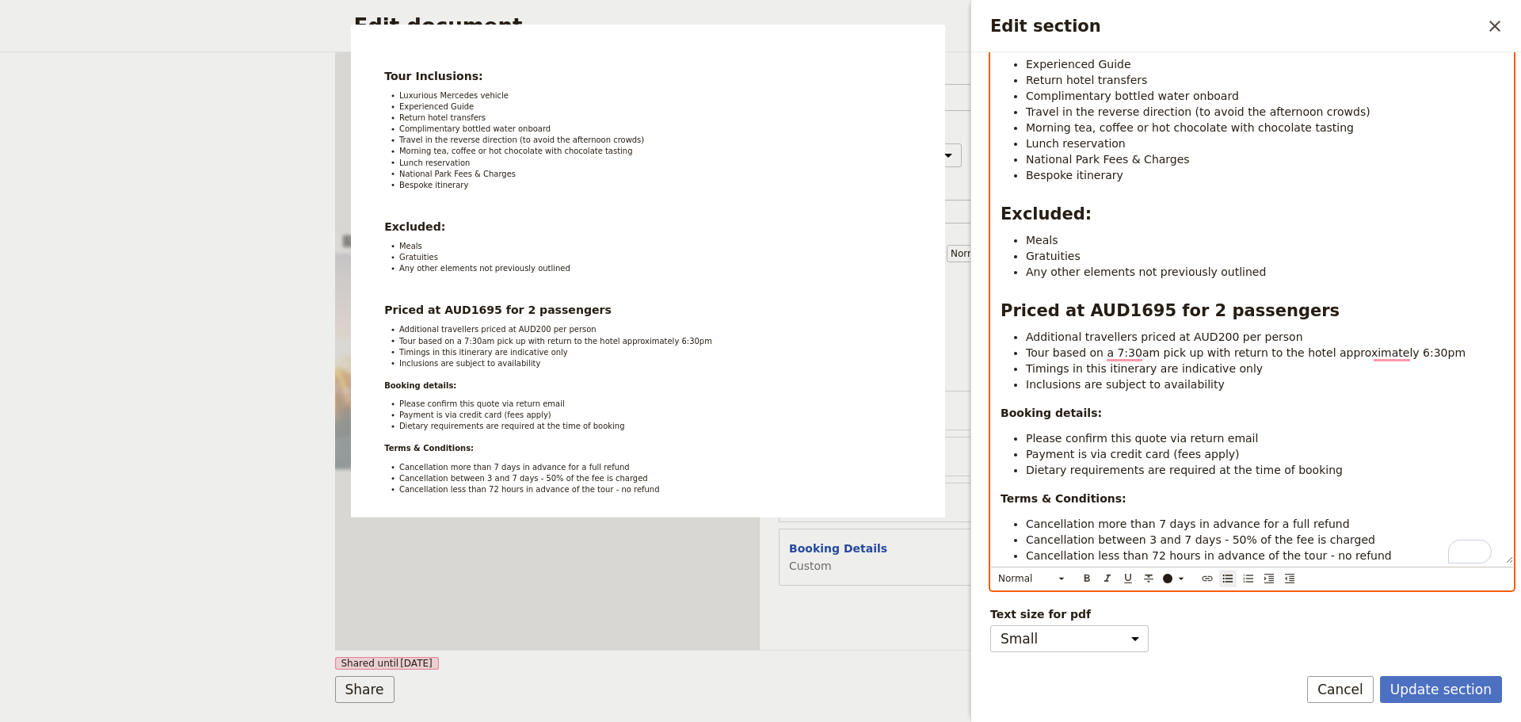
scroll to position [252, 0]
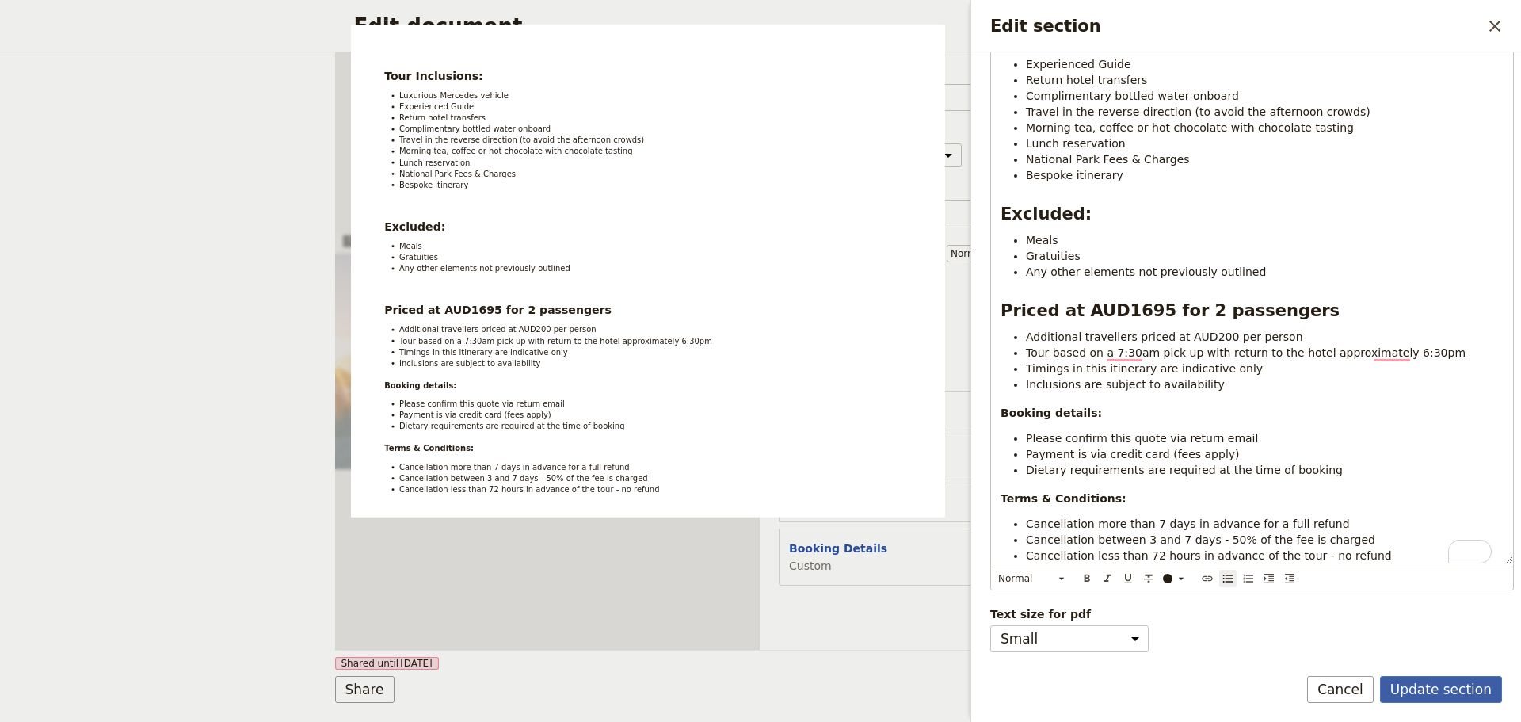
click at [1428, 676] on button "Update section" at bounding box center [1441, 689] width 122 height 27
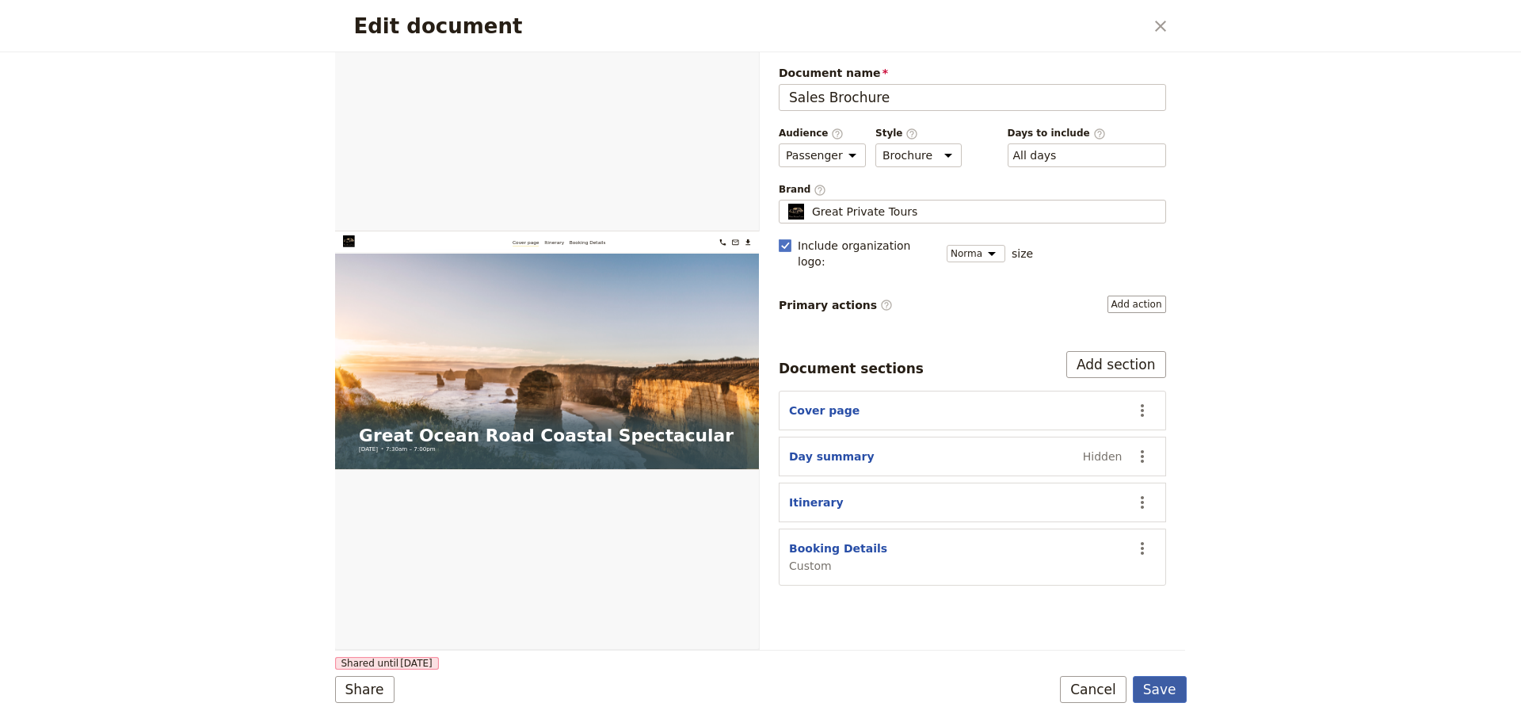
drag, startPoint x: 1180, startPoint y: 692, endPoint x: 1178, endPoint y: 681, distance: 11.3
click at [1181, 692] on button "Save" at bounding box center [1160, 689] width 54 height 27
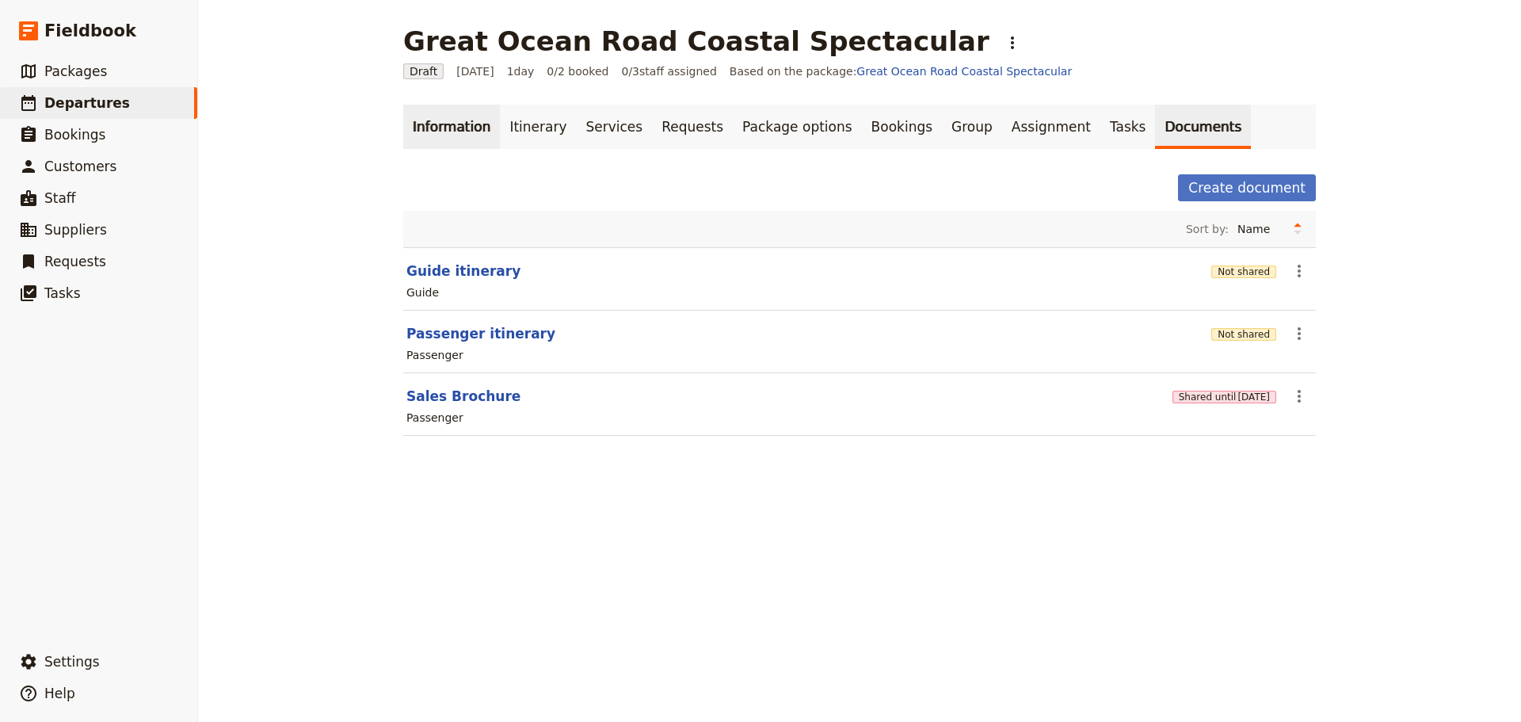
click at [474, 124] on link "Information" at bounding box center [451, 127] width 97 height 44
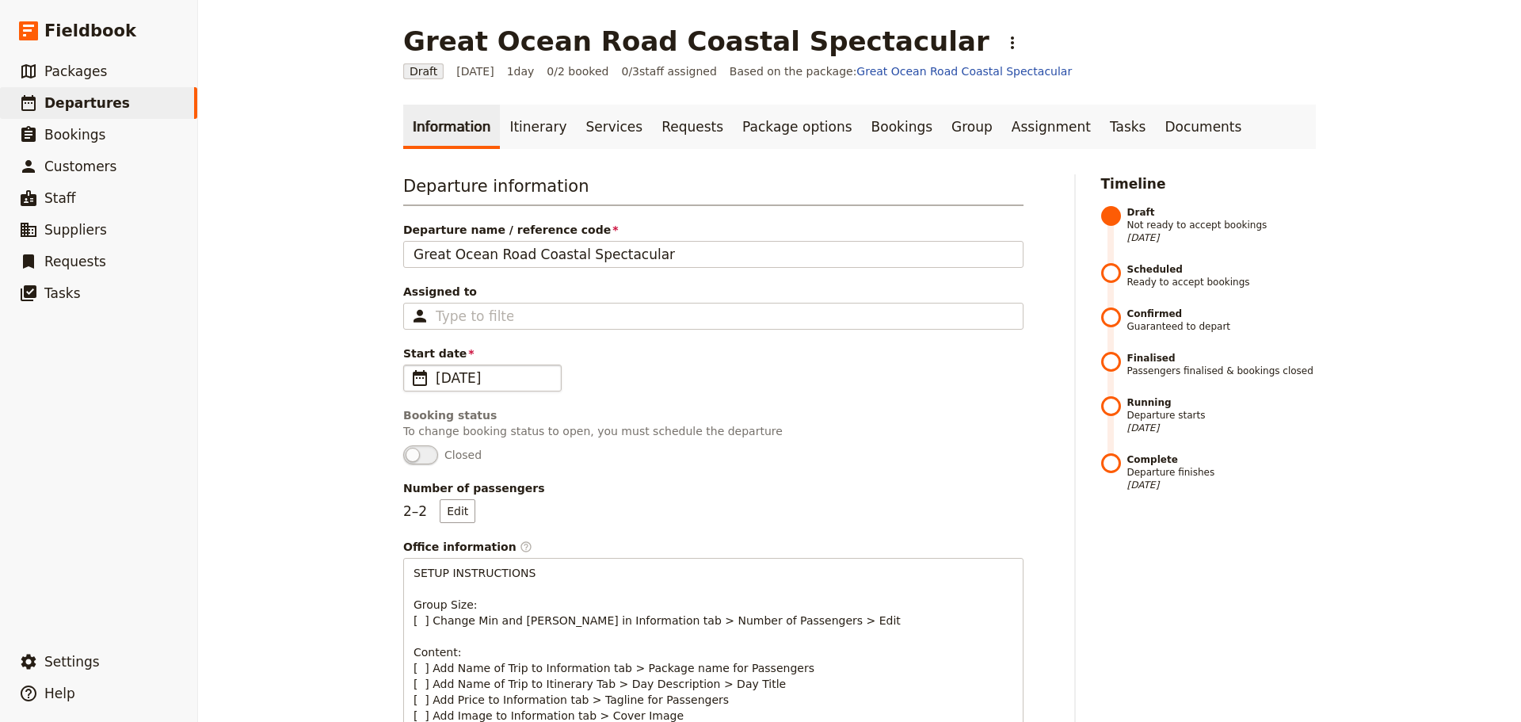
click at [414, 383] on span "​" at bounding box center [419, 377] width 19 height 19
click at [410, 365] on input "16/01/2026" at bounding box center [410, 364] width 1 height 1
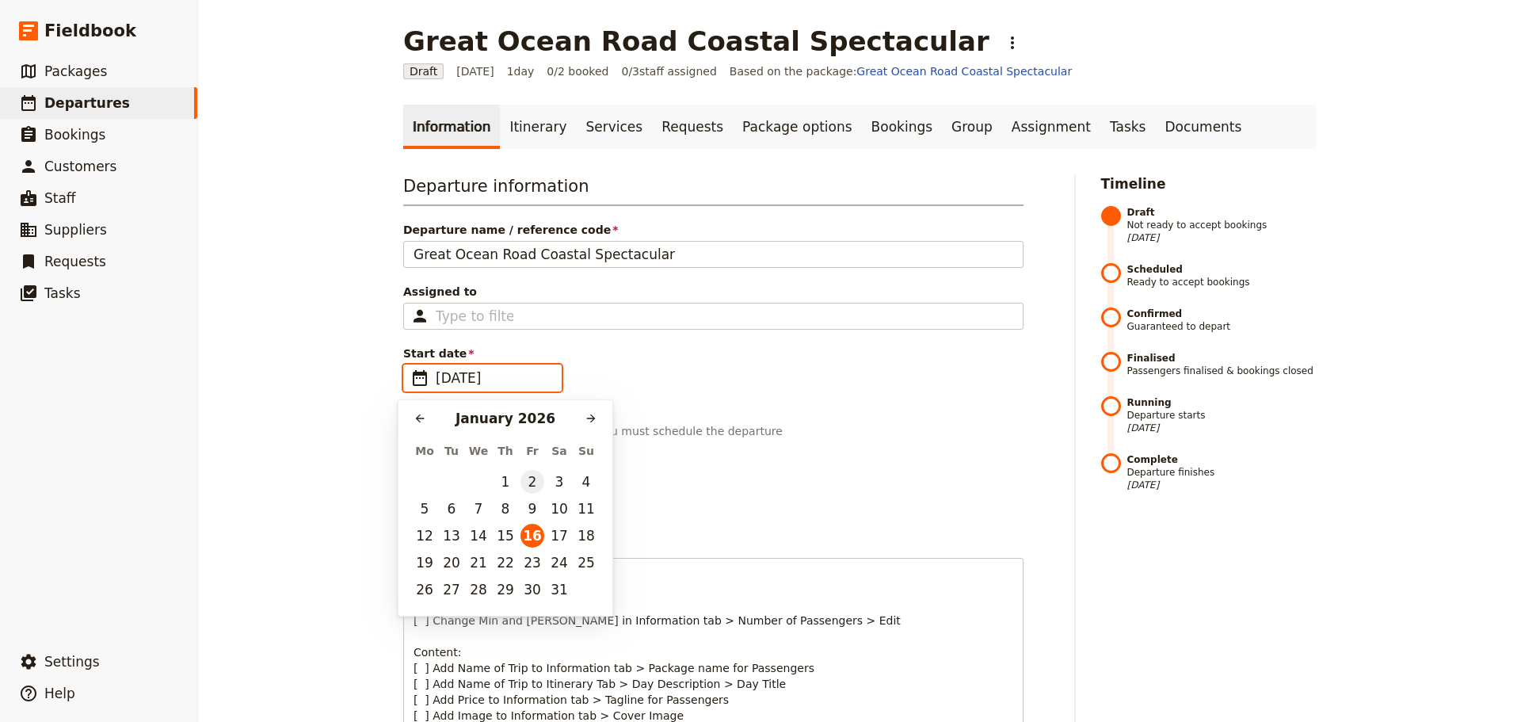
click at [536, 481] on button "2" at bounding box center [532, 482] width 24 height 24
type input "02/01/2026"
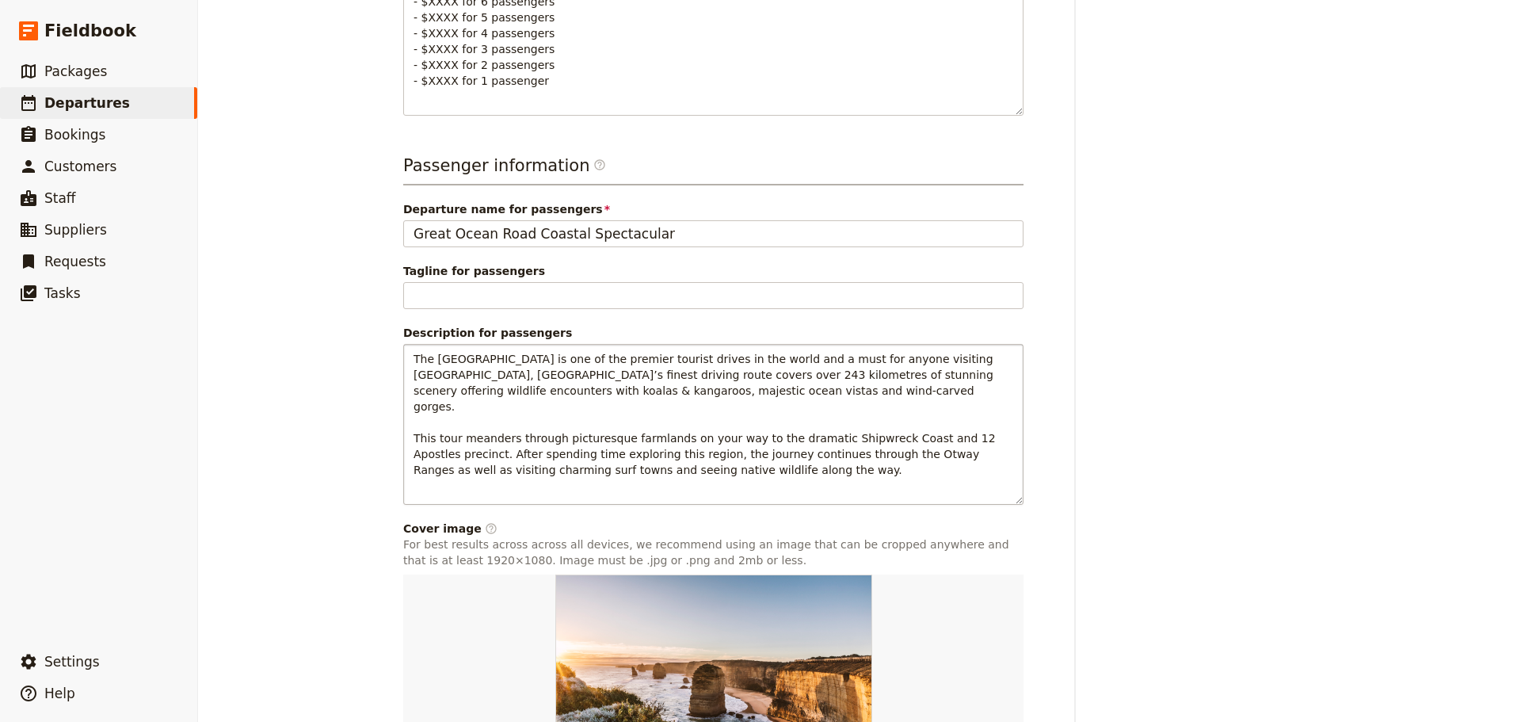
scroll to position [994, 0]
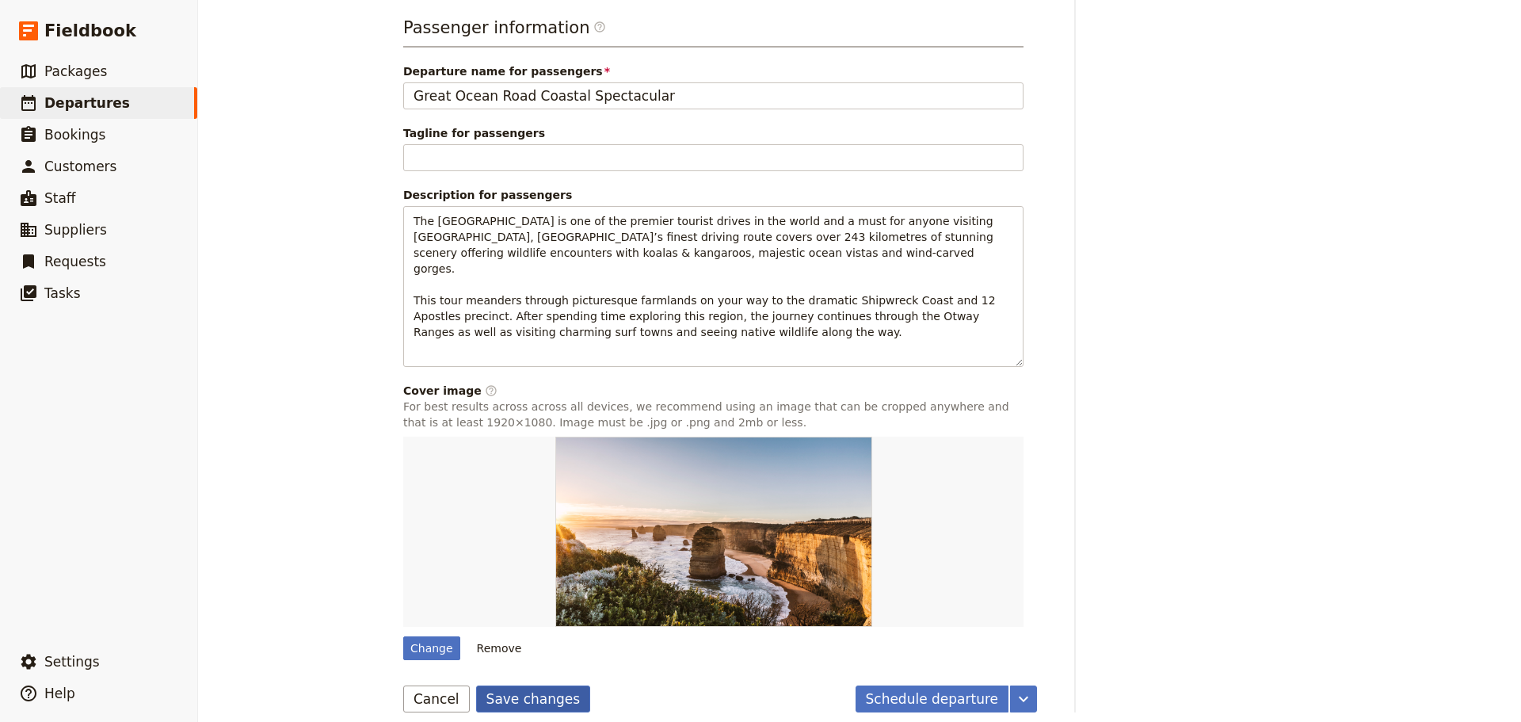
click at [537, 687] on button "Save changes" at bounding box center [533, 698] width 115 height 27
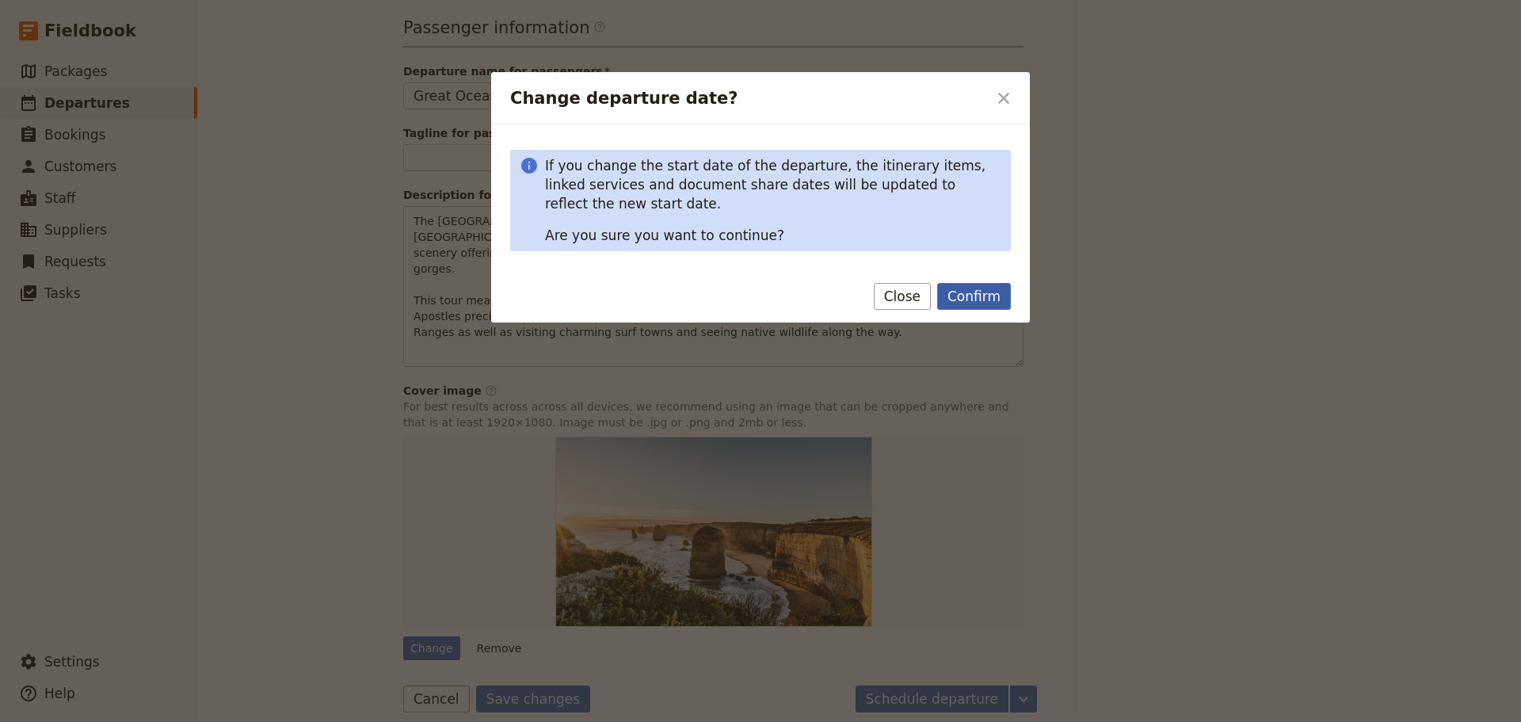
click at [959, 290] on button "Confirm" at bounding box center [974, 296] width 74 height 27
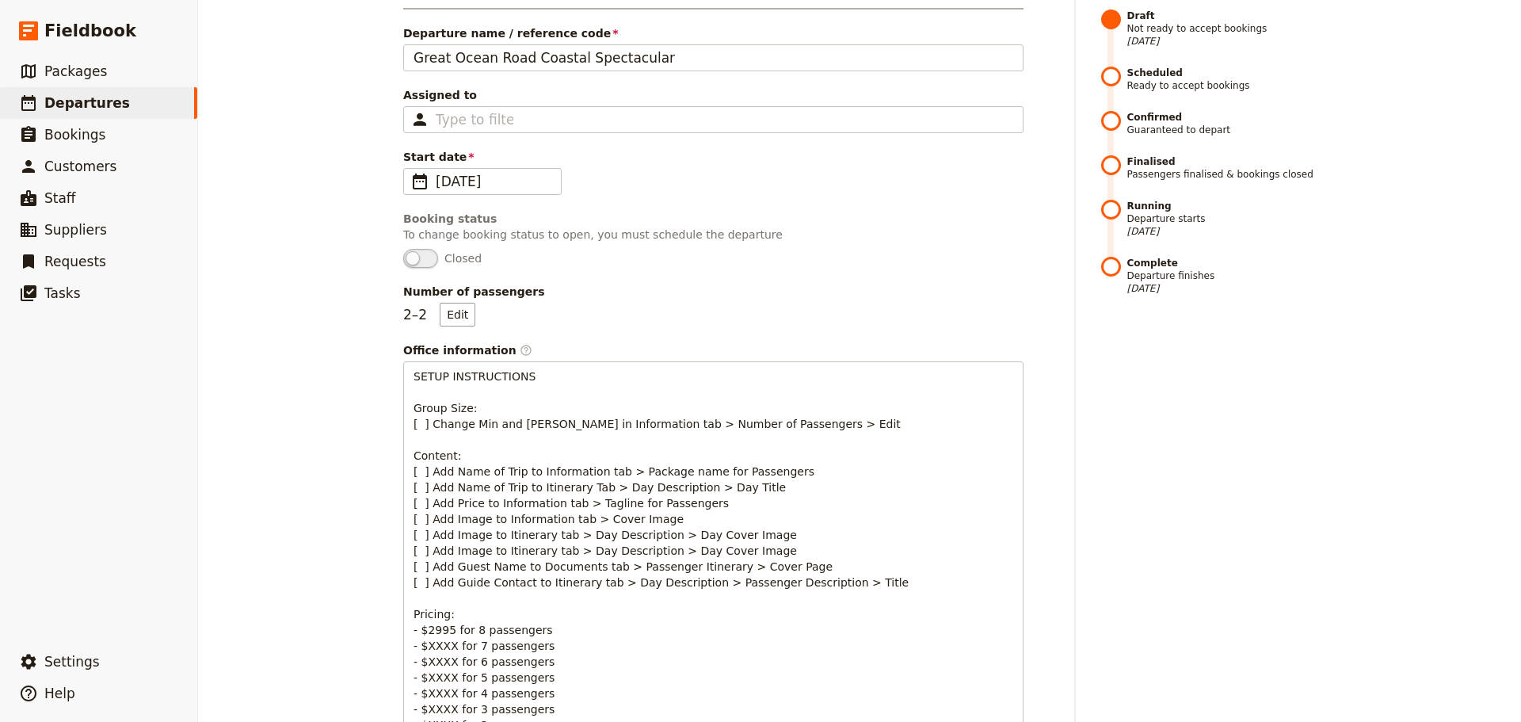
scroll to position [0, 0]
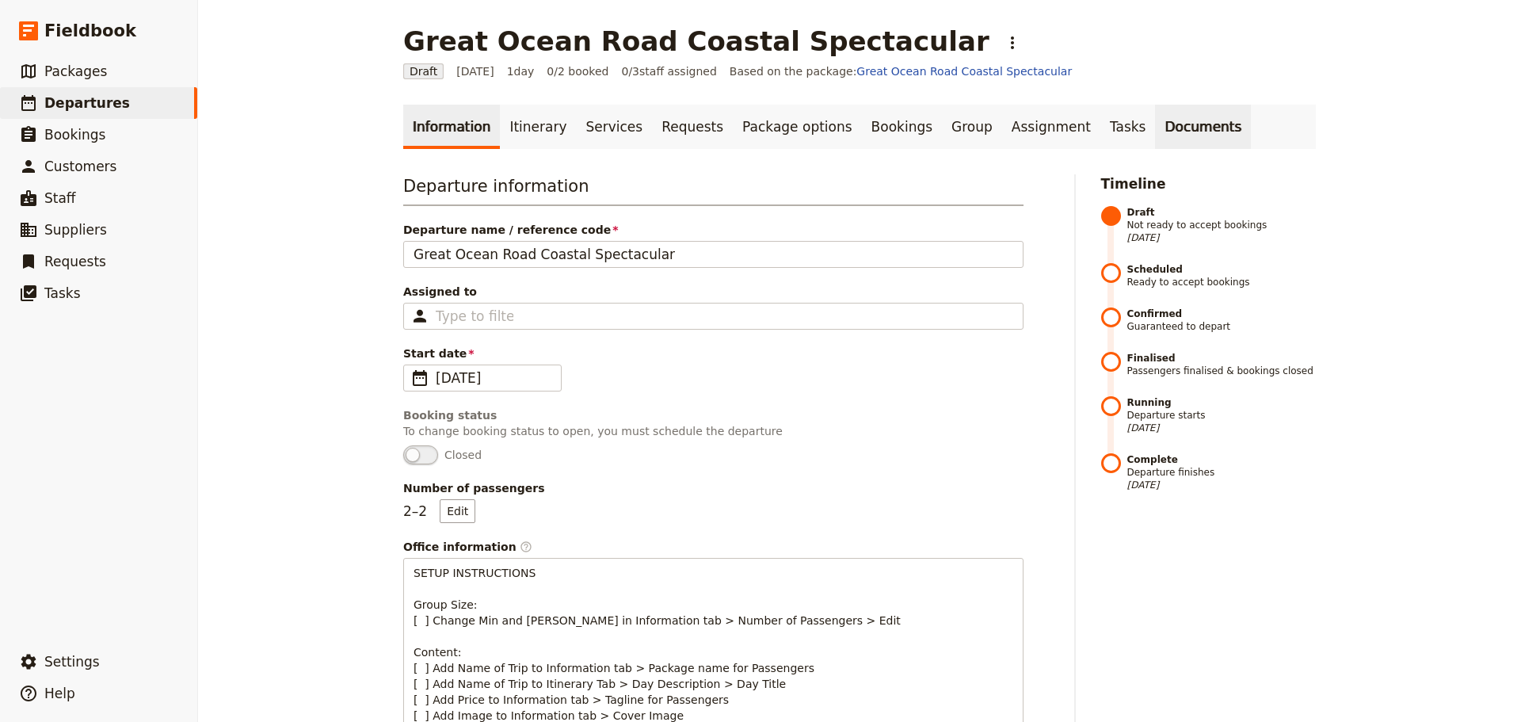
click at [1155, 131] on link "Documents" at bounding box center [1203, 127] width 96 height 44
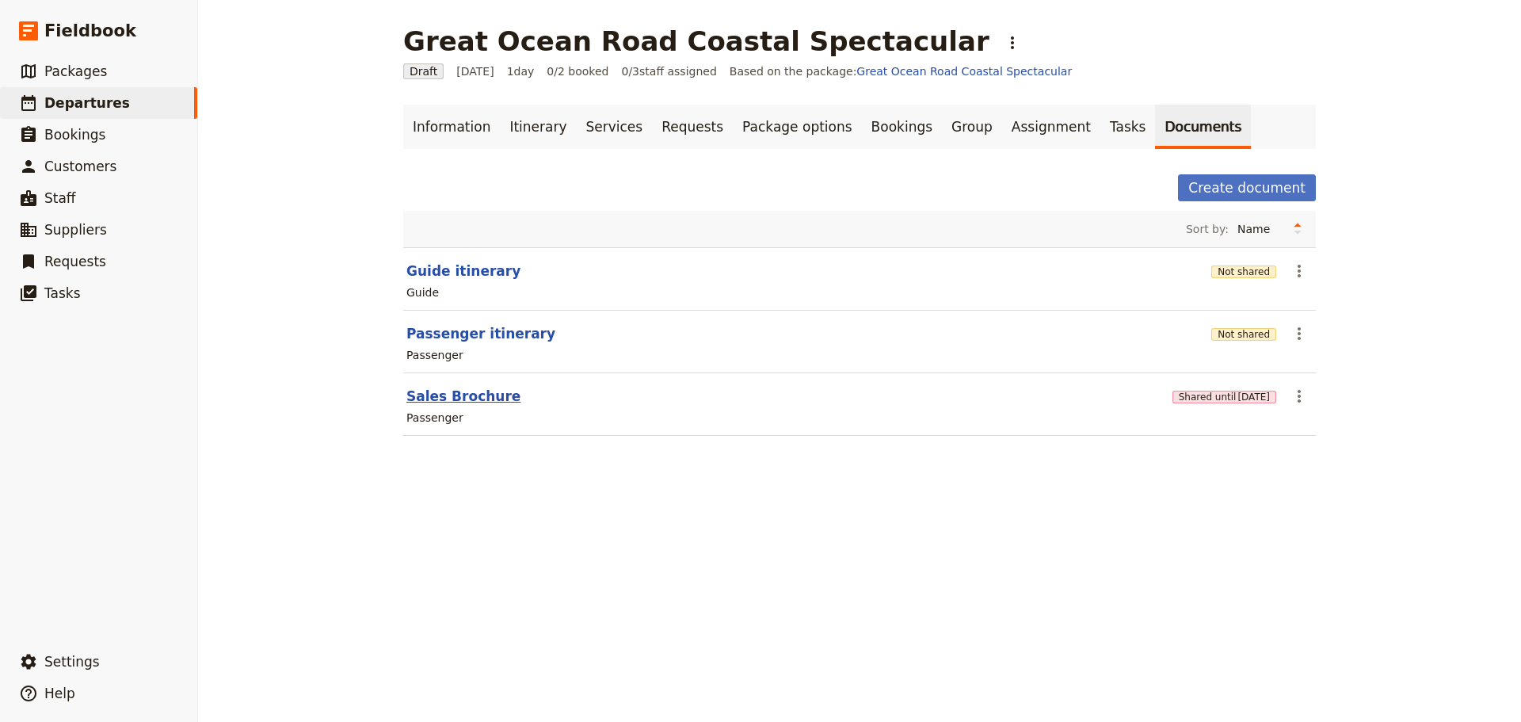
click at [433, 395] on button "Sales Brochure" at bounding box center [463, 396] width 114 height 19
select select "PASSENGER"
select select "DEFAULT"
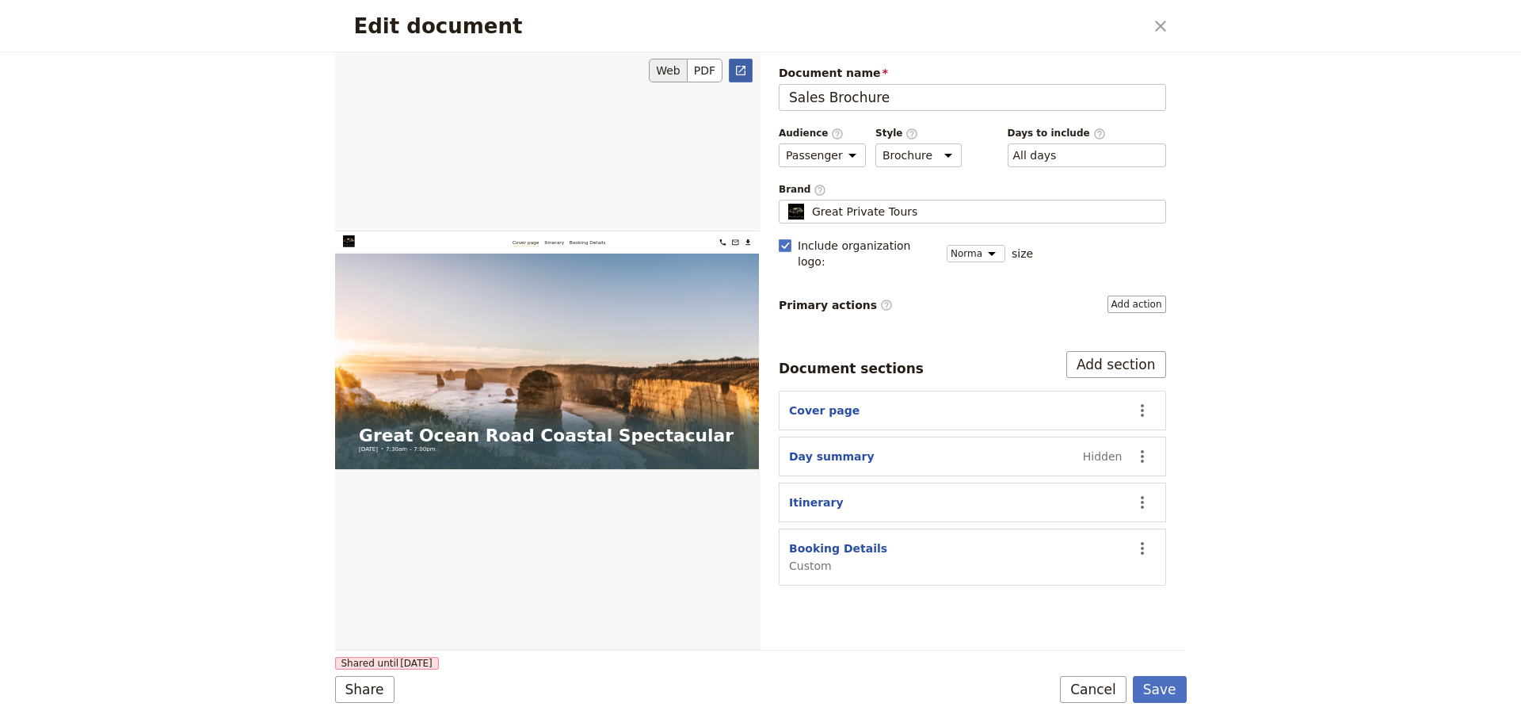
click at [743, 66] on icon "Open full preview" at bounding box center [741, 71] width 10 height 10
click at [1102, 688] on button "Cancel" at bounding box center [1093, 689] width 67 height 27
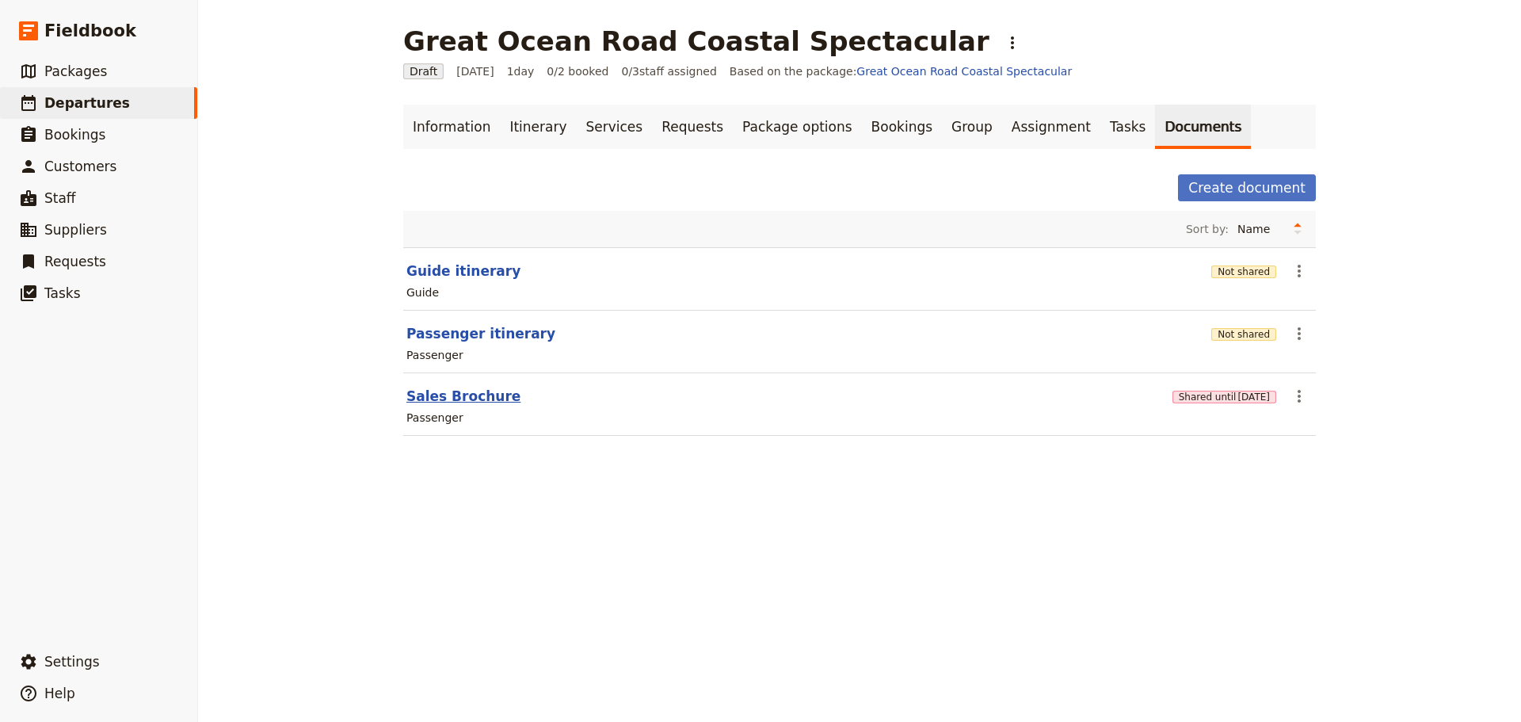
click at [445, 395] on button "Sales Brochure" at bounding box center [463, 396] width 114 height 19
select select "PASSENGER"
select select "DEFAULT"
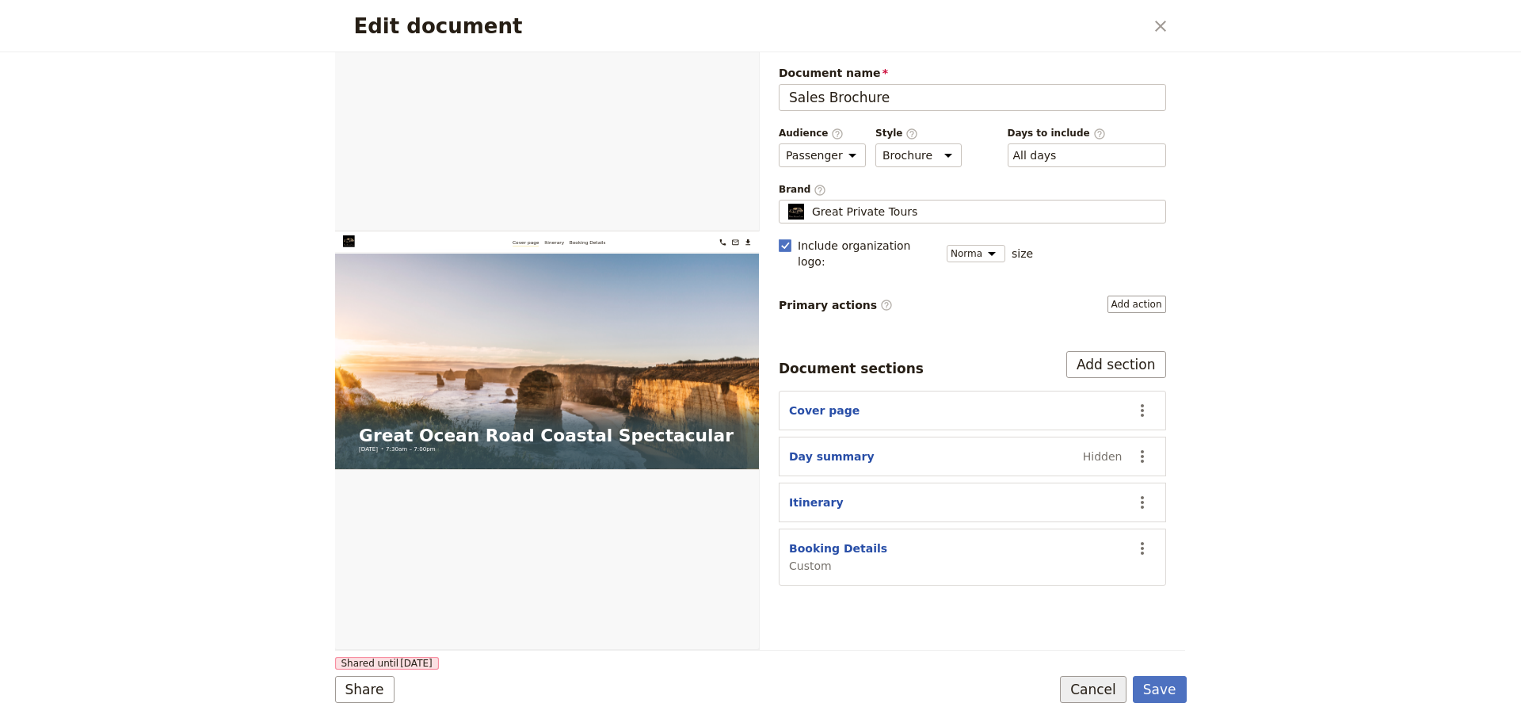
click at [1080, 684] on button "Cancel" at bounding box center [1093, 689] width 67 height 27
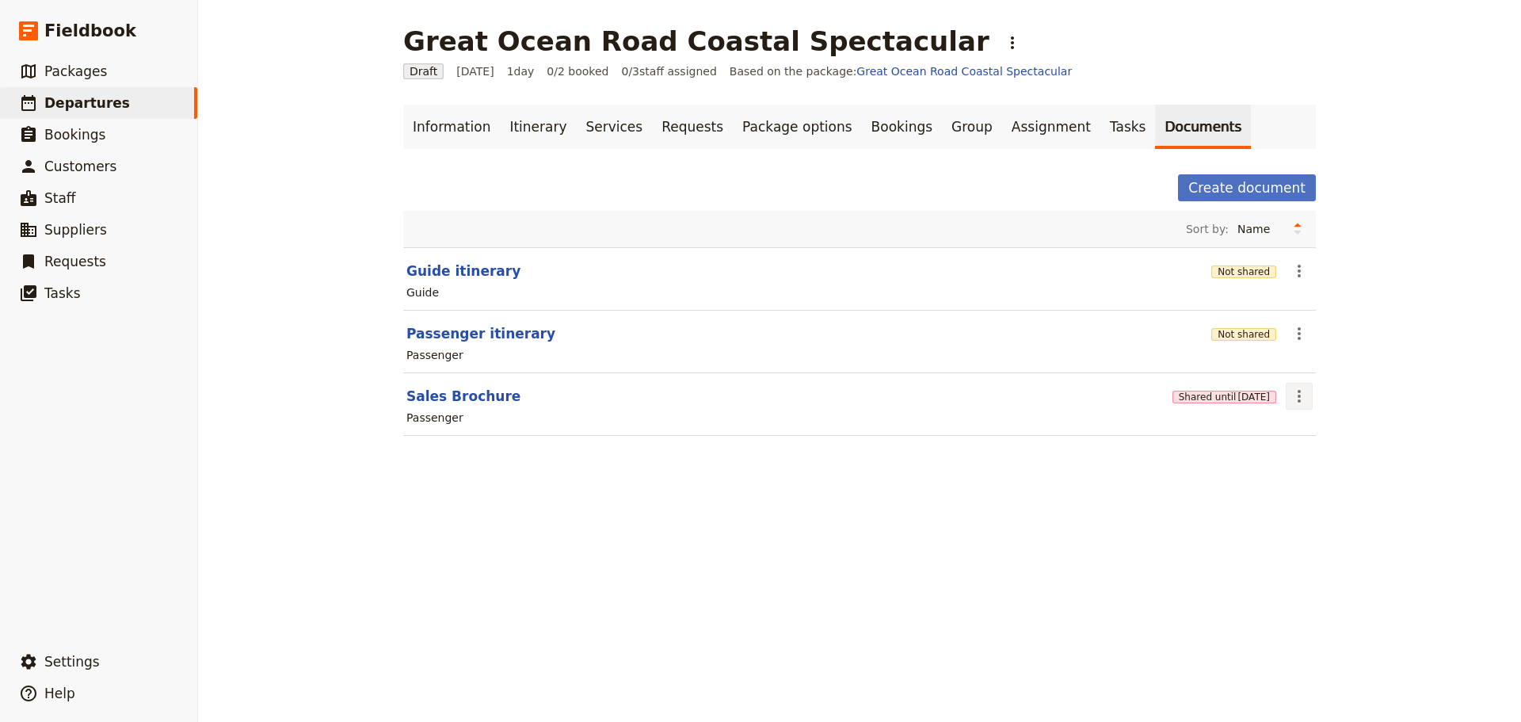
click at [1298, 404] on icon "Actions" at bounding box center [1299, 396] width 19 height 19
click at [1290, 430] on button "Share" at bounding box center [1338, 431] width 115 height 22
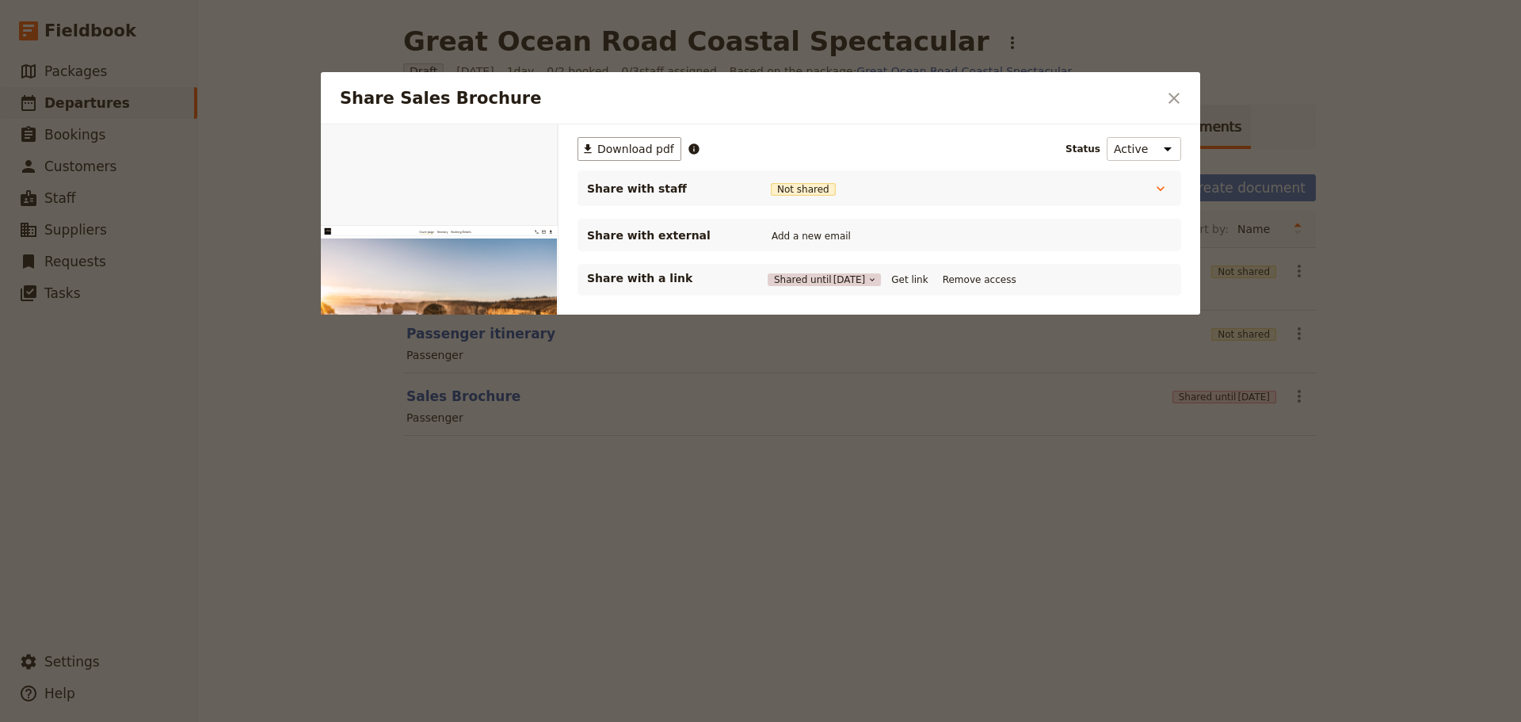
click at [811, 276] on button "Shared until 7 Oct 2025" at bounding box center [824, 279] width 113 height 13
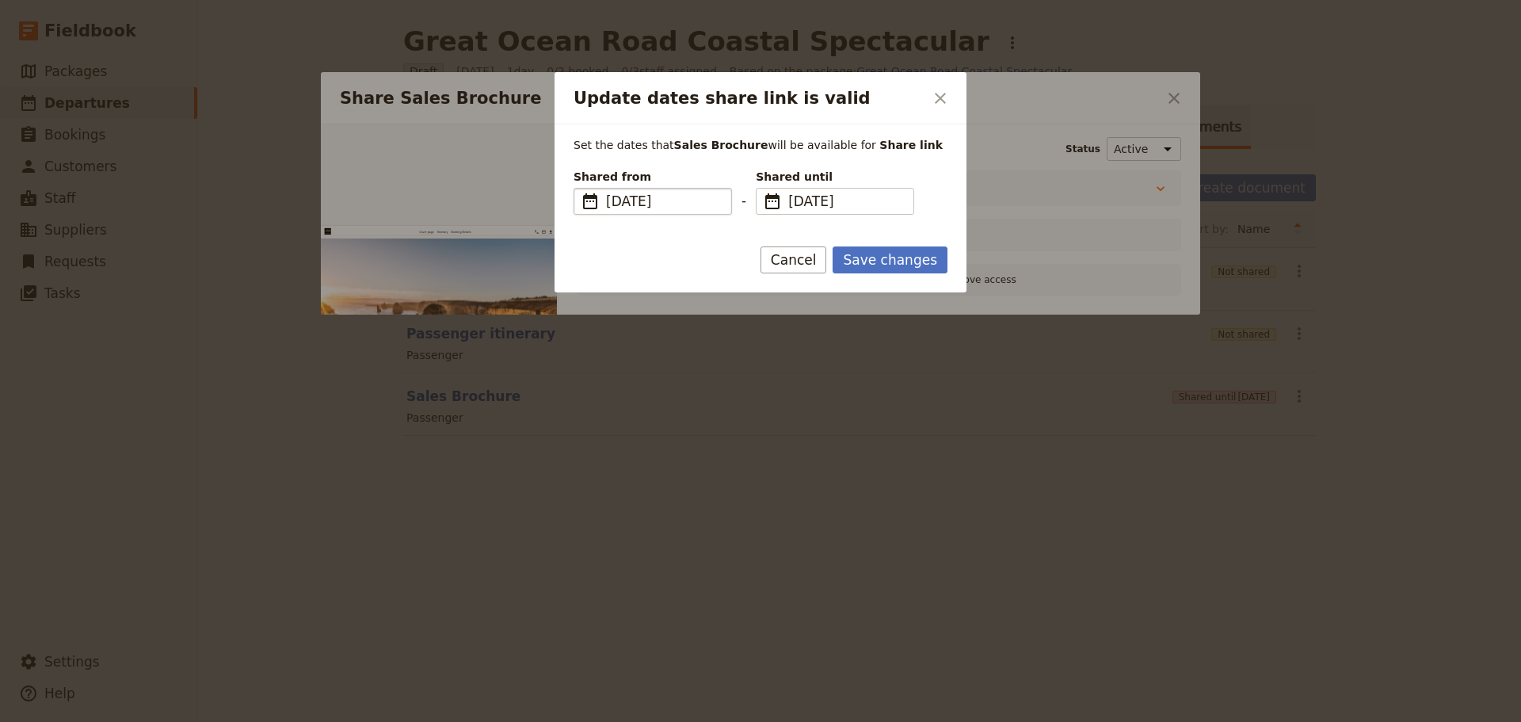
click at [587, 200] on span "​" at bounding box center [590, 201] width 19 height 19
click at [581, 189] on input "23/09/2025" at bounding box center [580, 188] width 1 height 1
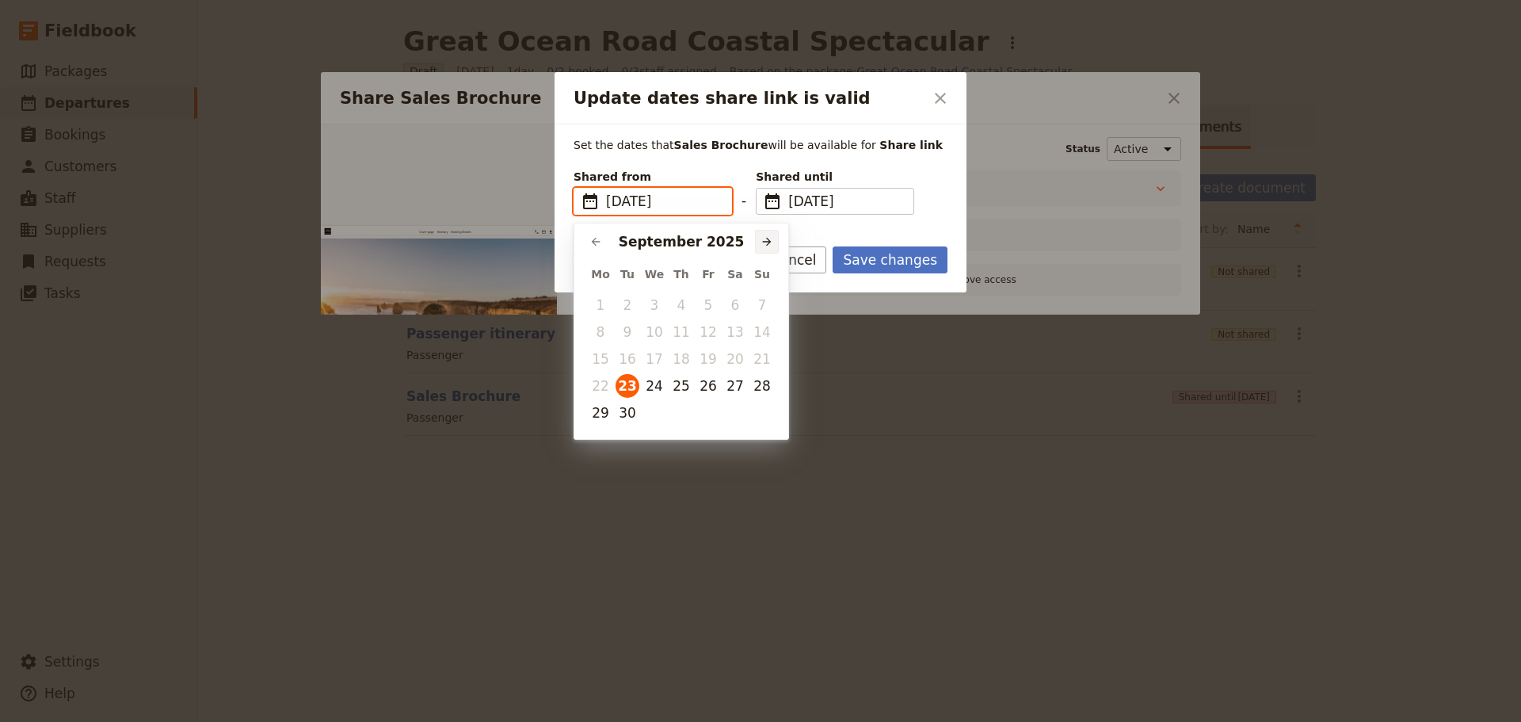
click at [763, 234] on button "​" at bounding box center [767, 242] width 24 height 24
click at [653, 353] on button "15" at bounding box center [654, 359] width 24 height 24
type input "15/10/2025"
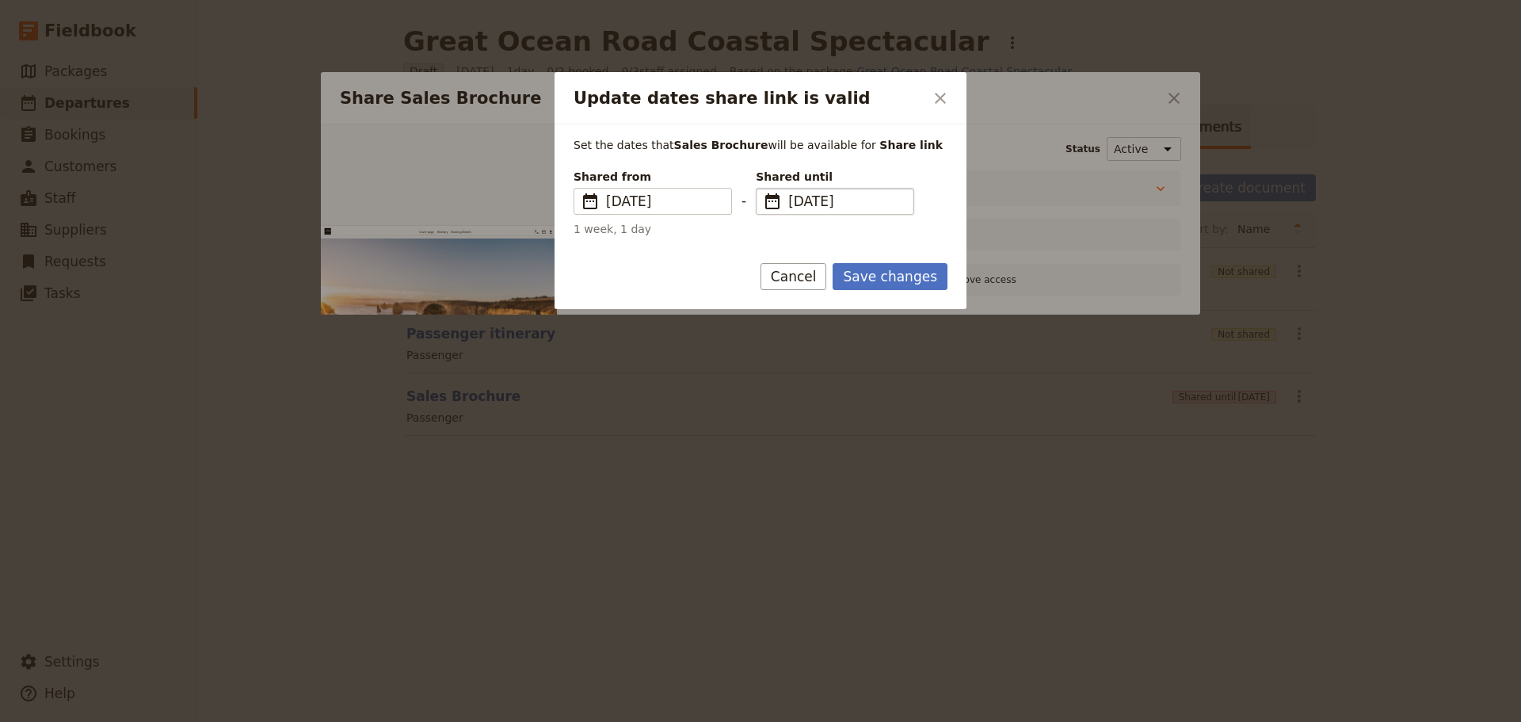
click at [844, 207] on span "7 Oct 2025" at bounding box center [846, 201] width 116 height 19
click at [763, 189] on input "15/10/2025" at bounding box center [762, 188] width 1 height 1
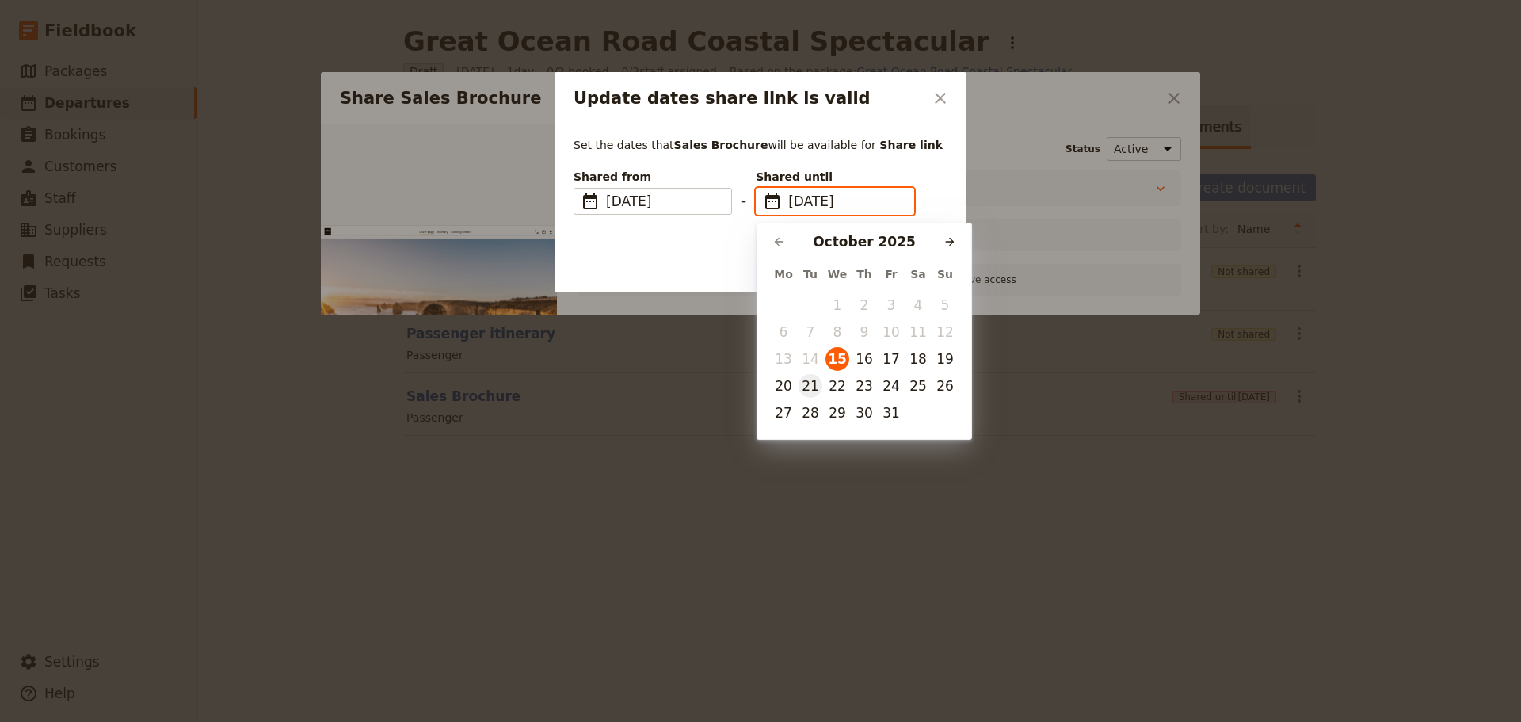
click at [811, 388] on button "21" at bounding box center [811, 386] width 24 height 24
type input "21/10/2025"
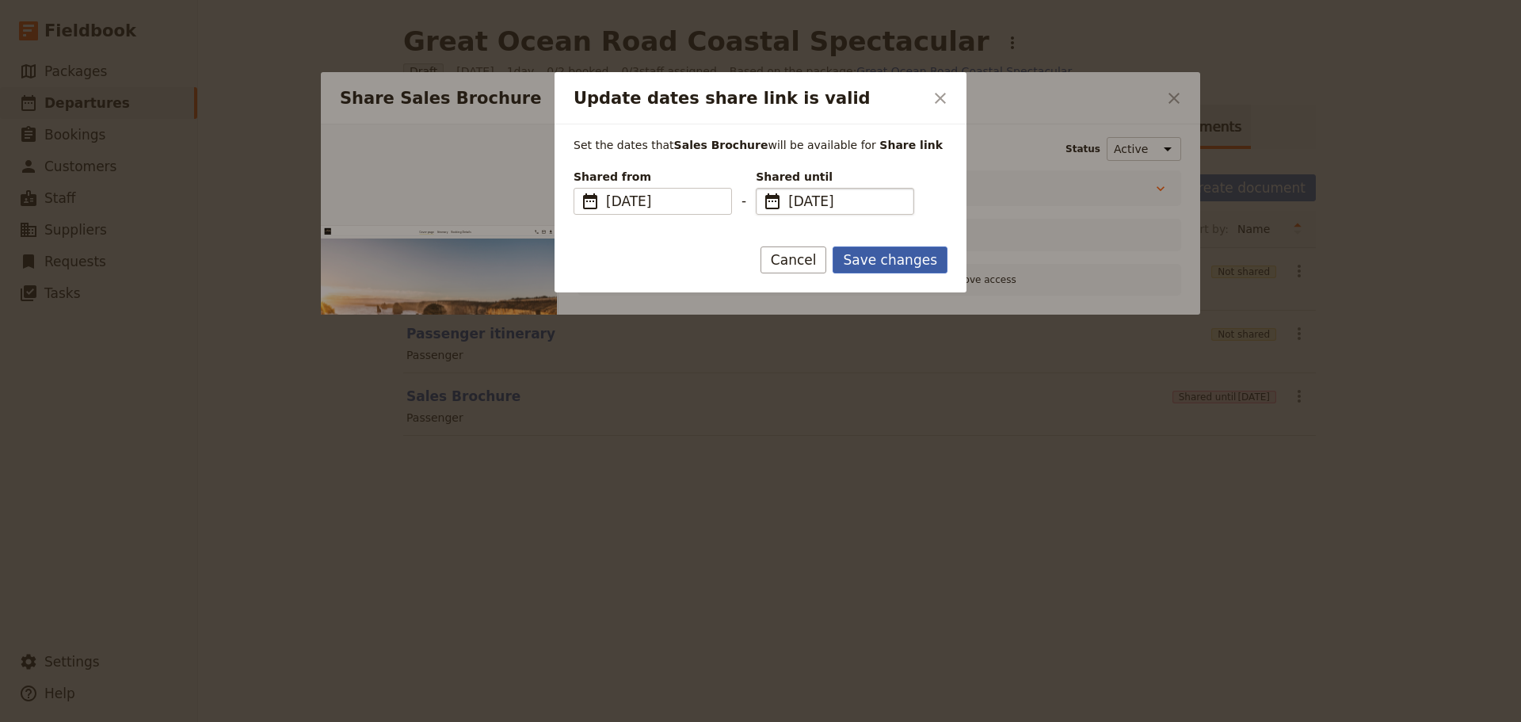
click at [911, 261] on button "Save changes" at bounding box center [890, 259] width 115 height 27
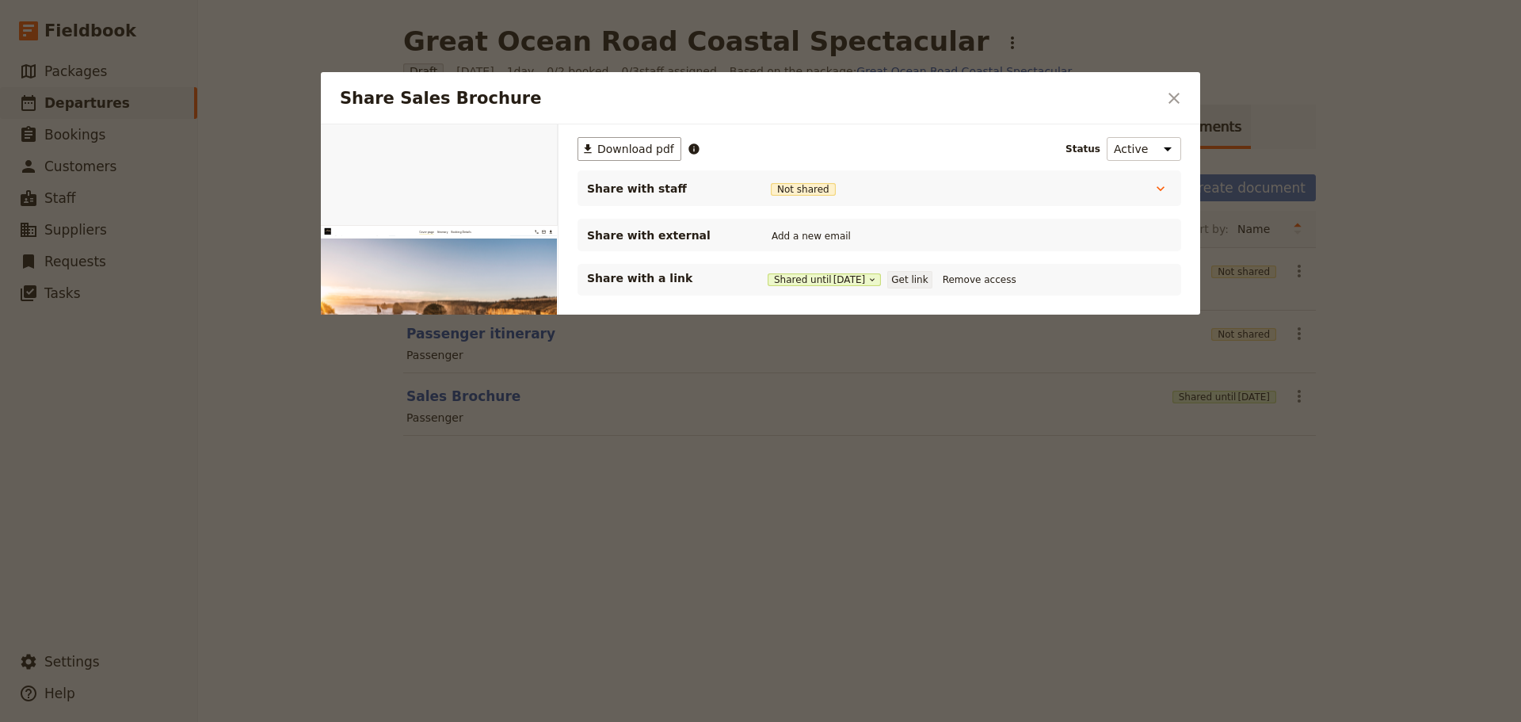
click at [918, 276] on button "Get link" at bounding box center [909, 279] width 44 height 17
click at [1162, 92] on button "​" at bounding box center [1174, 98] width 27 height 27
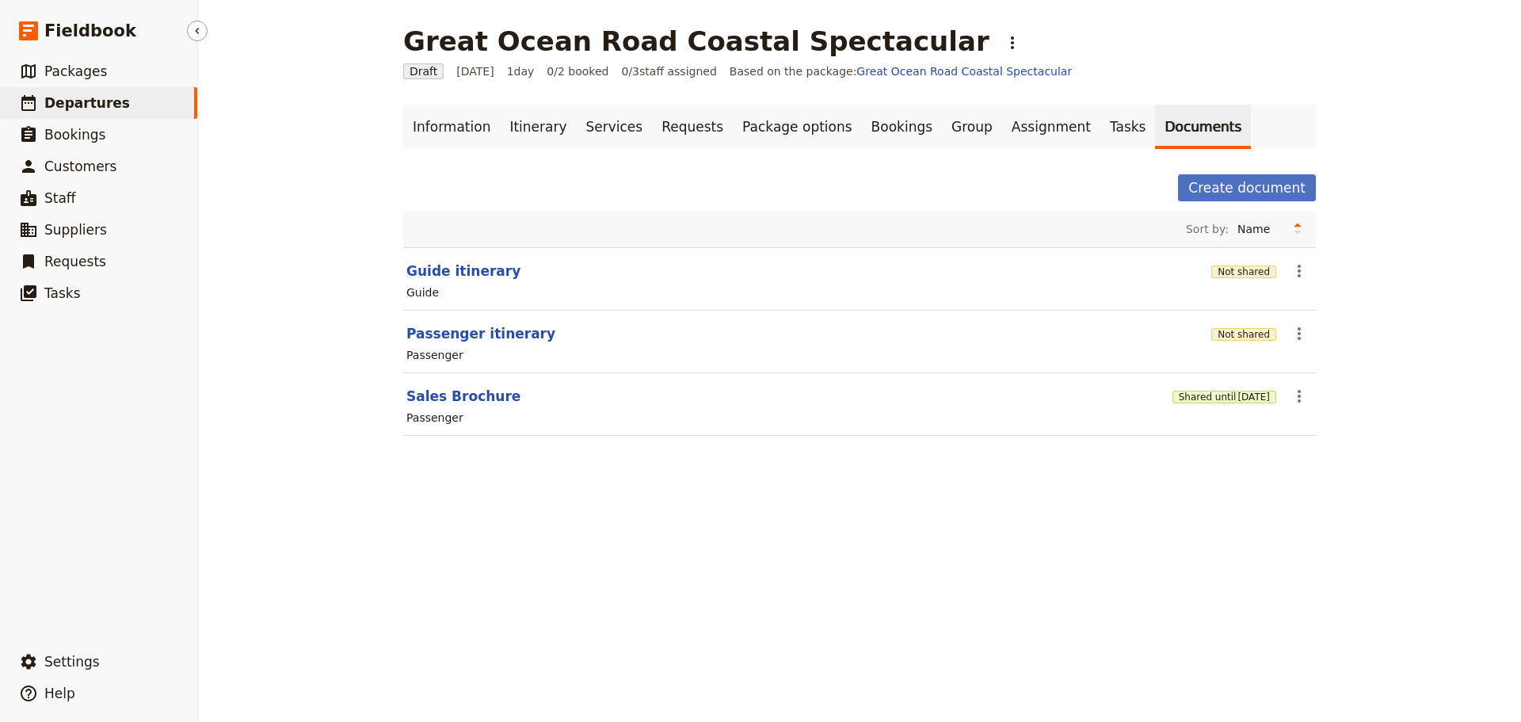
click at [86, 96] on span "Departures" at bounding box center [87, 103] width 86 height 16
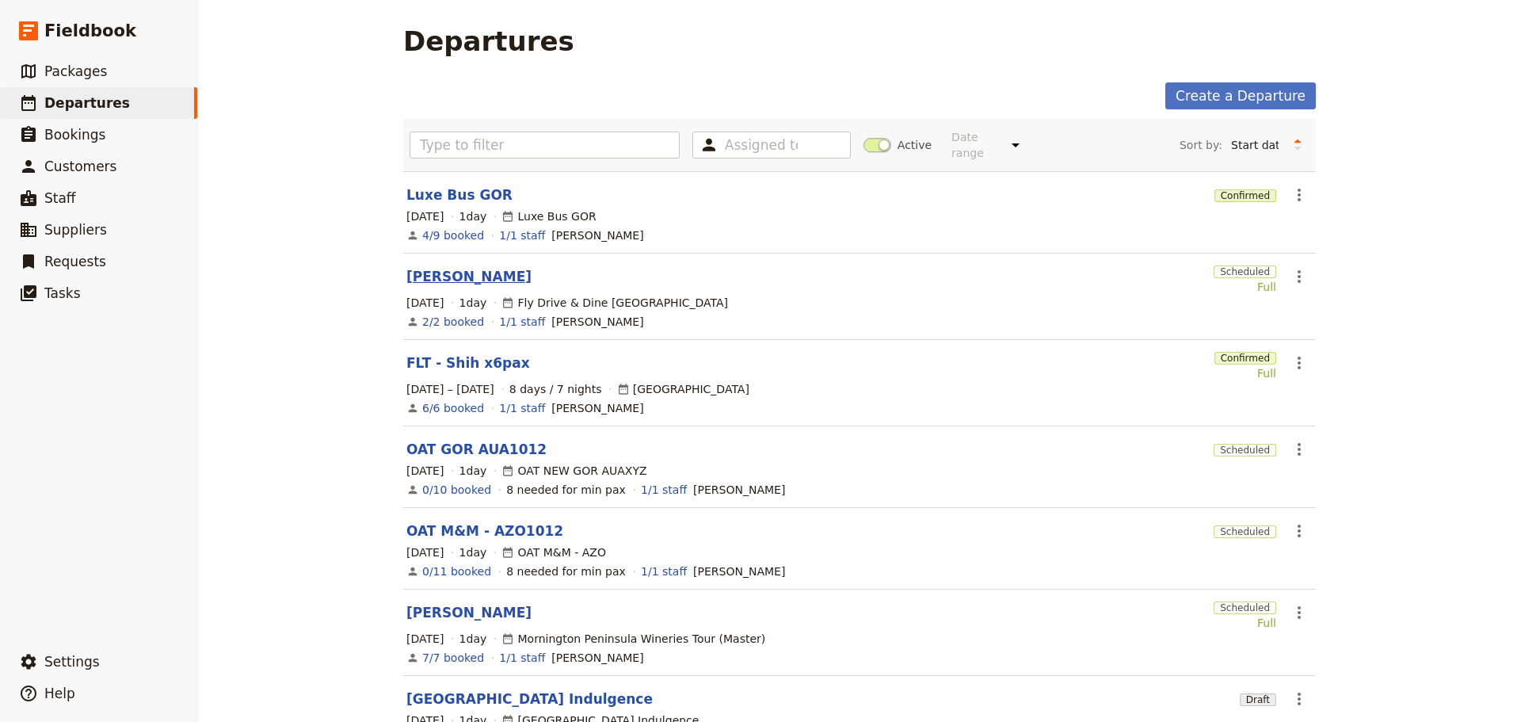
click at [444, 267] on link "[PERSON_NAME]" at bounding box center [468, 276] width 125 height 19
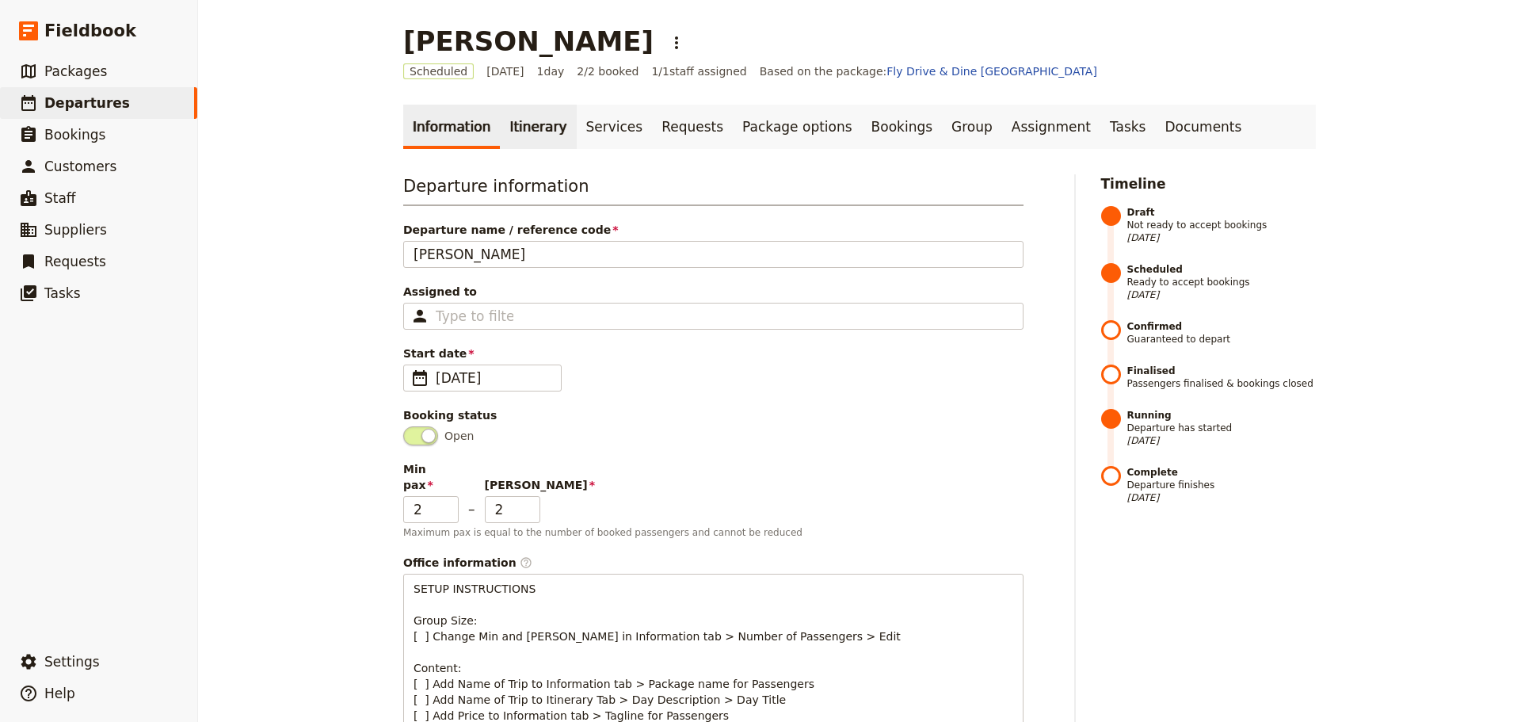
click at [507, 120] on link "Itinerary" at bounding box center [538, 127] width 76 height 44
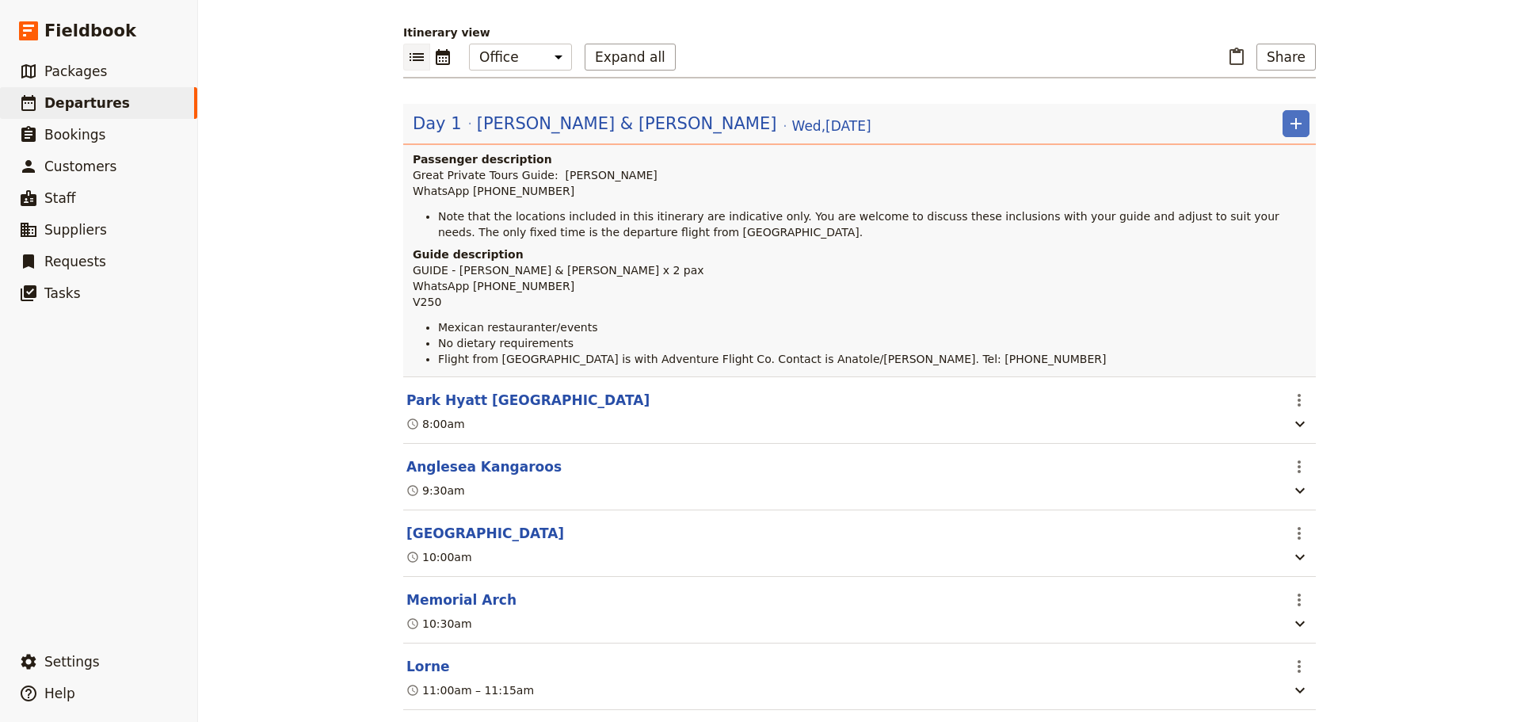
scroll to position [317, 0]
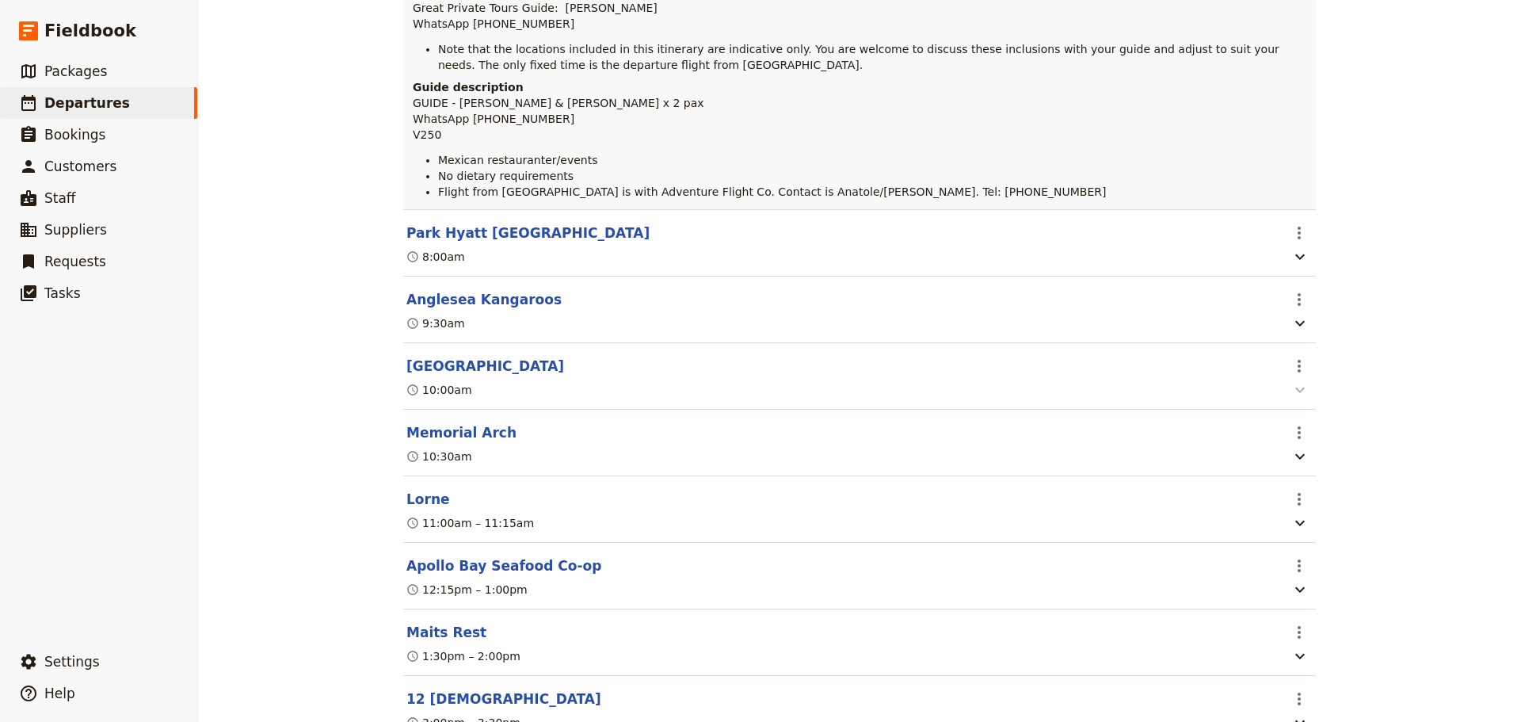
click at [1300, 399] on icon "button" at bounding box center [1300, 389] width 19 height 19
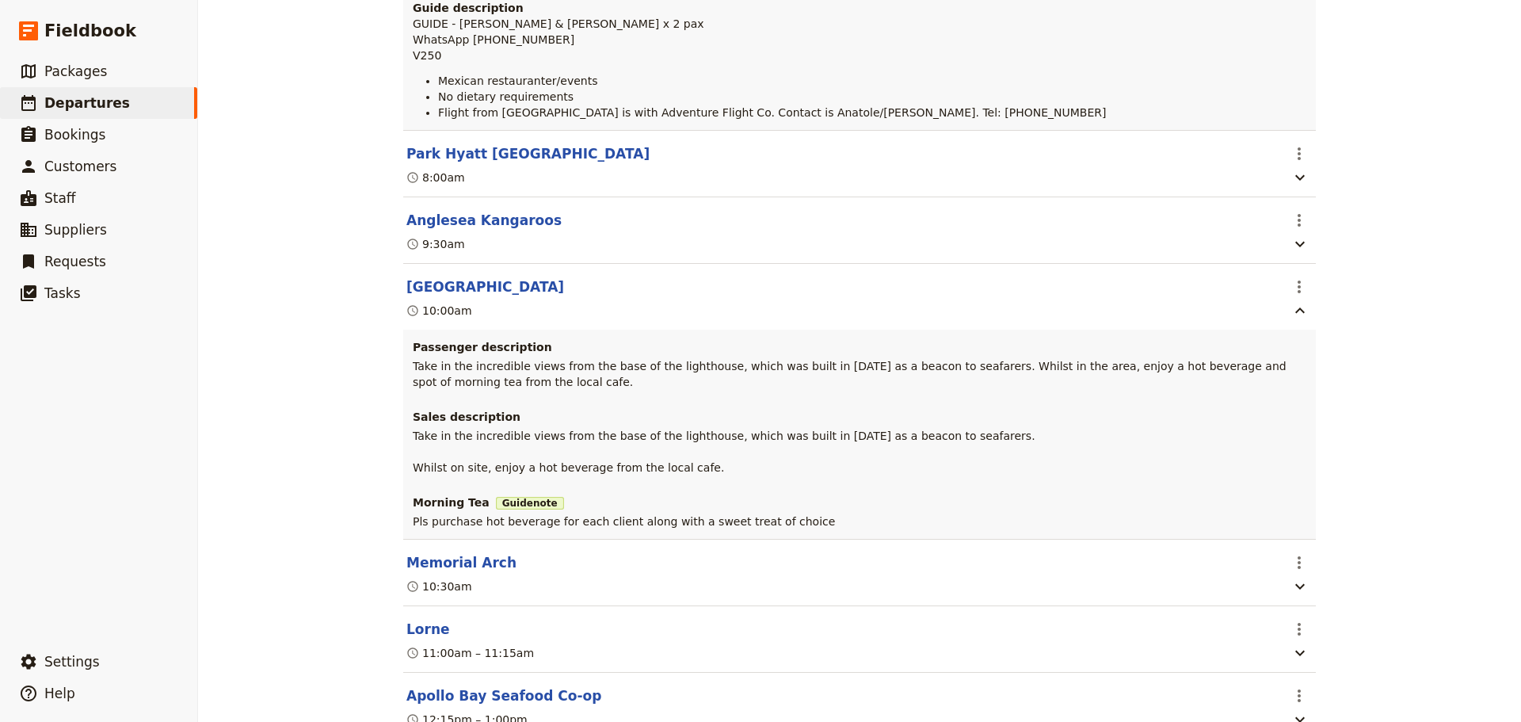
scroll to position [713, 0]
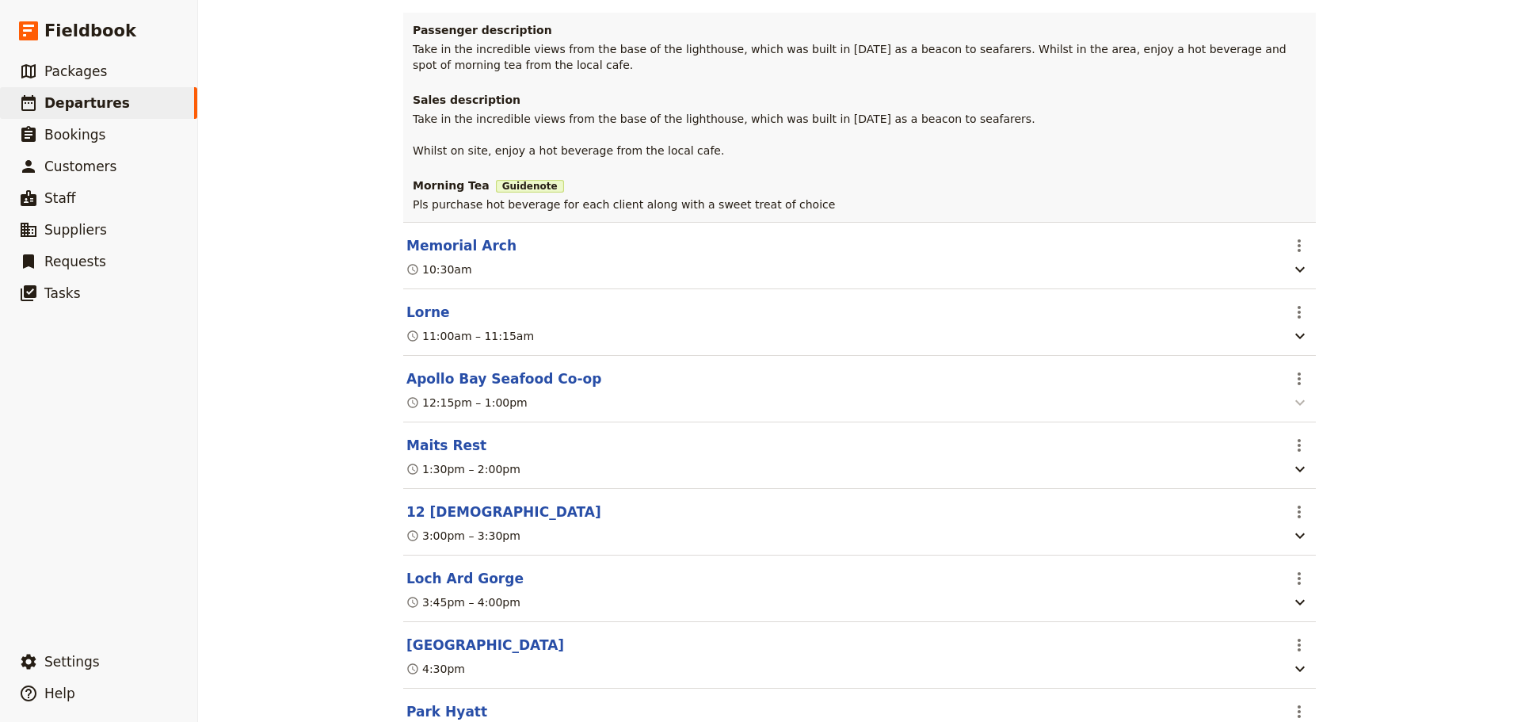
click at [1291, 412] on icon "button" at bounding box center [1300, 402] width 19 height 19
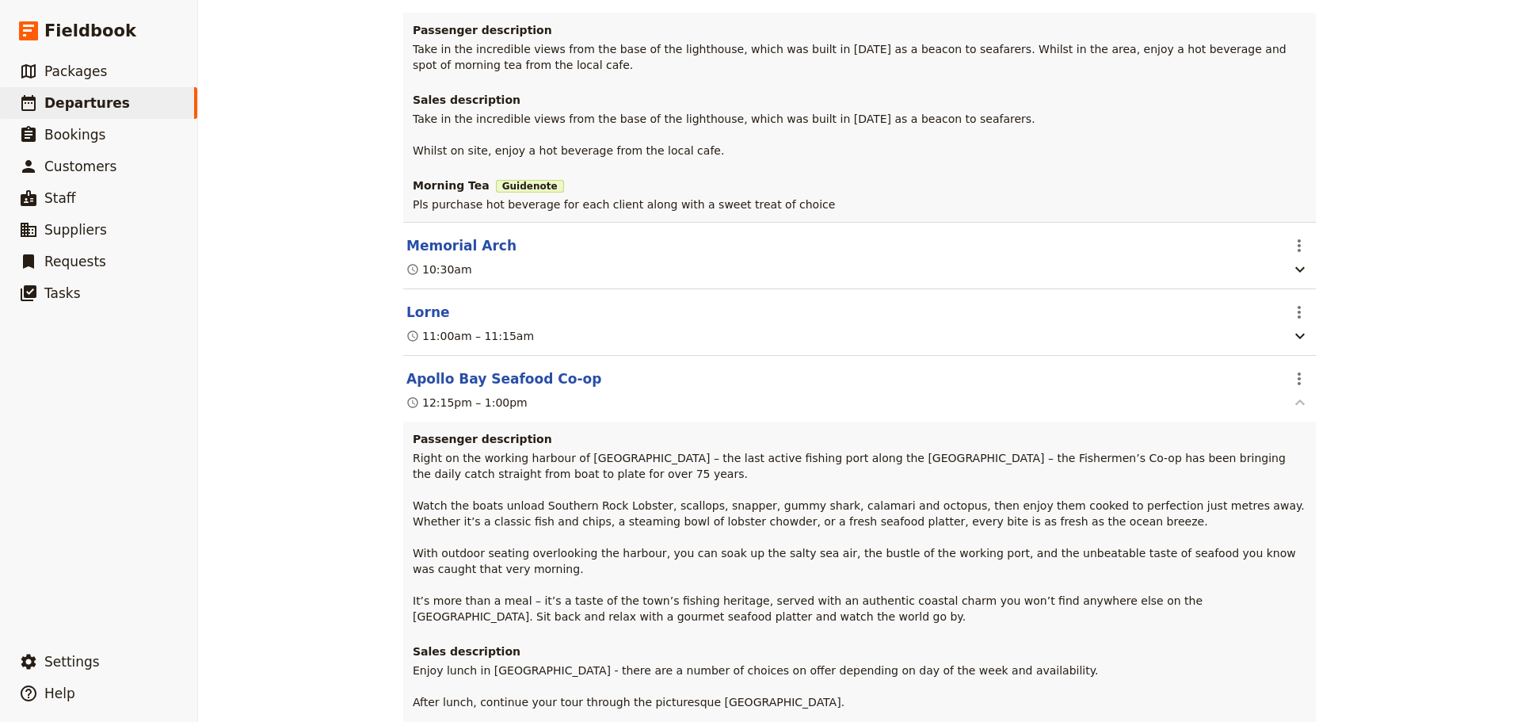
scroll to position [1030, 0]
